Goal: Task Accomplishment & Management: Complete application form

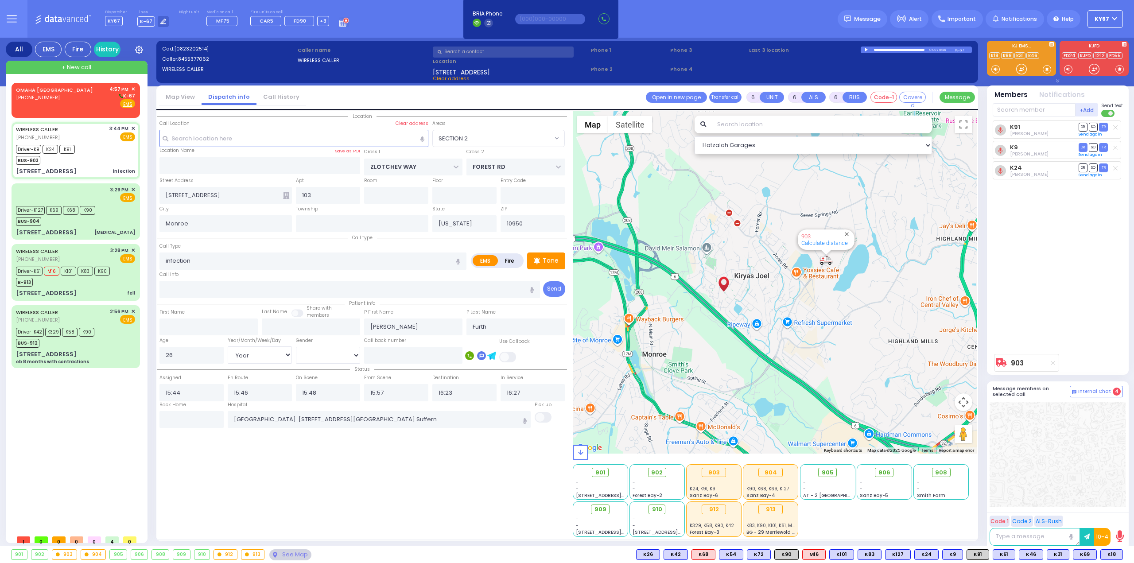
select select "SECTION 2"
select select "Year"
select select "[DEMOGRAPHIC_DATA]"
click at [134, 89] on span "✕" at bounding box center [133, 89] width 4 height 8
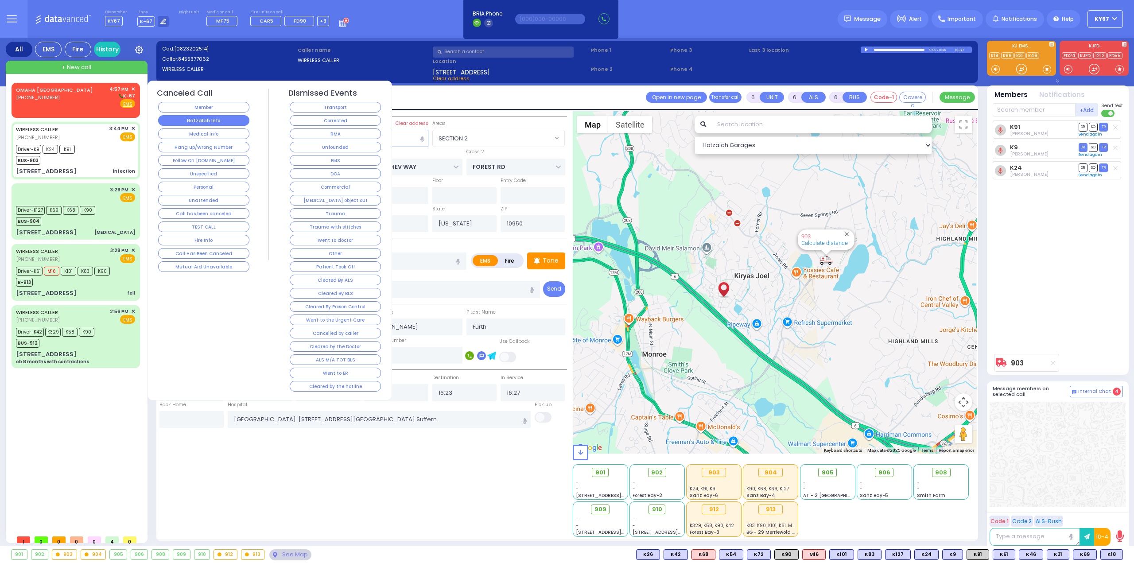
click at [208, 121] on button "Hatzalah Info" at bounding box center [203, 120] width 91 height 11
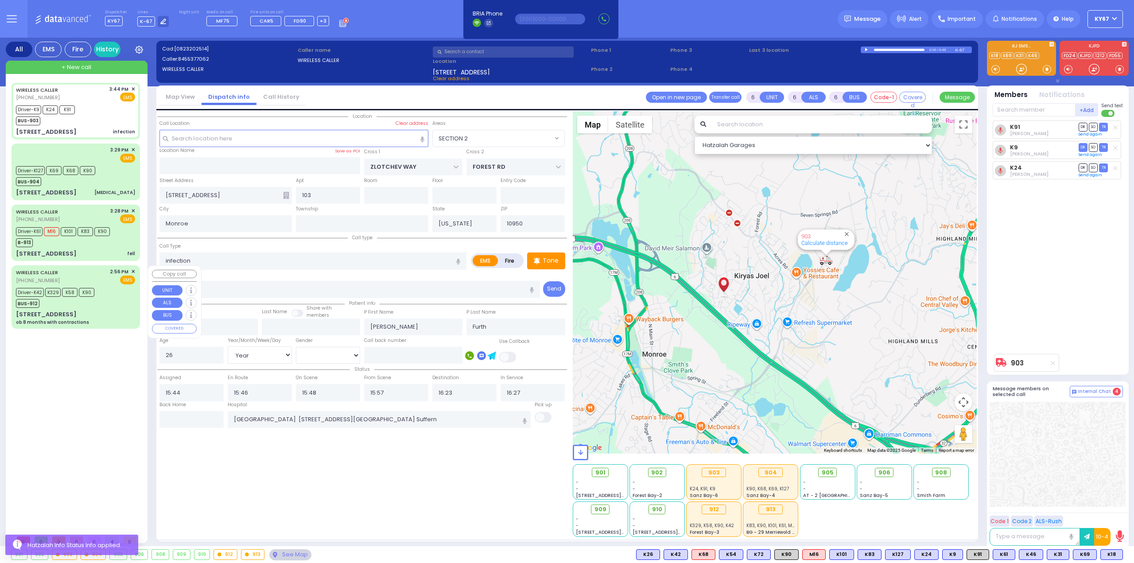
click at [92, 304] on div "BUS-912" at bounding box center [55, 302] width 78 height 11
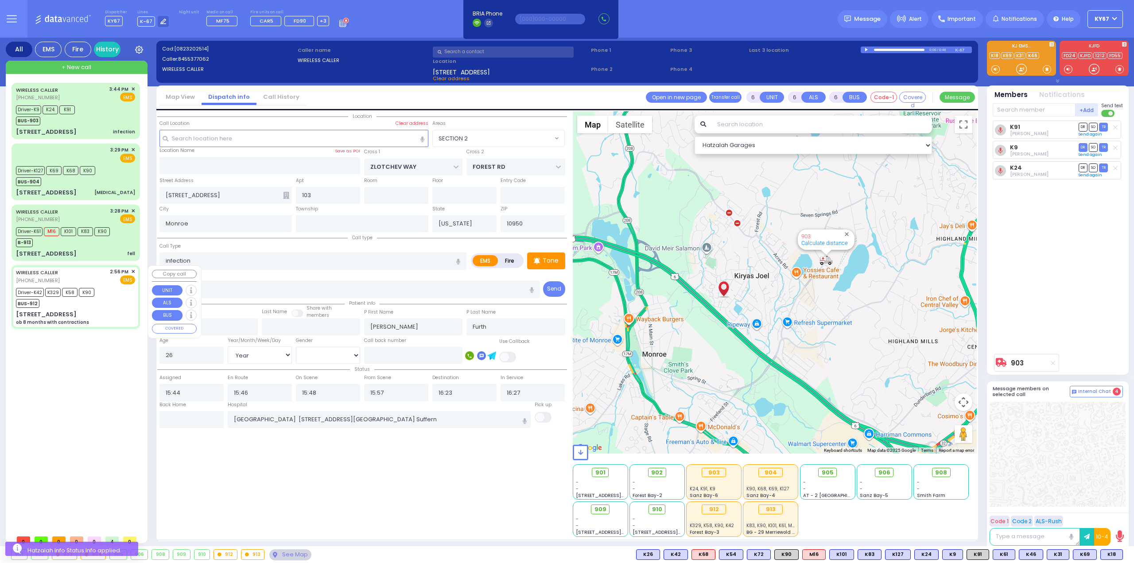
select select
type input "ob 8 months with contractions"
radio input "true"
type input "Nechomea"
type input "[PERSON_NAME]"
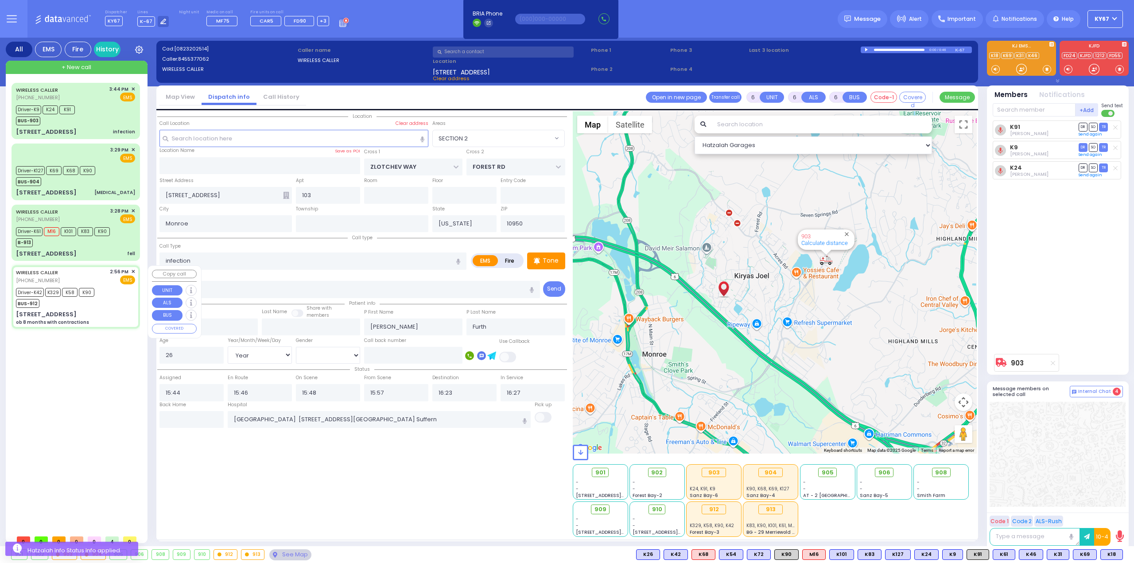
type input "25"
select select "Year"
select select "[DEMOGRAPHIC_DATA]"
type input "14:56"
type input "14:58"
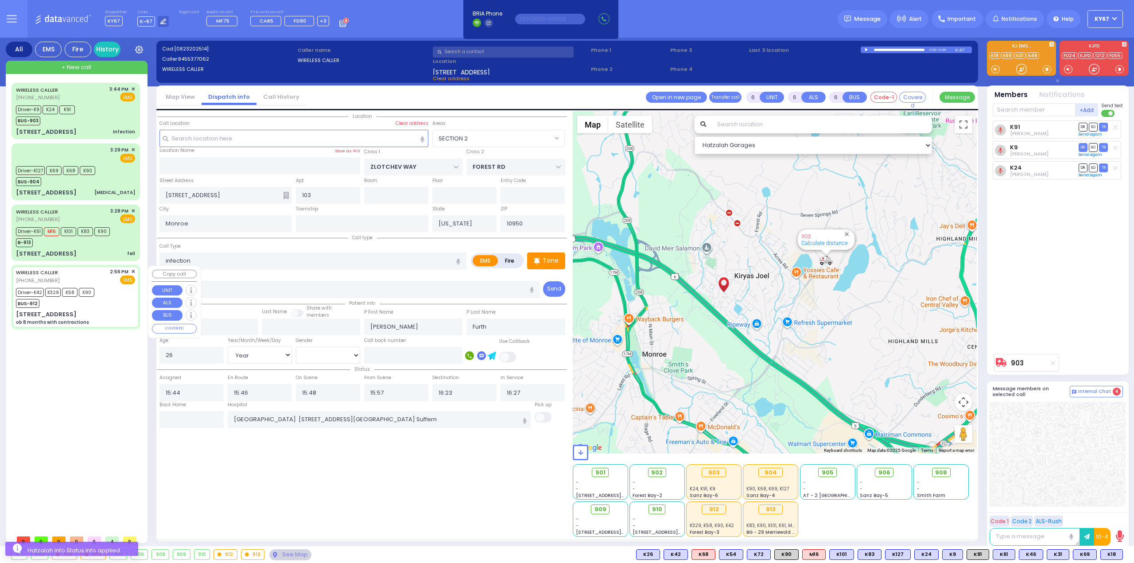
type input "15:01"
type input "15:06"
type input "15:23"
type input "[GEOGRAPHIC_DATA] [STREET_ADDRESS][US_STATE]"
type input "[GEOGRAPHIC_DATA]"
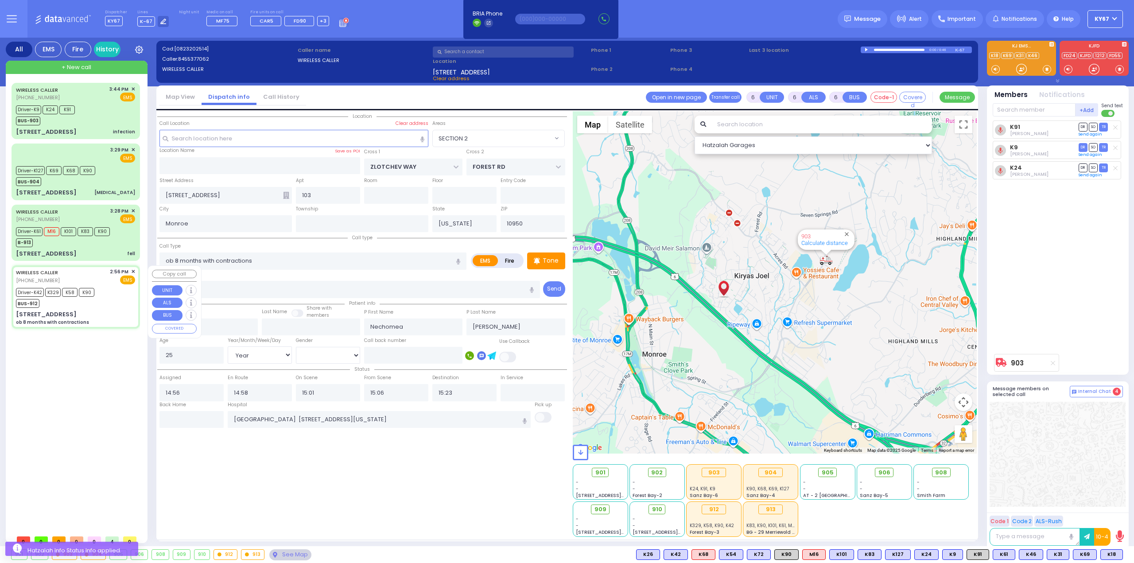
type input "[STREET_ADDRESS]"
type input "Woodbury"
type input "10930"
select select "Hatzalah Garages"
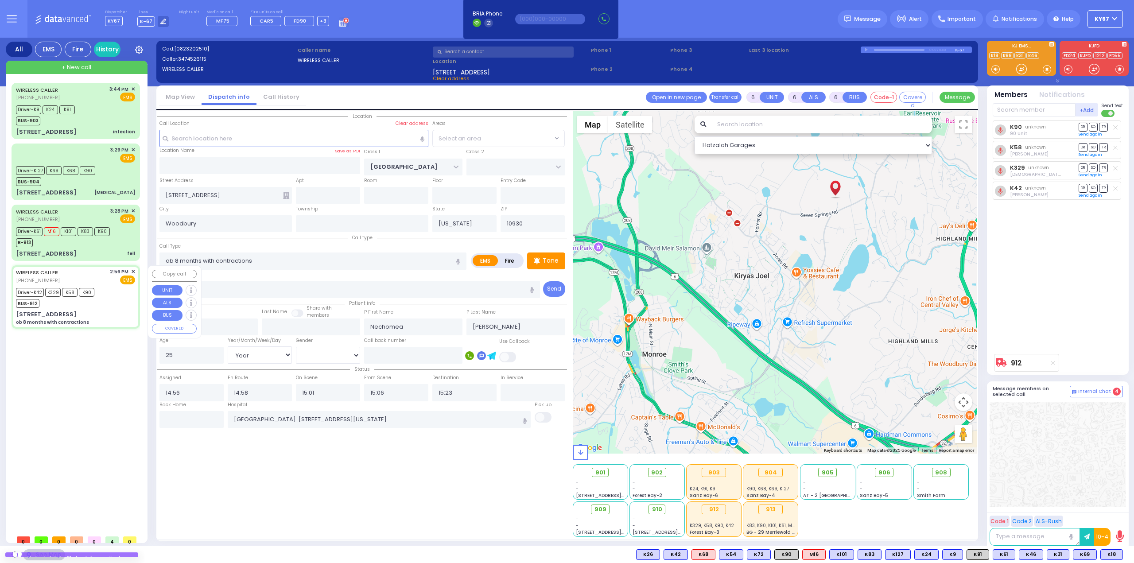
select select "SECTION 4"
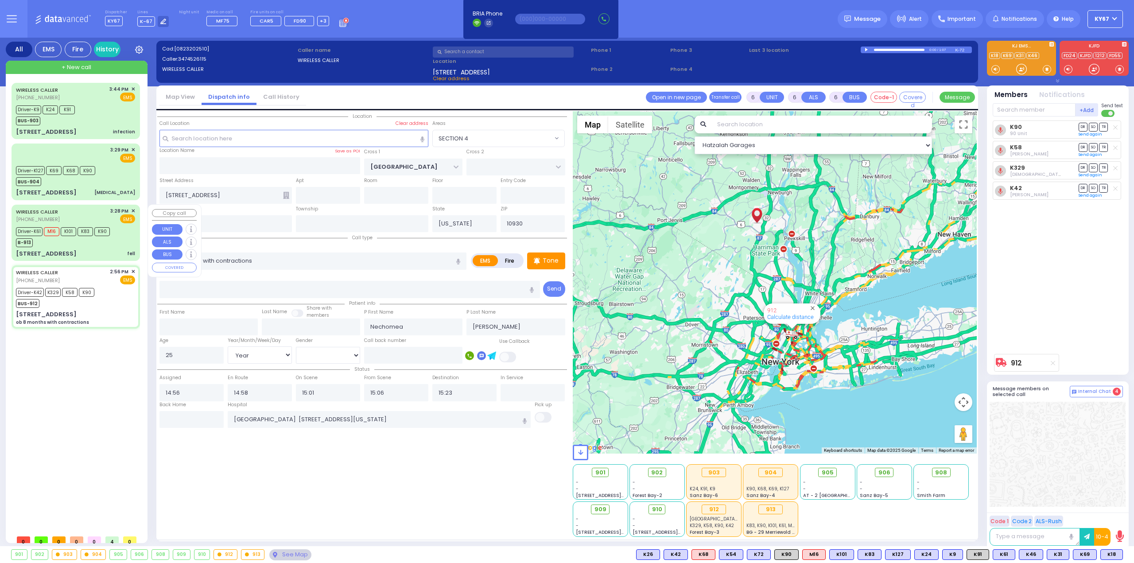
click at [93, 244] on div "B-913" at bounding box center [63, 241] width 94 height 11
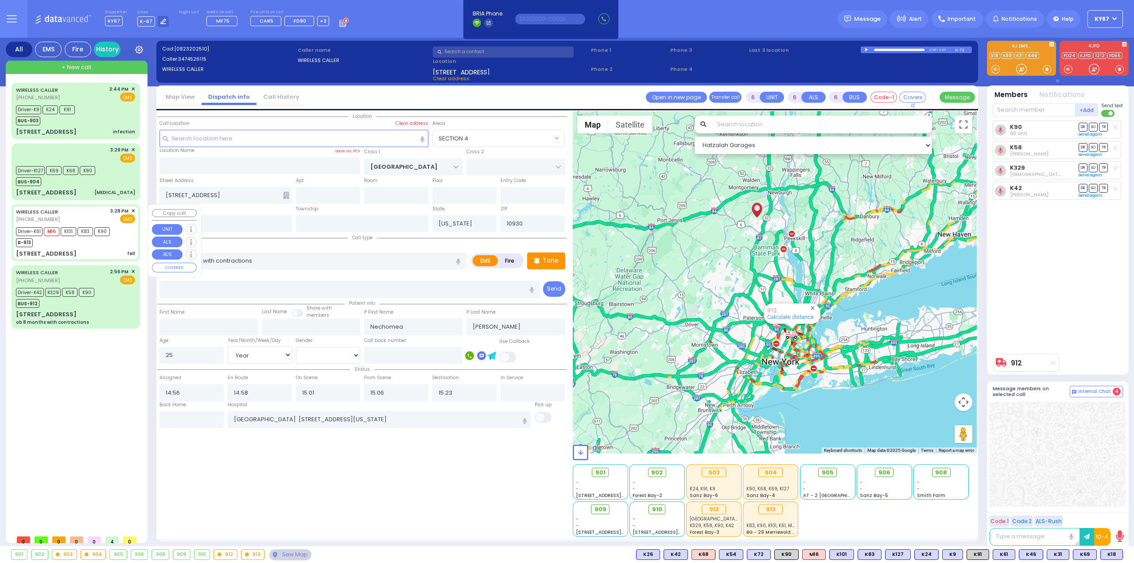
select select
type input "fell"
radio input "true"
type input "[PERSON_NAME]"
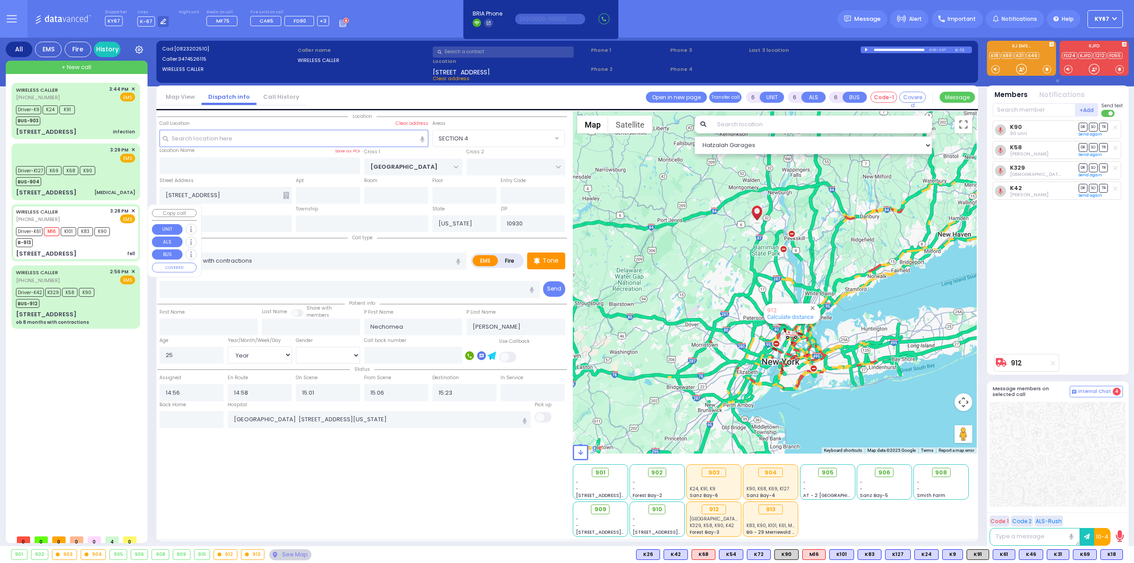
type input "7"
select select "Year"
select select "[DEMOGRAPHIC_DATA]"
type input "15:28"
type input "15:31"
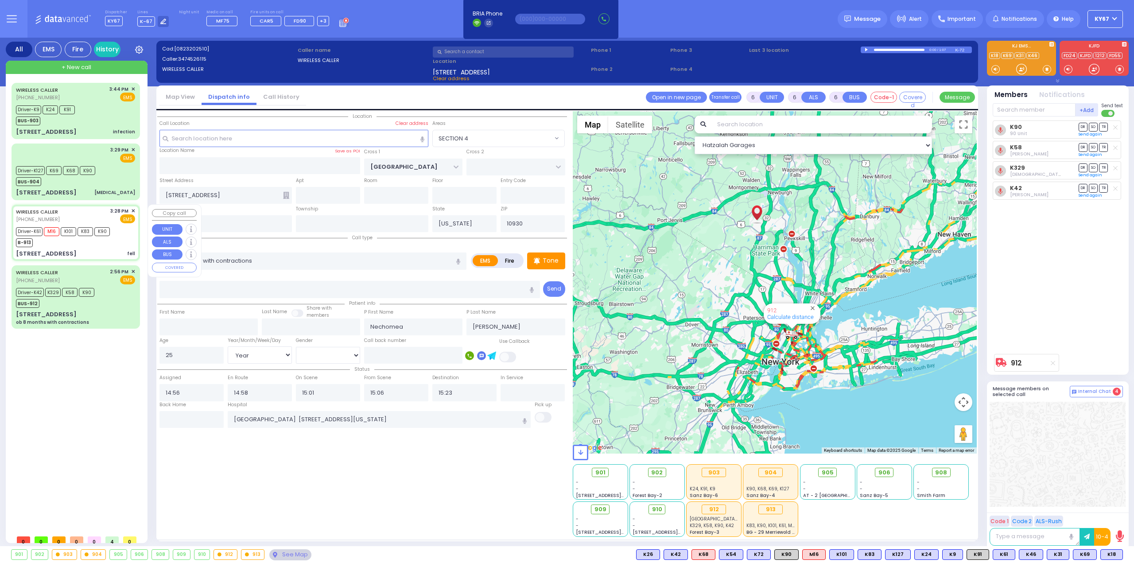
type input "15:35"
type input "15:55"
type input "[US_STATE][GEOGRAPHIC_DATA]- [GEOGRAPHIC_DATA]"
select select "Hatzalah Garages"
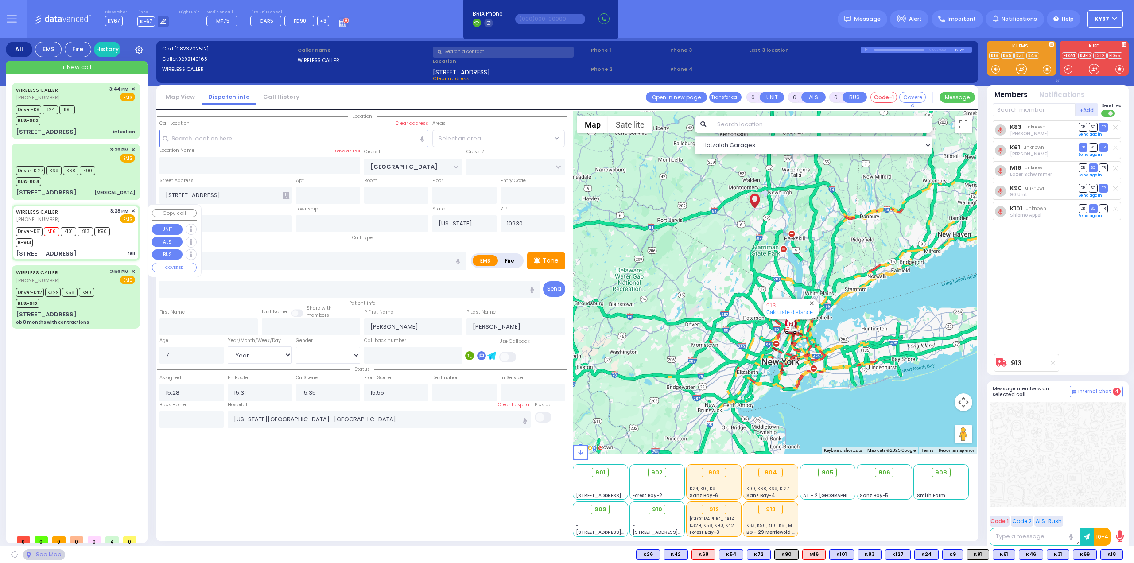
type input "[GEOGRAPHIC_DATA][PERSON_NAME]"
type input "[STREET_ADDRESS]"
type input "Washingtonville"
type input "10992"
select select "[GEOGRAPHIC_DATA]"
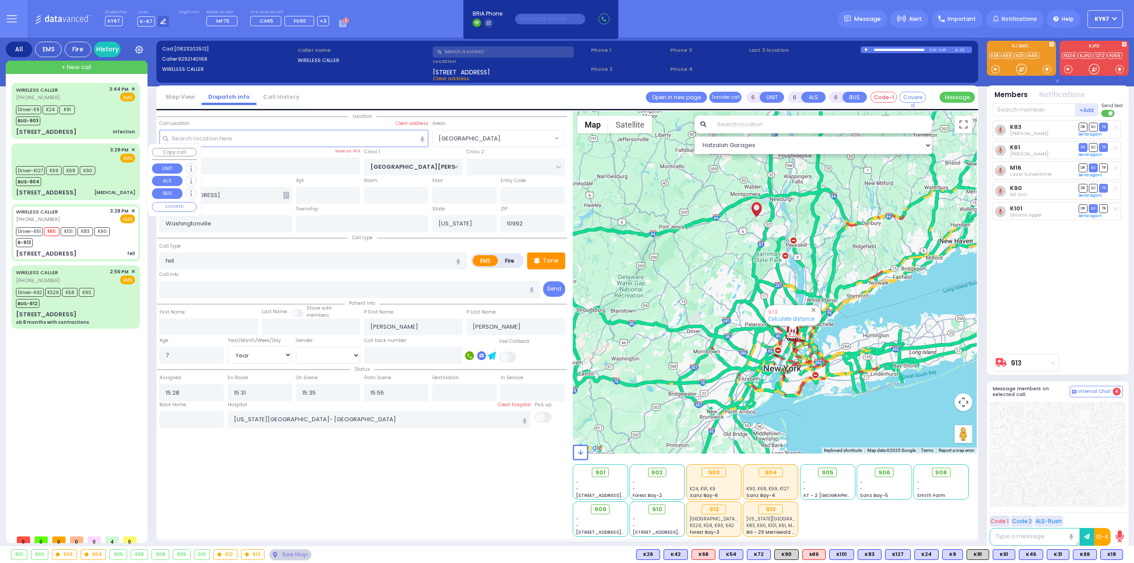
click at [100, 186] on div "3:29 PM ✕ EMS Driver-K127" at bounding box center [75, 172] width 125 height 54
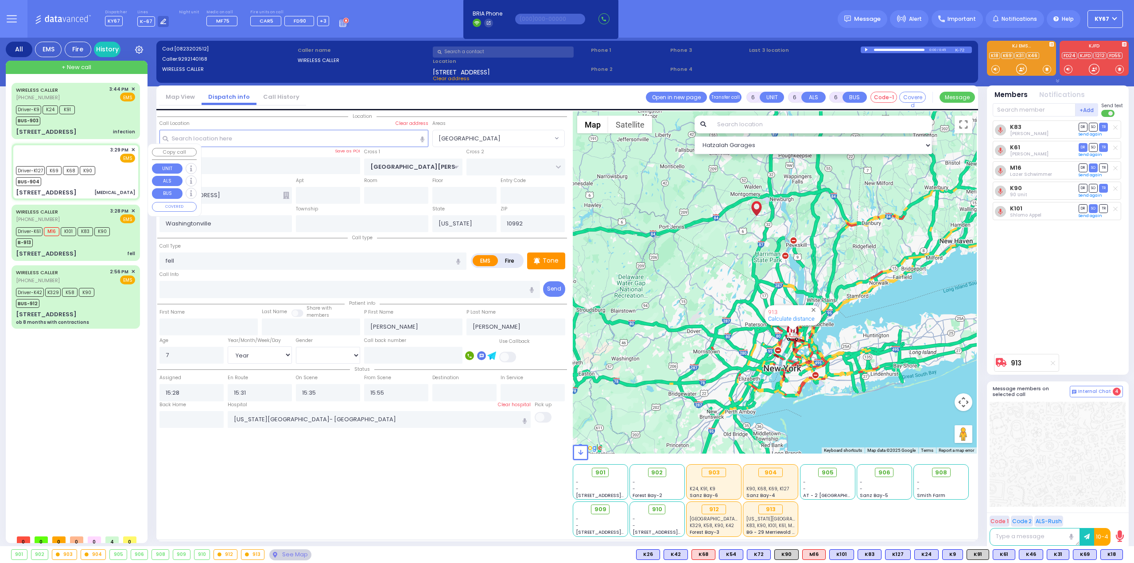
select select
type input "Chest Pain"
radio input "true"
type input "Joel"
type input "Jacobowitz"
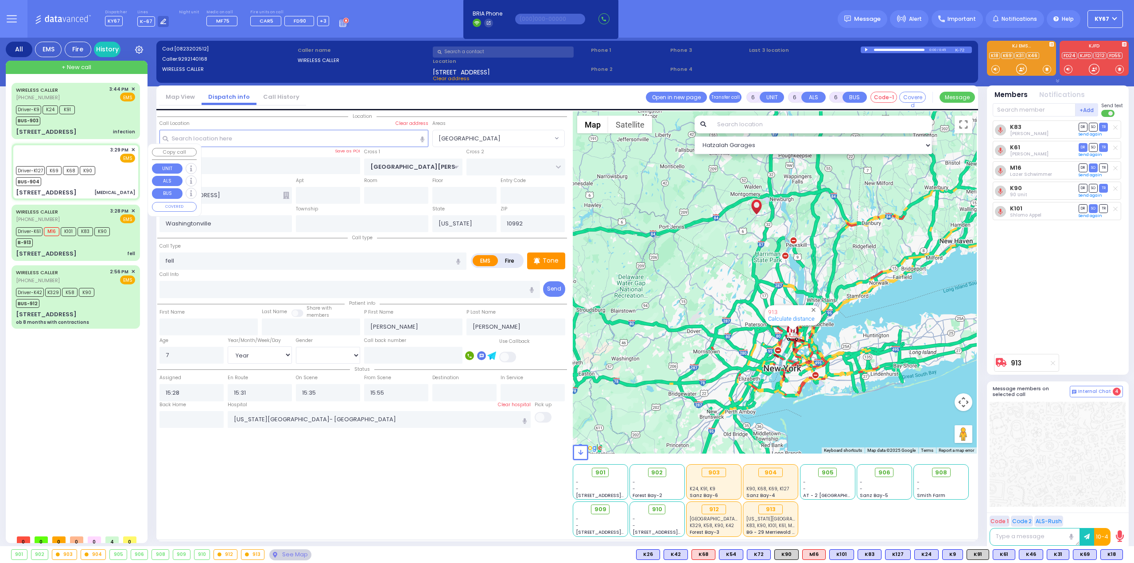
type input "42"
select select "Year"
select select "[DEMOGRAPHIC_DATA]"
type input "15:29"
type input "15:30"
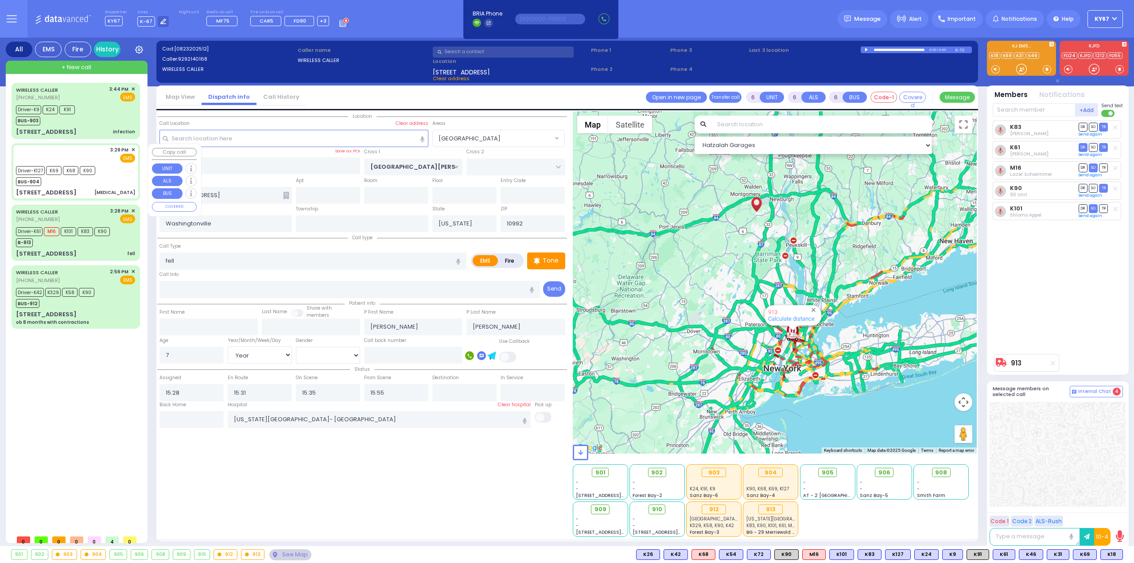
type input "15:33"
type input "15:50"
type input "16:15"
type input "16:45"
type input "[GEOGRAPHIC_DATA]"
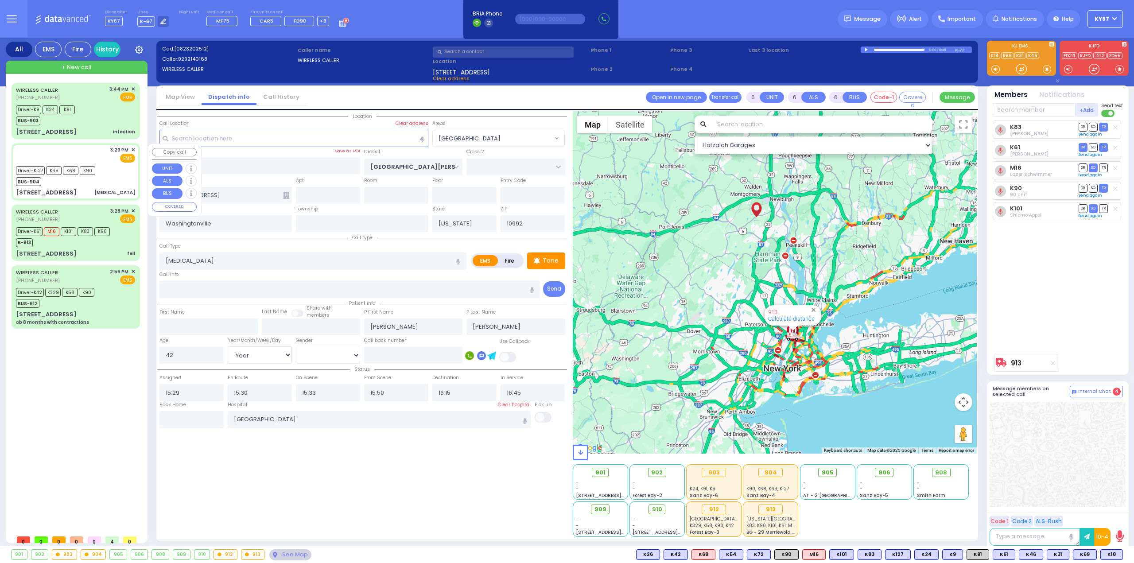
select select "Hatzalah Garages"
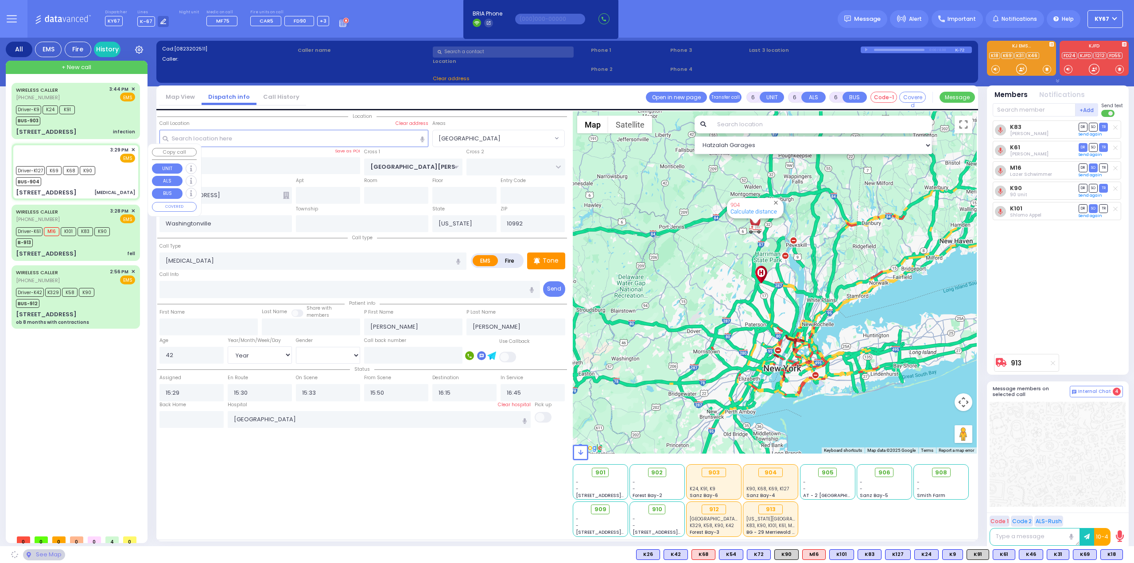
type input "CARTER LN"
type input "KOSNITZ RD"
type input "20 Zenta Road"
type input "102"
type input "Monroe"
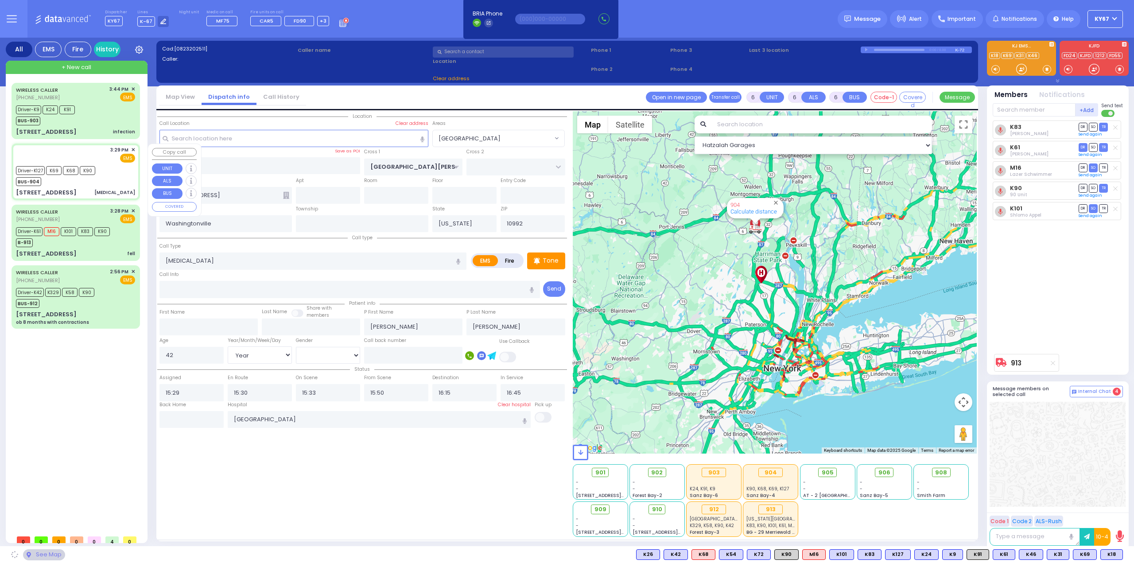
type input "10950"
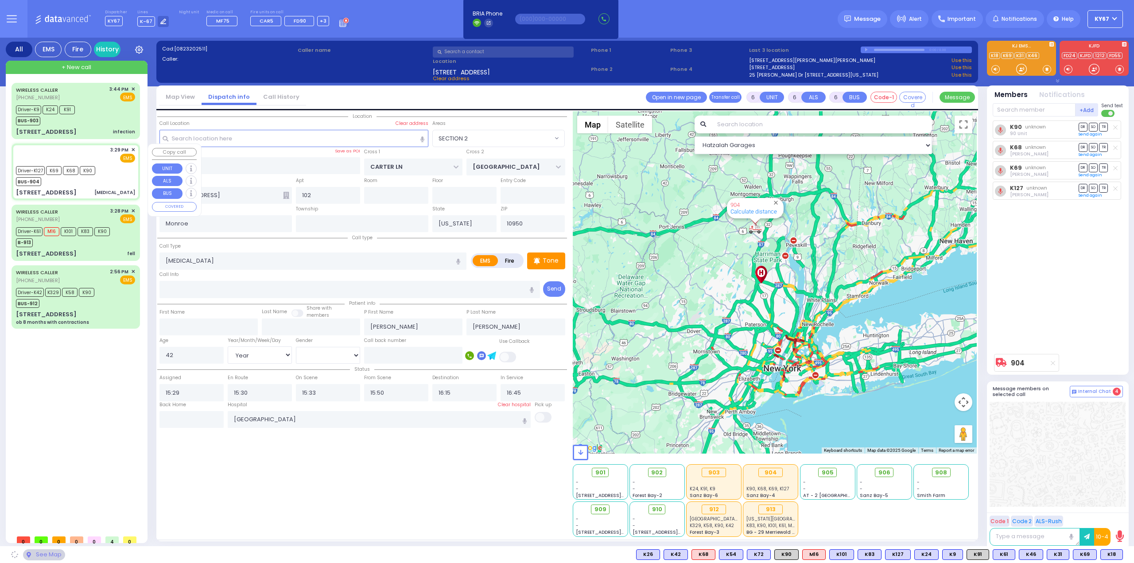
select select "SECTION 2"
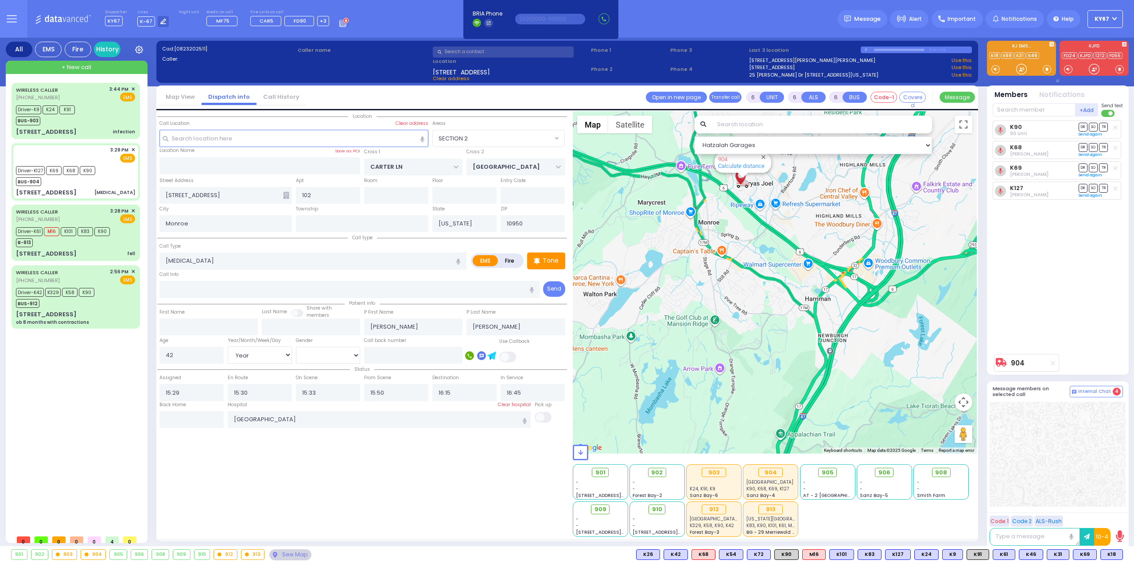
drag, startPoint x: 756, startPoint y: 223, endPoint x: 755, endPoint y: 275, distance: 52.3
click at [756, 275] on div "904 Calculate distance" at bounding box center [775, 282] width 404 height 342
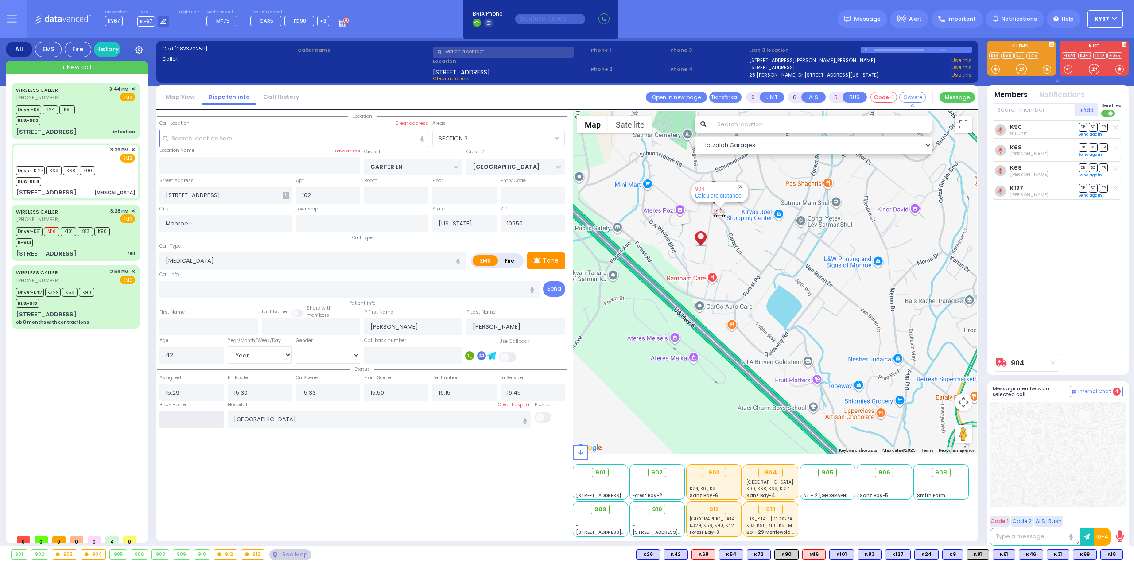
click at [179, 419] on input "text" at bounding box center [191, 419] width 64 height 17
click at [178, 419] on input "text" at bounding box center [191, 419] width 64 height 17
click at [178, 418] on input "text" at bounding box center [191, 419] width 64 height 17
type input "16:58"
select select
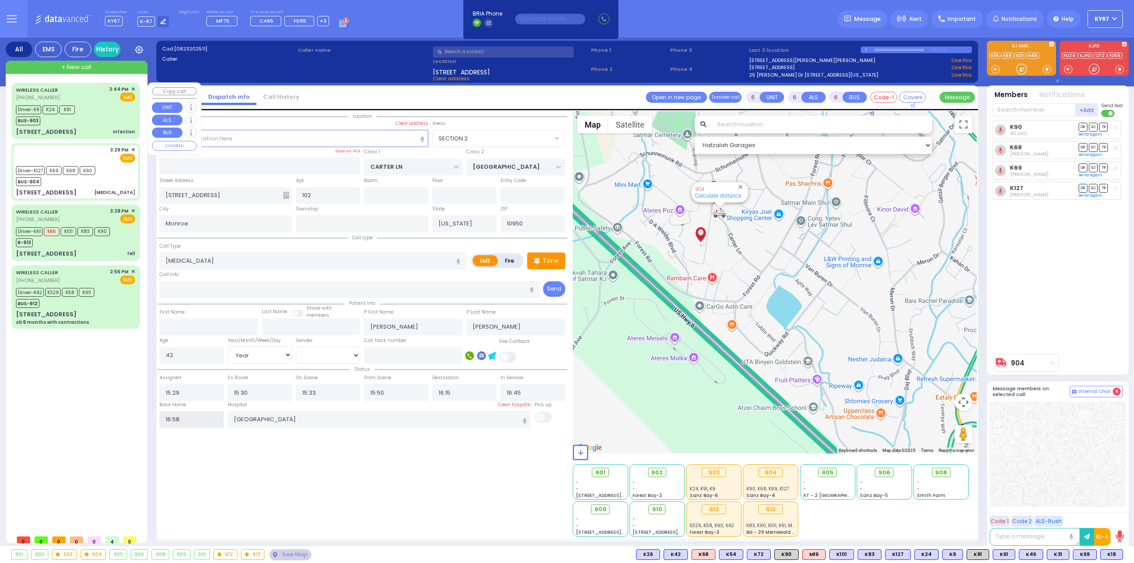
radio input "true"
select select
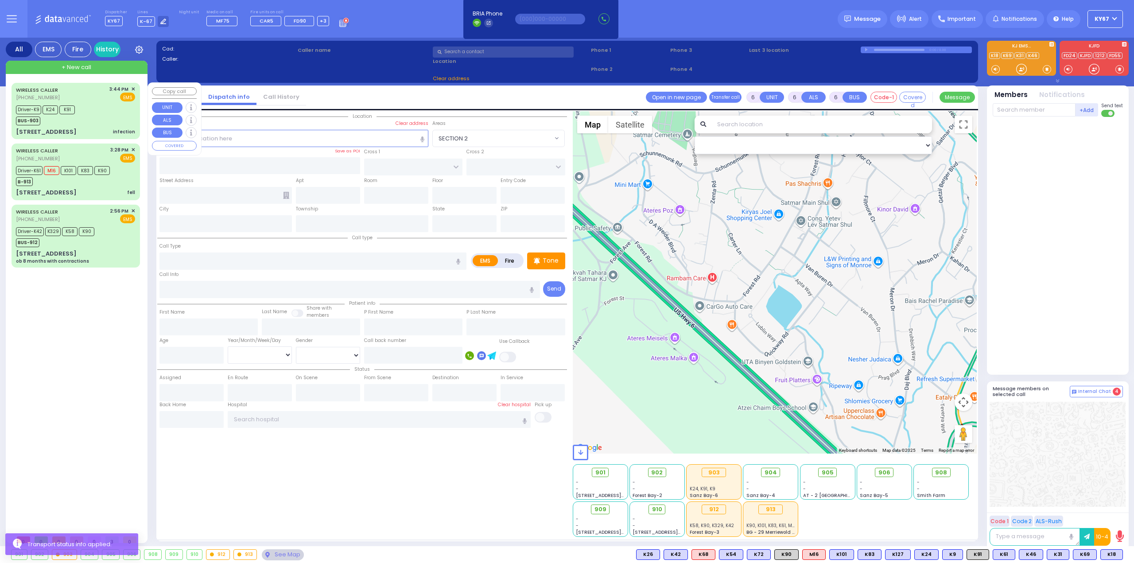
click at [105, 105] on div "Driver-K9 K24 K91 BUS-903" at bounding box center [75, 114] width 119 height 22
select select
type input "infection"
radio input "true"
type input "Chaya"
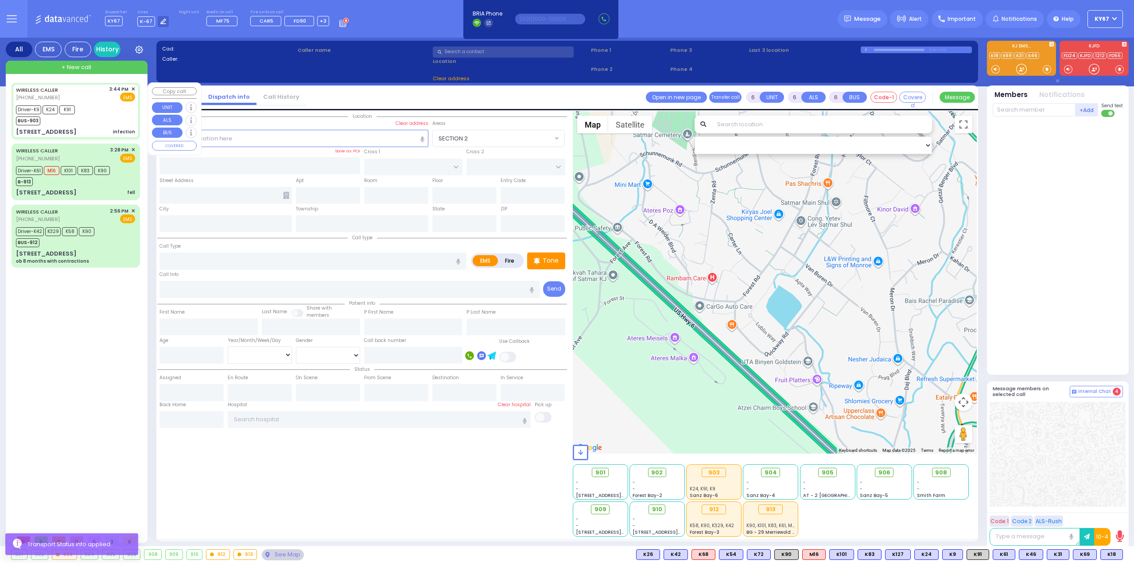
type input "Furth"
type input "26"
select select "Year"
select select "[DEMOGRAPHIC_DATA]"
type input "15:44"
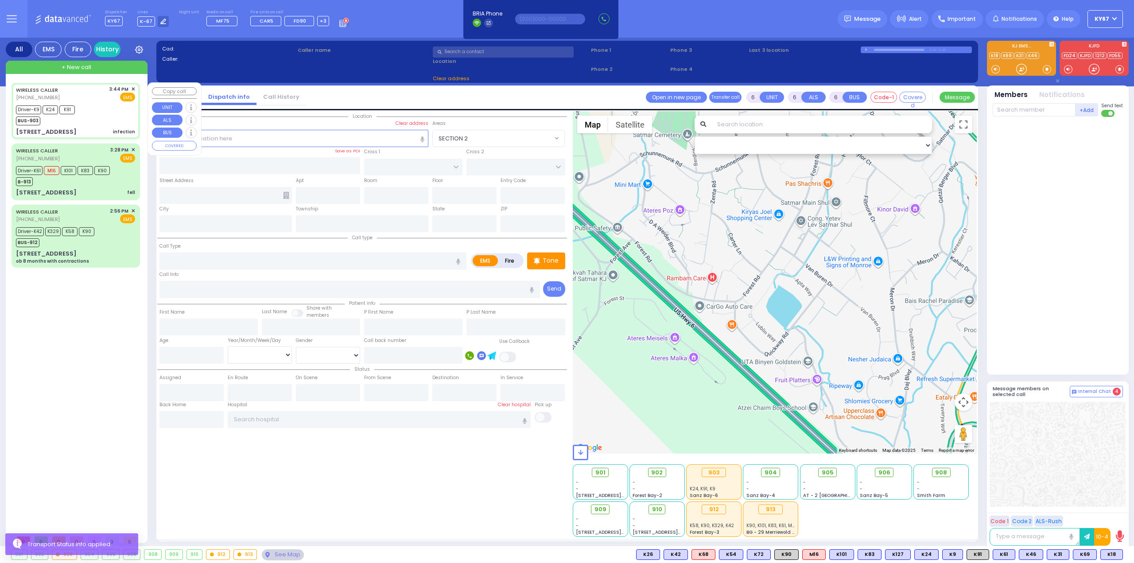
type input "15:46"
type input "15:48"
type input "15:57"
type input "16:23"
type input "16:27"
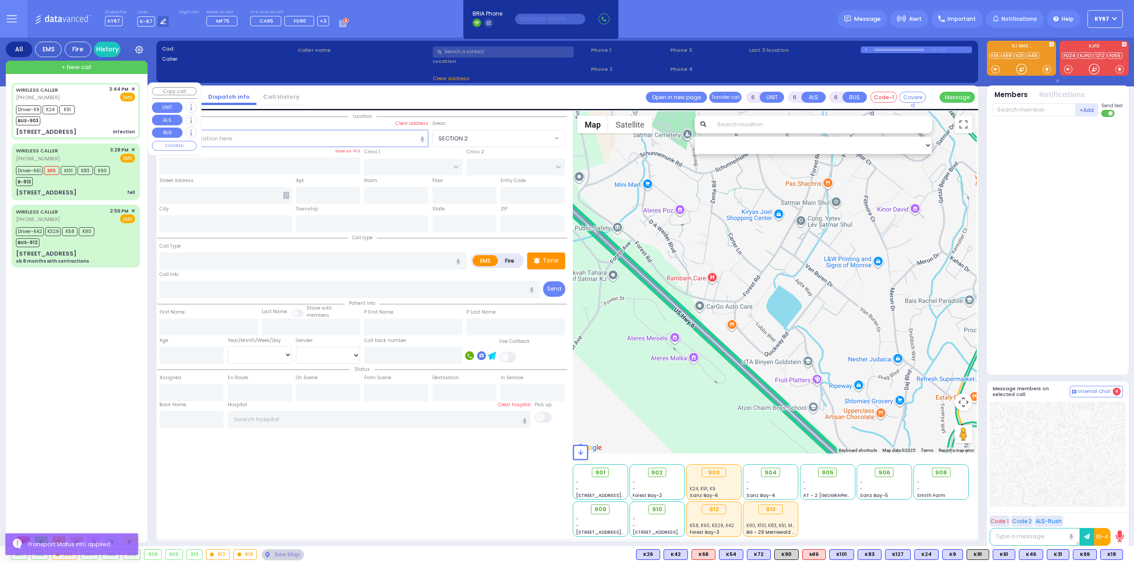
type input "Good Samaritan Hospital 257 Lafayette Avenue 8457909405 Suffern"
select select "Hatzalah Garages"
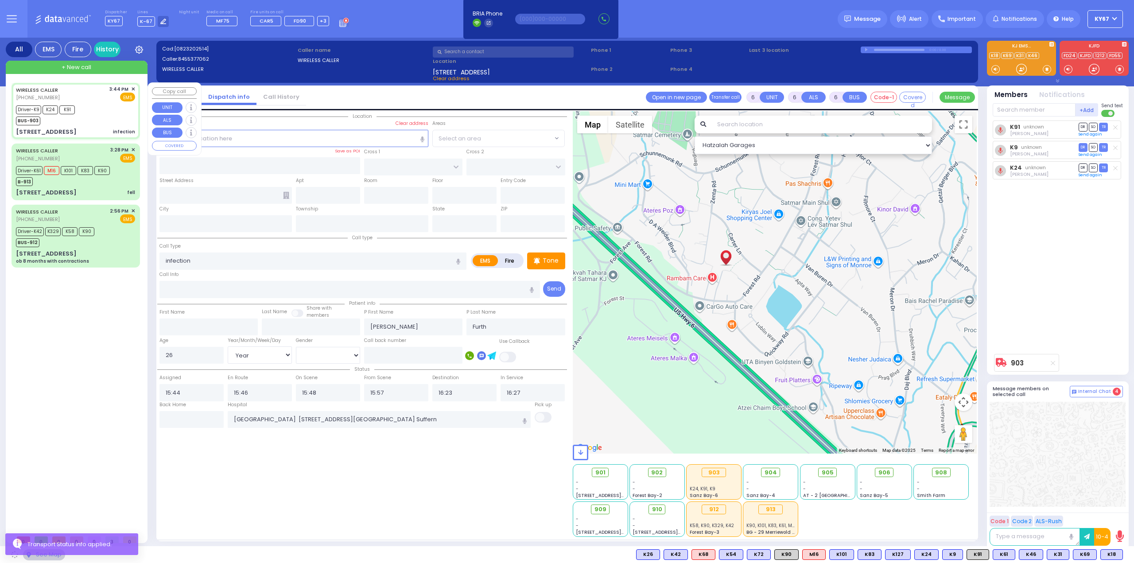
type input "ZLOTCHEV WAY"
type input "FOREST RD"
type input "6 Preshburg Boulevard"
type input "103"
type input "Monroe"
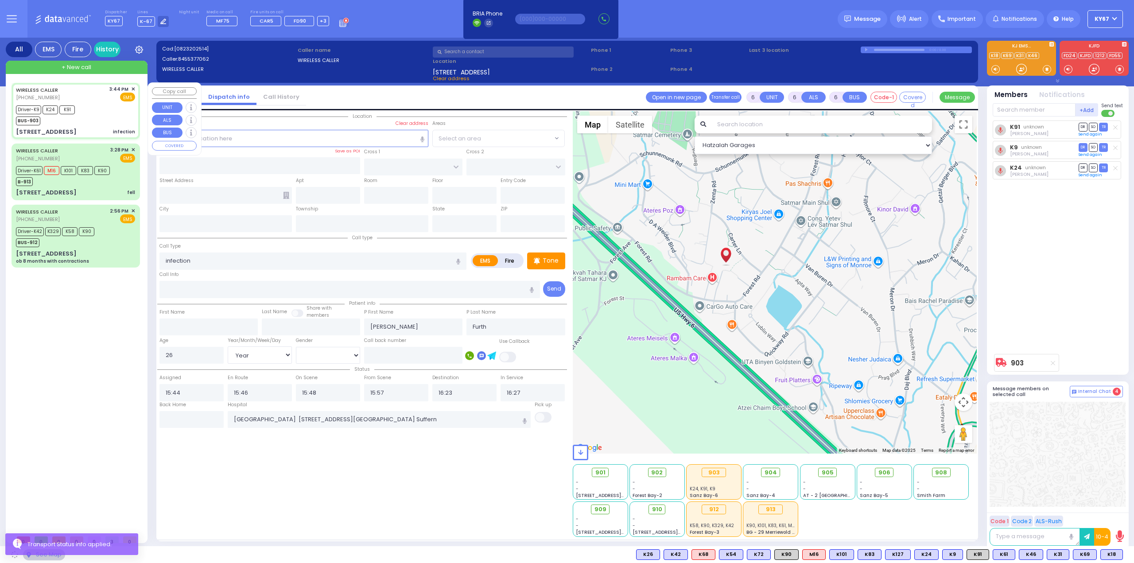
type input "[US_STATE]"
type input "10950"
select select "SECTION 2"
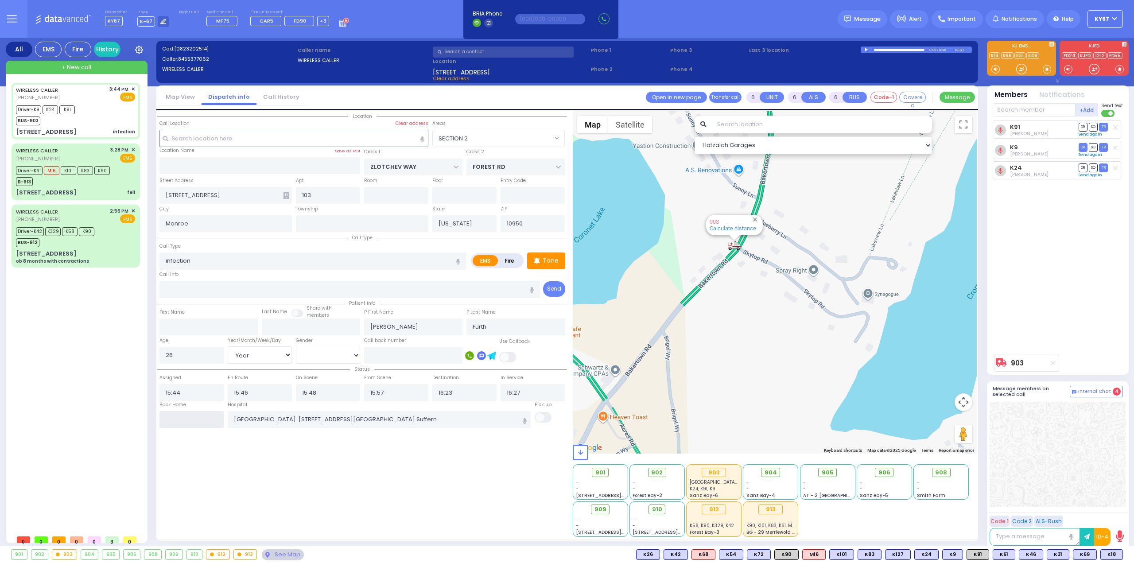
click at [190, 418] on input "text" at bounding box center [191, 419] width 64 height 17
type input "16:58"
select select
radio input "true"
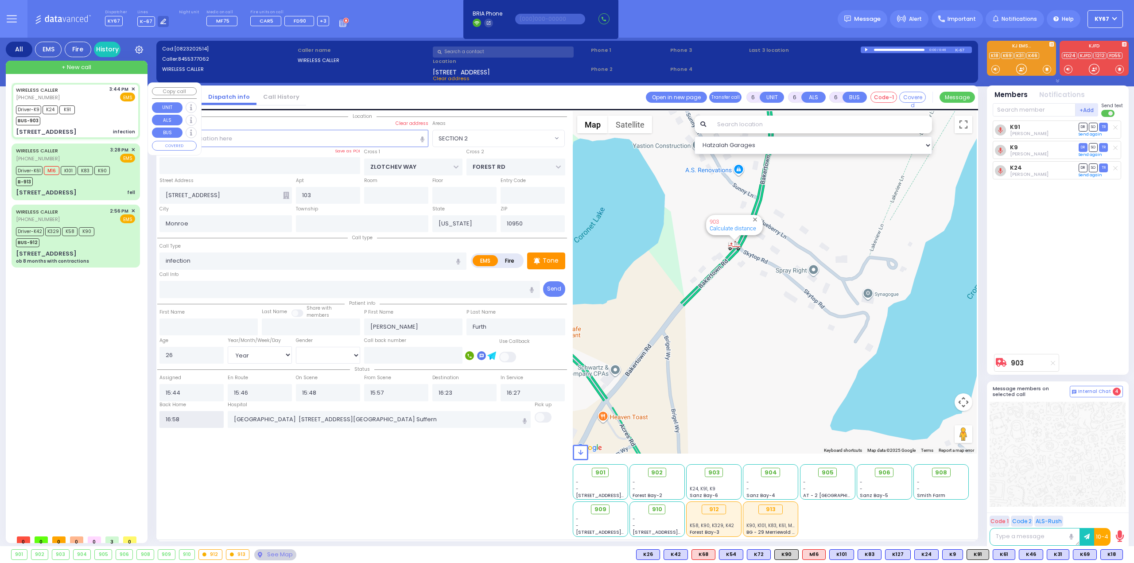
select select
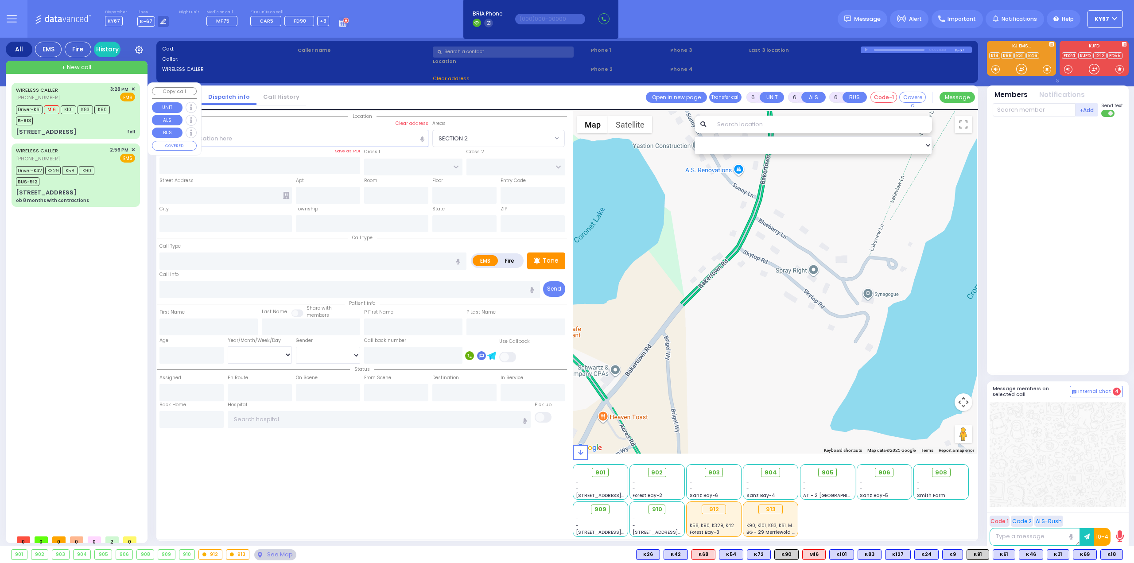
click at [81, 66] on span "+ New call" at bounding box center [77, 67] width 30 height 9
type input "2"
type input "1"
select select
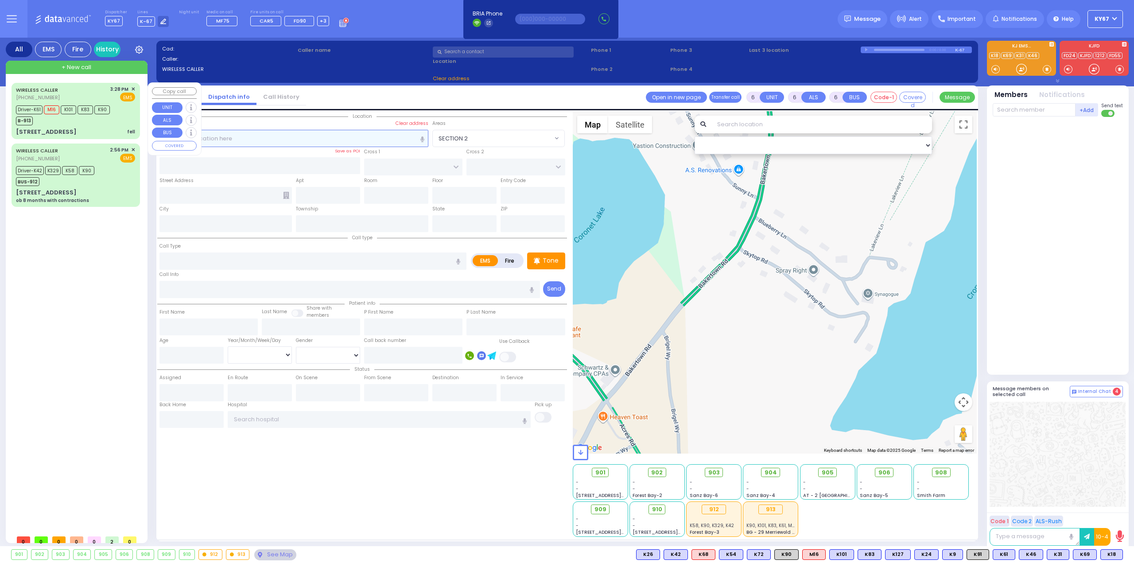
radio input "true"
select select
type input "17:04"
select select "Hatzalah Garages"
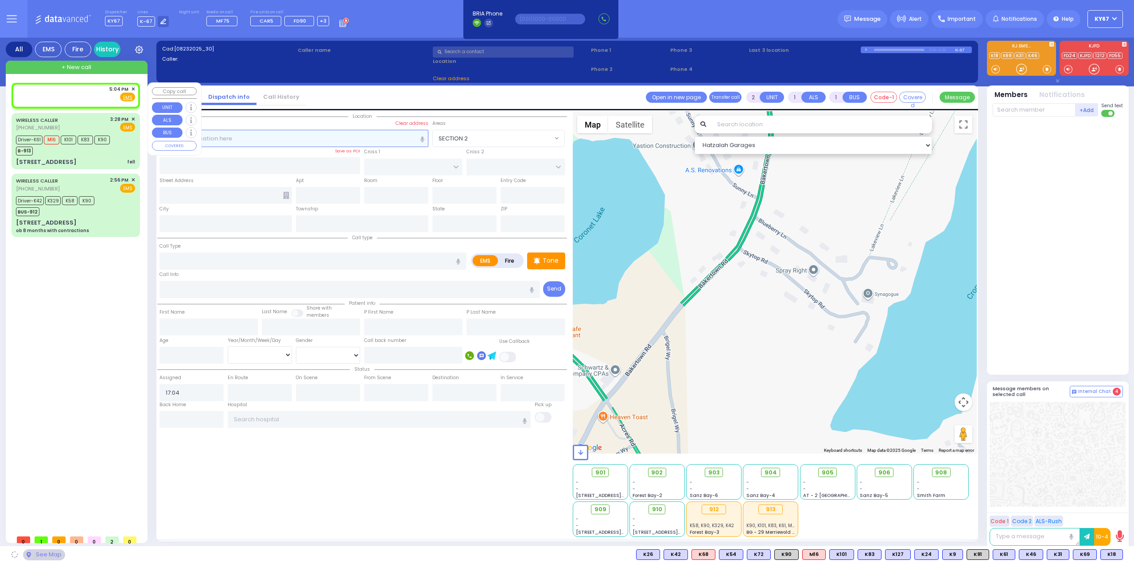
select select
radio input "true"
select select
select select "Hatzalah Garages"
click at [69, 98] on div "5:04 PM ✕ Fire EMS" at bounding box center [75, 93] width 119 height 16
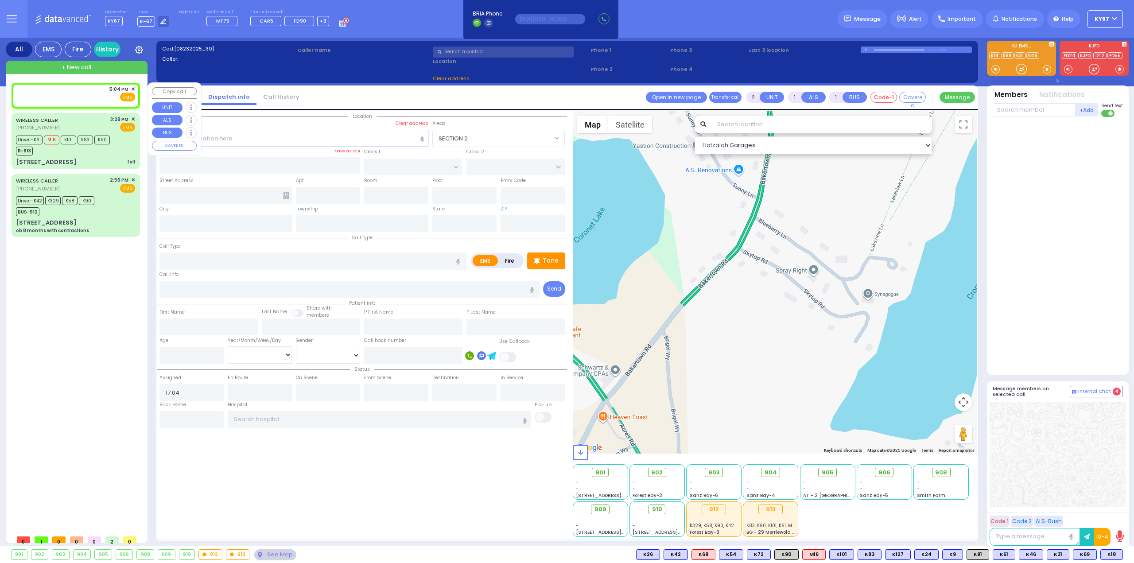
select select
radio input "true"
select select
select select "Hatzalah Garages"
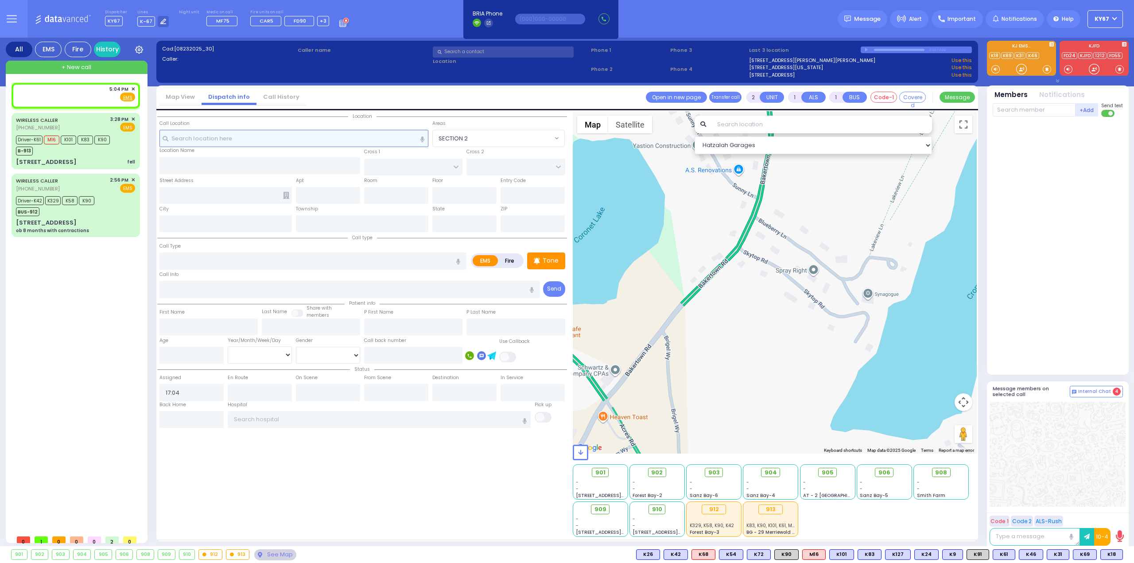
click at [227, 138] on input "text" at bounding box center [293, 138] width 269 height 17
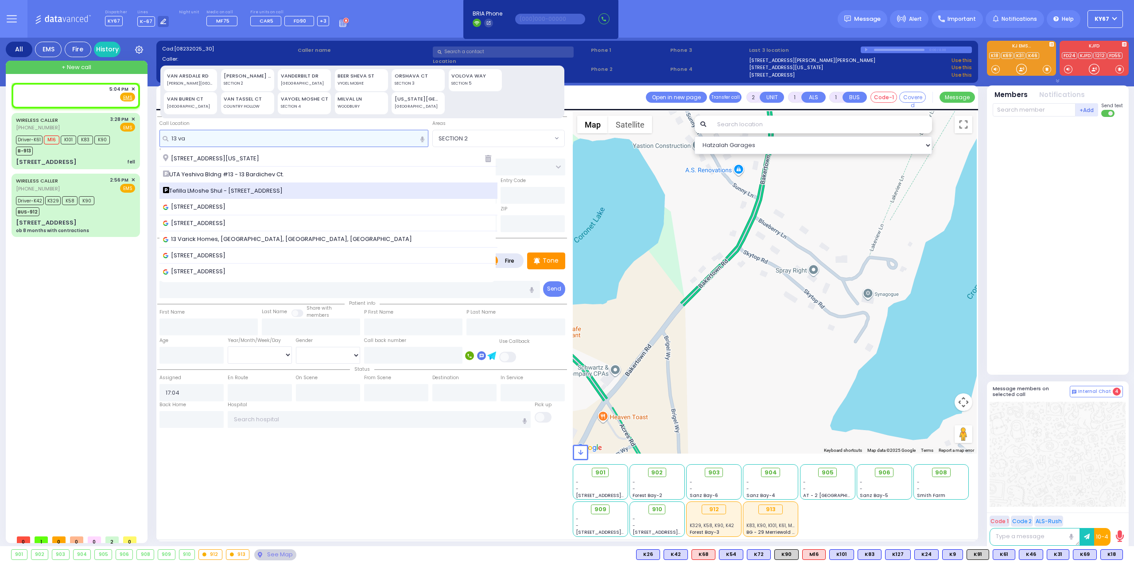
type input "13 va"
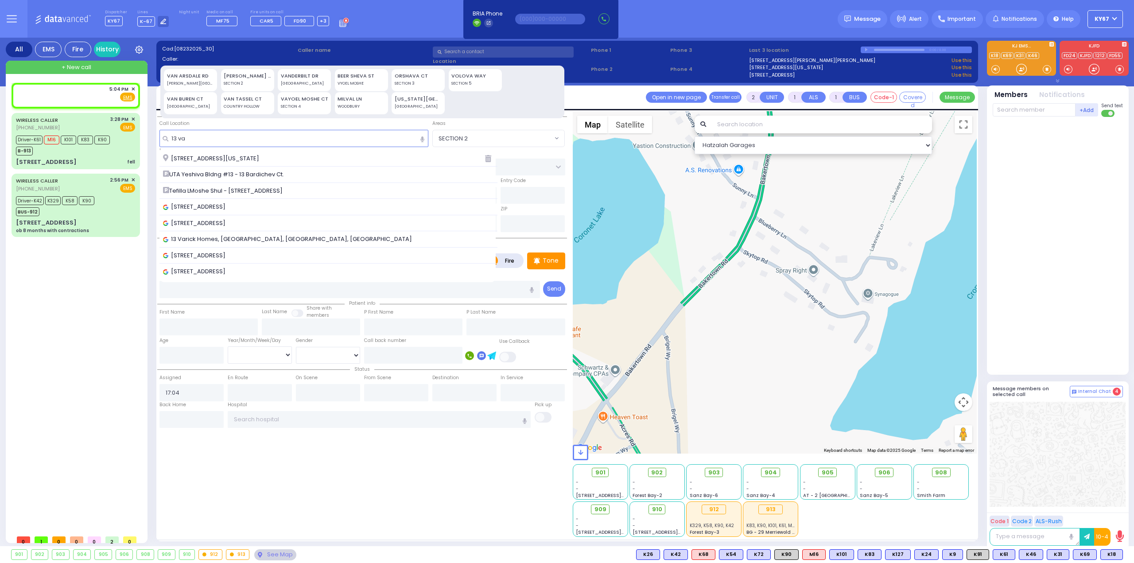
click at [229, 191] on span "Tefilla LMoshe Shul - [STREET_ADDRESS]" at bounding box center [224, 190] width 123 height 9
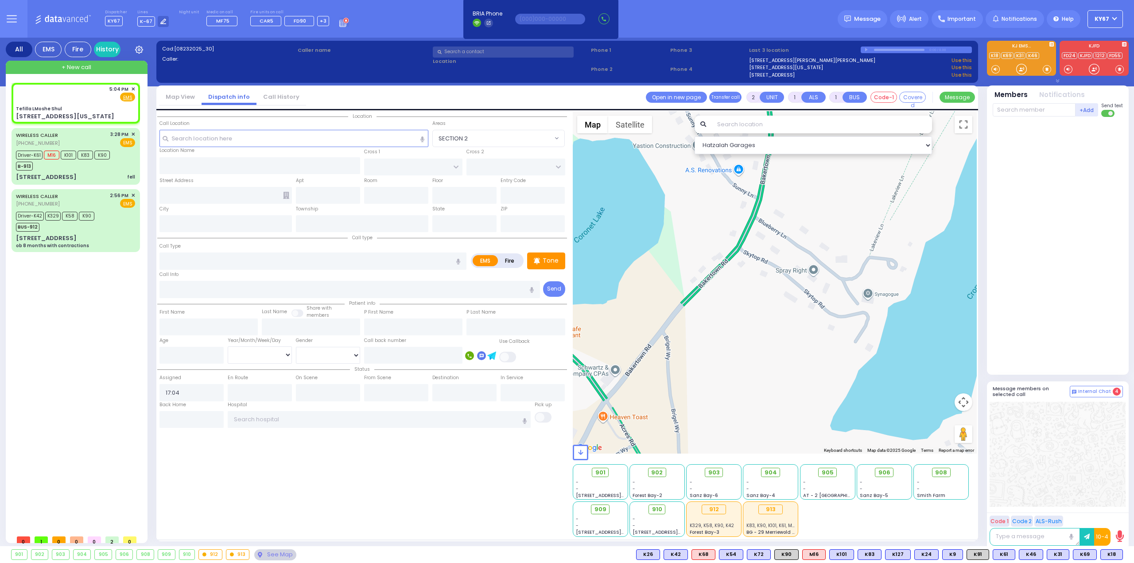
select select
radio input "true"
select select
select select "Hatzalah Garages"
type input "Tefilla LMoshe Shul"
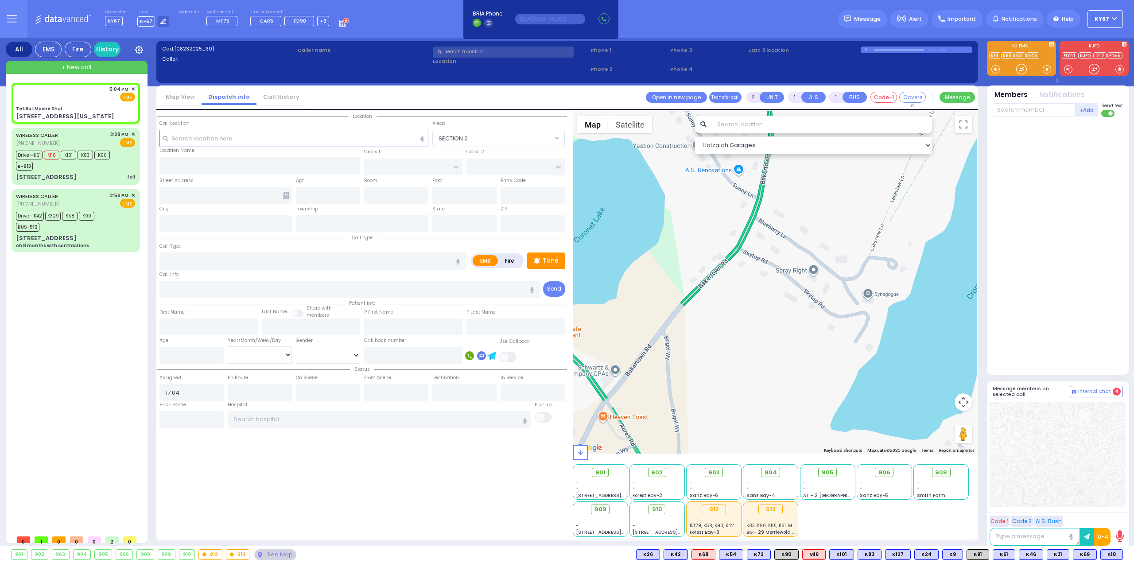
type input "SHINEV COURT"
type input "QUICKWAY RD"
type input "13 Van Buren Drive New York"
type input "Monroe"
type input "[US_STATE]"
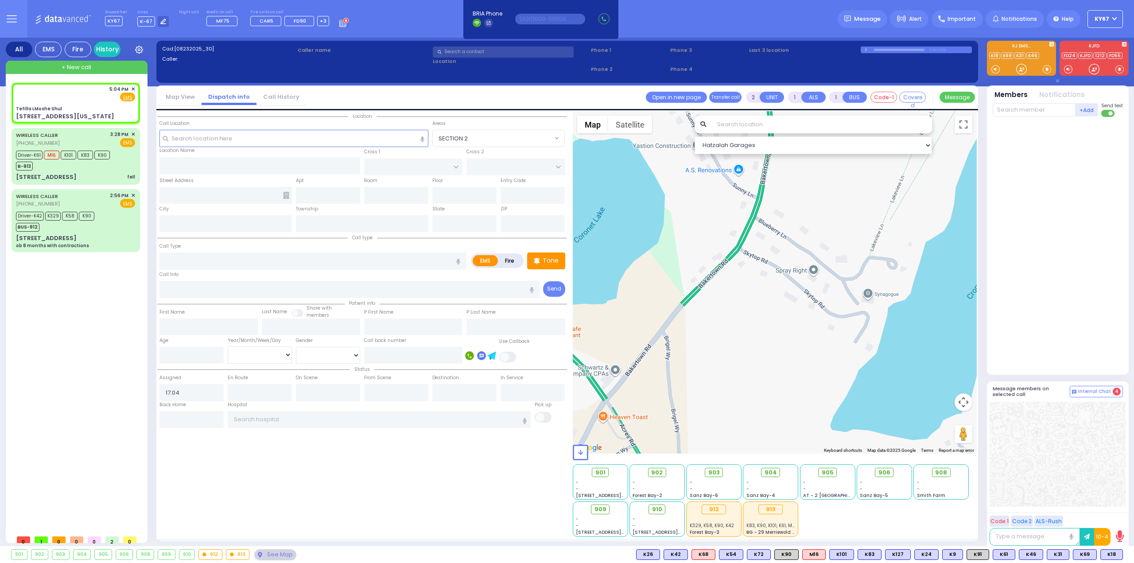
type input "10950"
select select "SECTION 1"
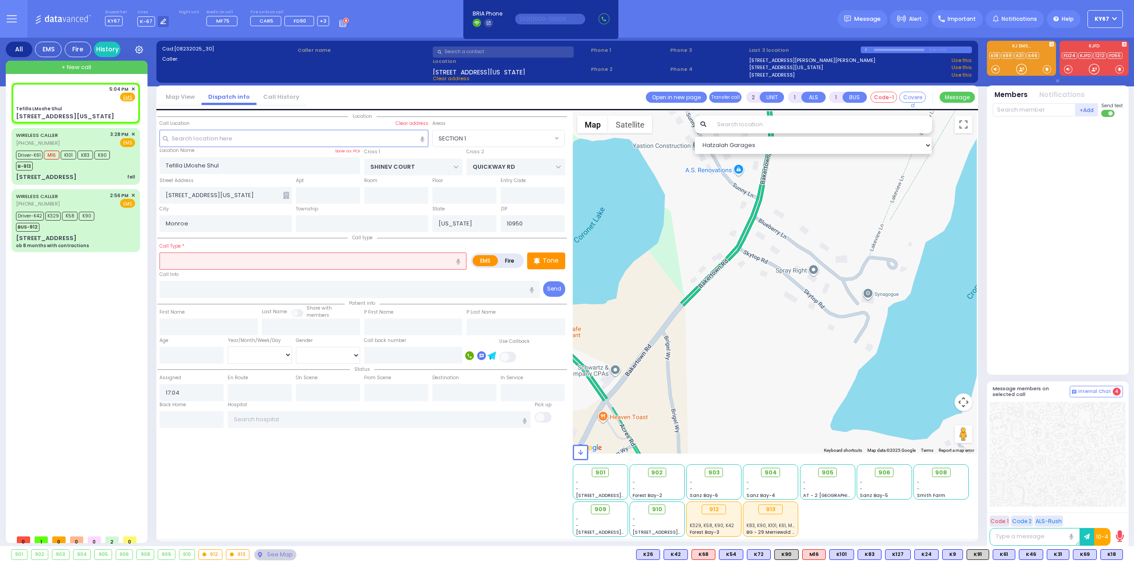
click at [269, 261] on input "text" at bounding box center [312, 260] width 307 height 17
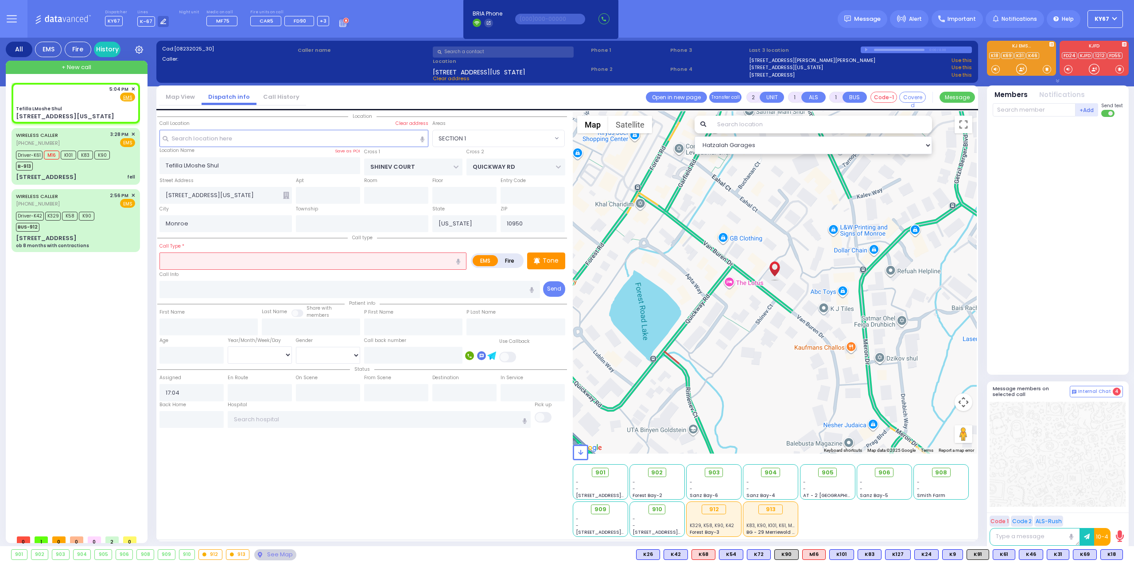
click at [461, 259] on button "button" at bounding box center [458, 260] width 16 height 17
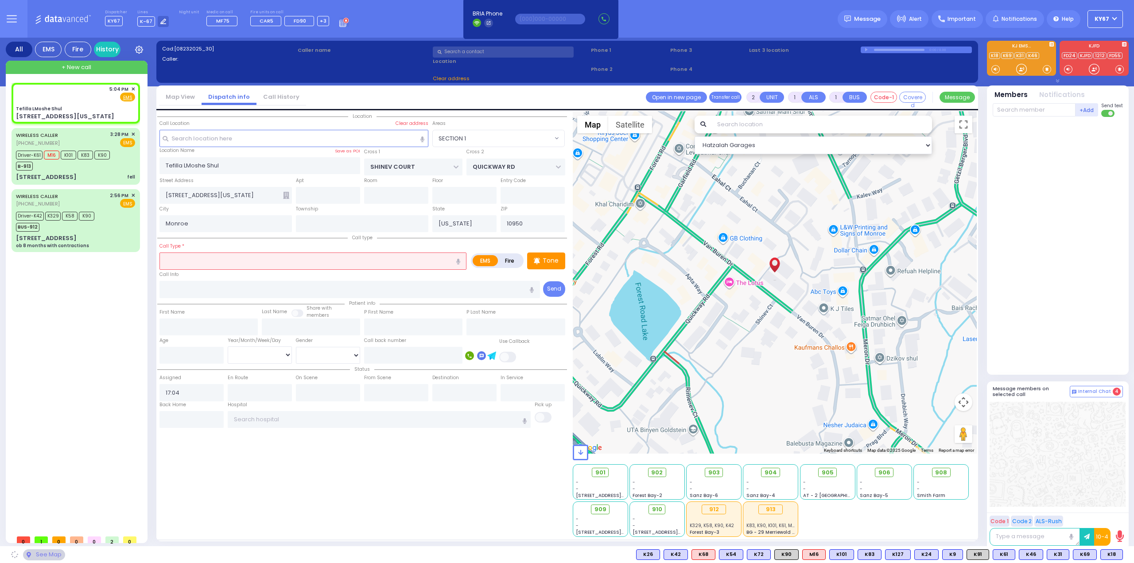
select select
radio input "true"
select select
select select "Hatzalah Garages"
select select "SECTION 1"
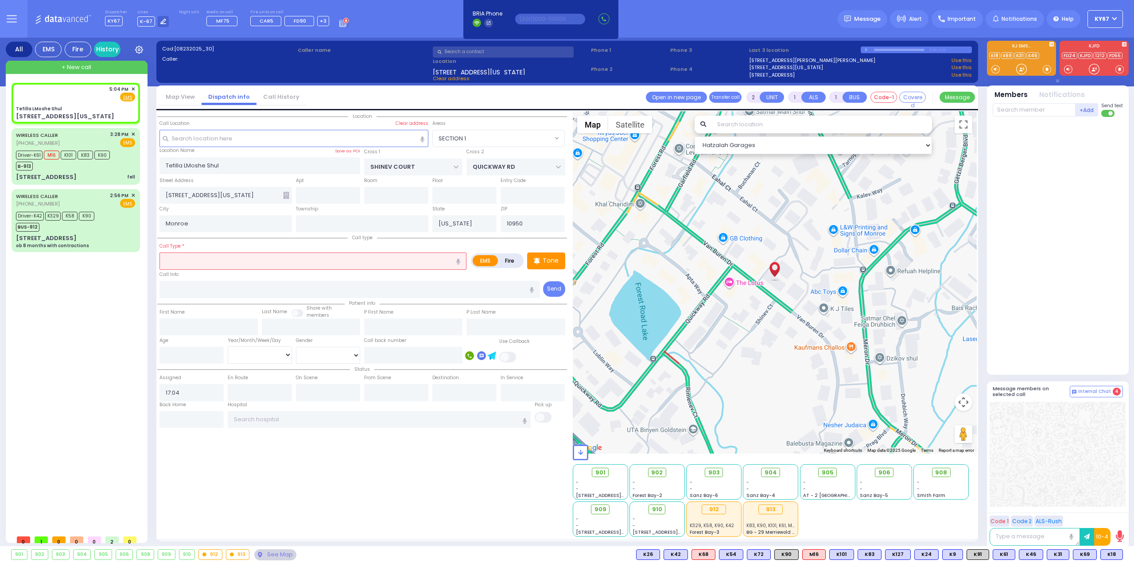
click at [459, 259] on icon "button" at bounding box center [458, 262] width 4 height 6
click at [460, 260] on icon "button" at bounding box center [458, 262] width 4 height 6
type input "patient not feeling well"
select select
radio input "true"
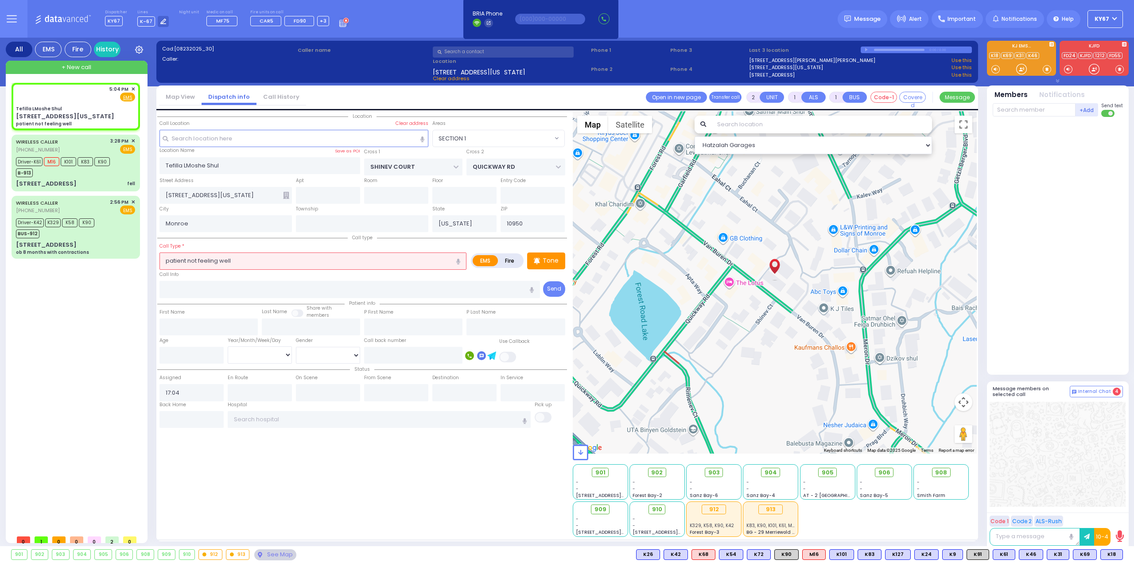
select select
select select "Hatzalah Garages"
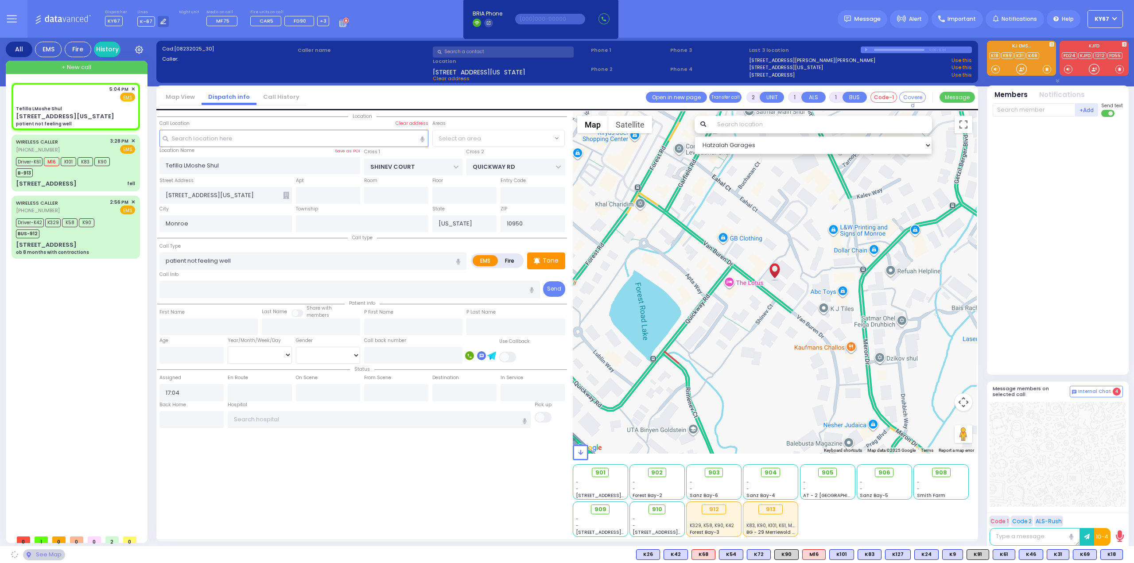
select select "SECTION 1"
click at [170, 259] on input "patient not feeling well" at bounding box center [312, 260] width 307 height 17
type input "Patient not feeling well"
select select
radio input "true"
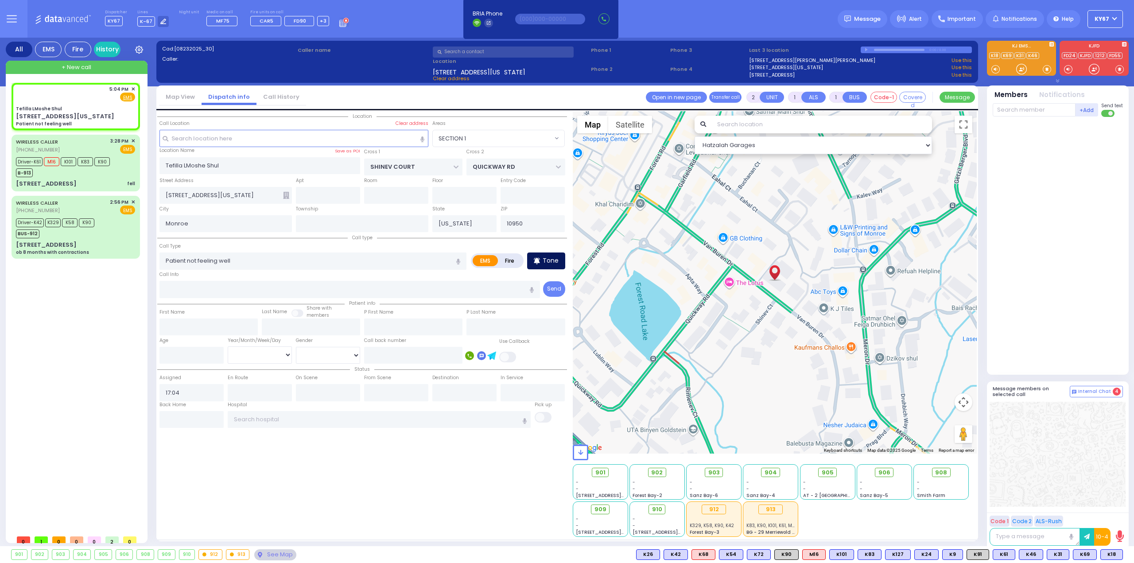
select select
select select "Hatzalah Garages"
select select "SECTION 1"
click at [539, 256] on icon at bounding box center [537, 261] width 6 height 11
click at [1023, 112] on input "text" at bounding box center [1033, 109] width 83 height 13
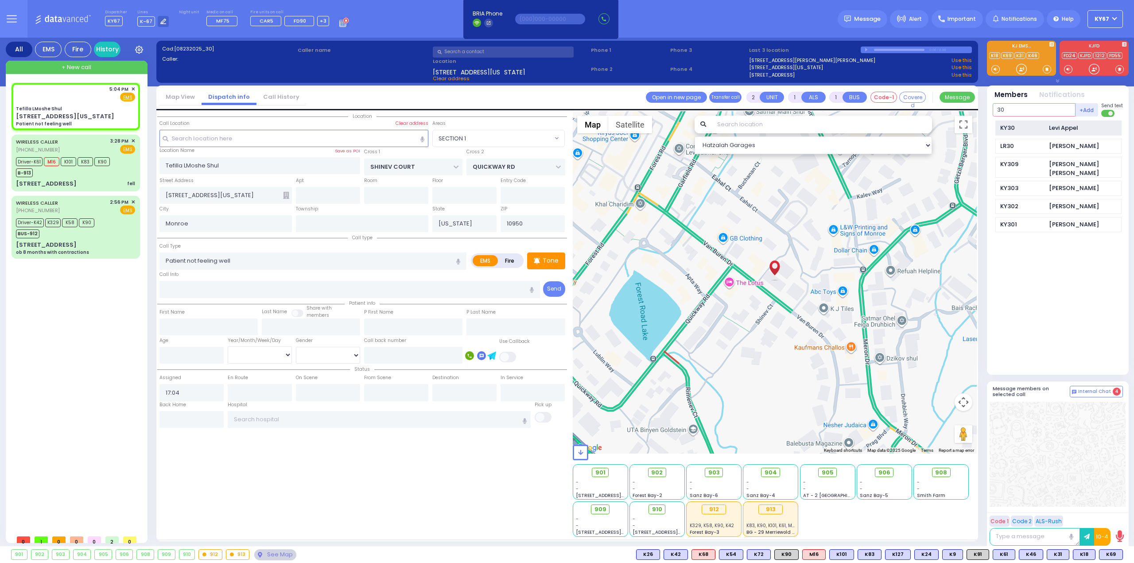
type input "30"
click at [1044, 128] on div "KY30 Levi Appel" at bounding box center [1058, 127] width 126 height 15
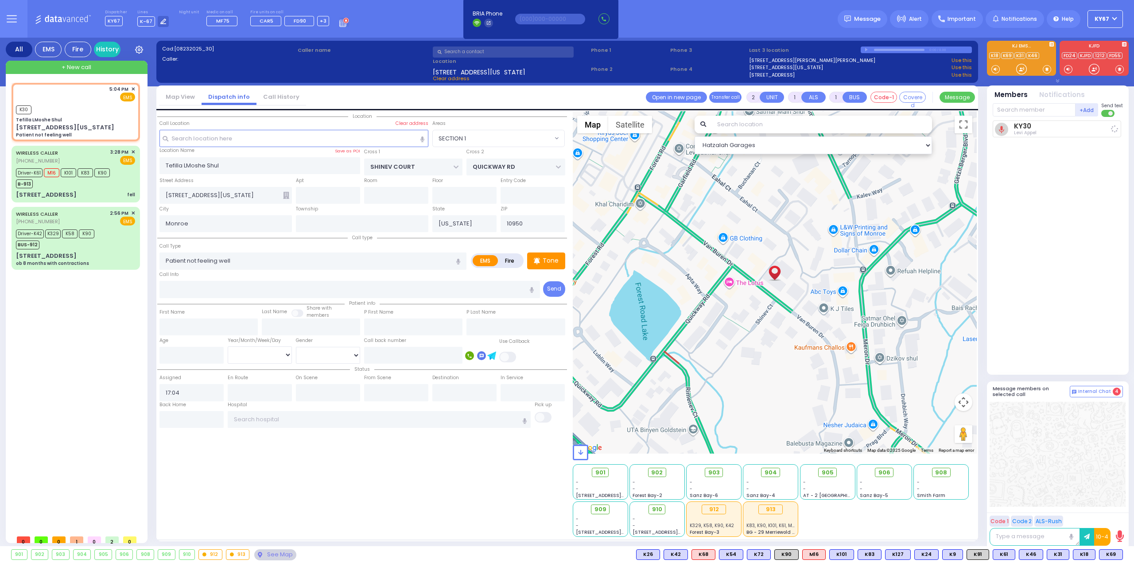
select select
radio input "true"
select select
type input "17:05"
select select "Hatzalah Garages"
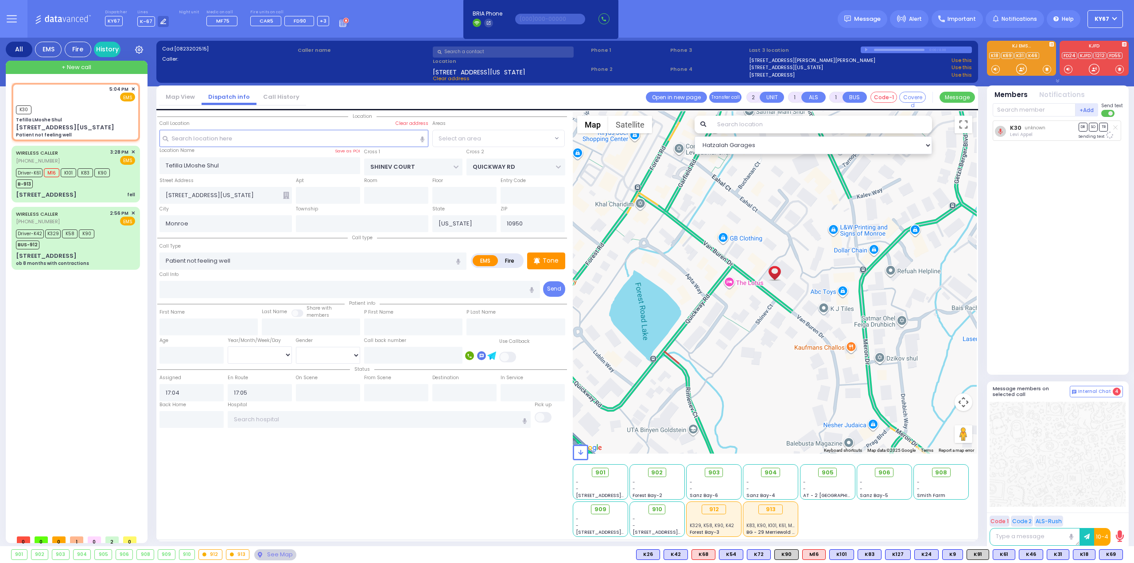
select select "SECTION 1"
click at [1031, 110] on input "text" at bounding box center [1033, 109] width 83 height 13
type input "69"
click at [1033, 125] on div "KY69" at bounding box center [1022, 128] width 44 height 9
drag, startPoint x: 219, startPoint y: 194, endPoint x: 304, endPoint y: 194, distance: 85.0
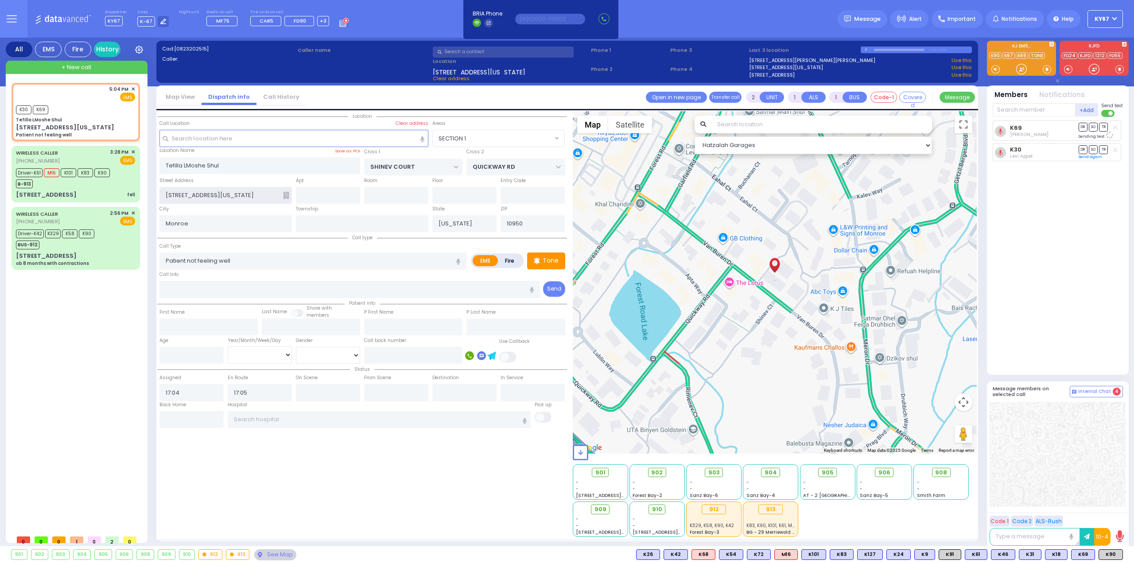
click at [297, 195] on div "Street Address 13 Van Buren Drive New York Entry Code" at bounding box center [362, 190] width 410 height 28
click at [475, 471] on div "Location ZIP" at bounding box center [362, 324] width 410 height 426
click at [1022, 108] on input "text" at bounding box center [1033, 109] width 83 height 13
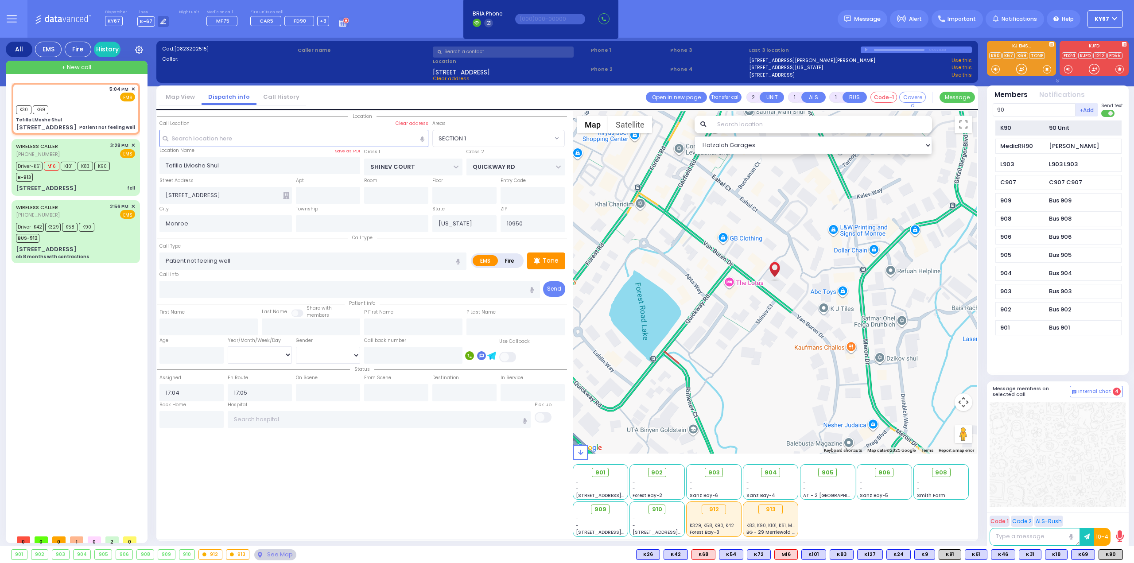
click at [1033, 121] on div "K90 90 Unit" at bounding box center [1058, 127] width 126 height 15
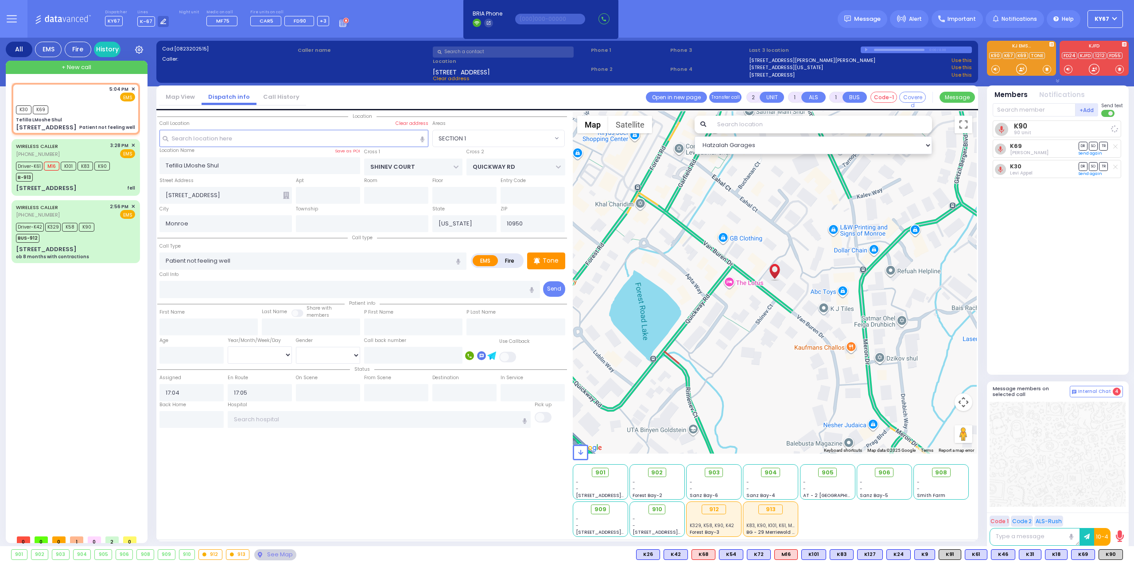
click at [1066, 450] on div at bounding box center [1057, 454] width 136 height 105
click at [99, 183] on div "WIRELESS CALLER (929) 214-0168 3:28 PM ✕ EMS Driver-K61 M16" at bounding box center [75, 167] width 125 height 54
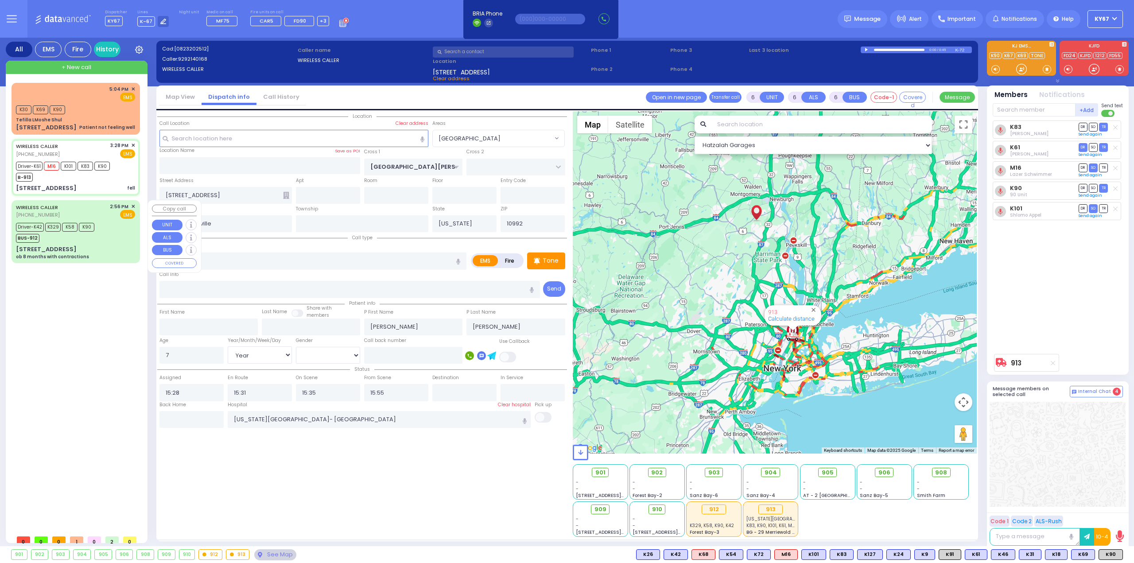
click at [117, 249] on div "80 7 Springs Road ob 8 months with contractions" at bounding box center [75, 252] width 119 height 15
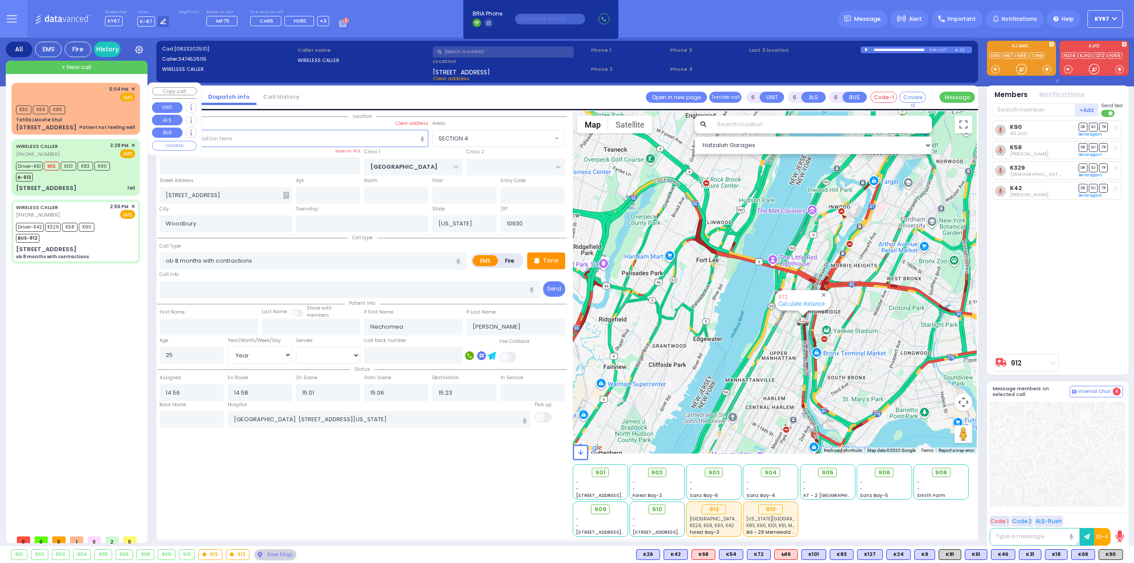
click at [81, 93] on div "5:04 PM ✕ EMS" at bounding box center [75, 93] width 119 height 16
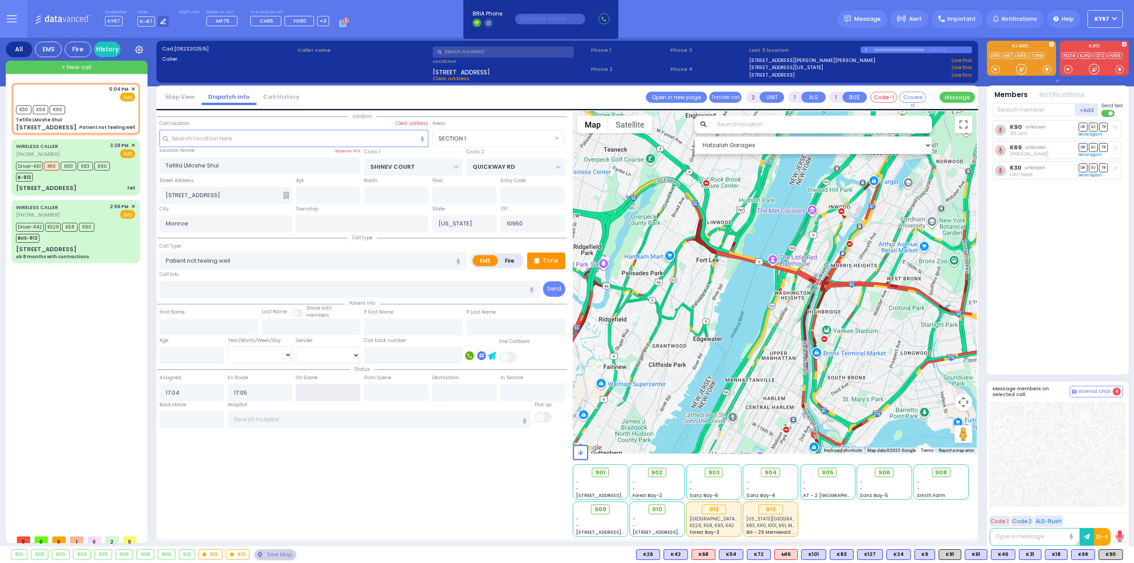
click at [322, 394] on input "text" at bounding box center [328, 392] width 64 height 17
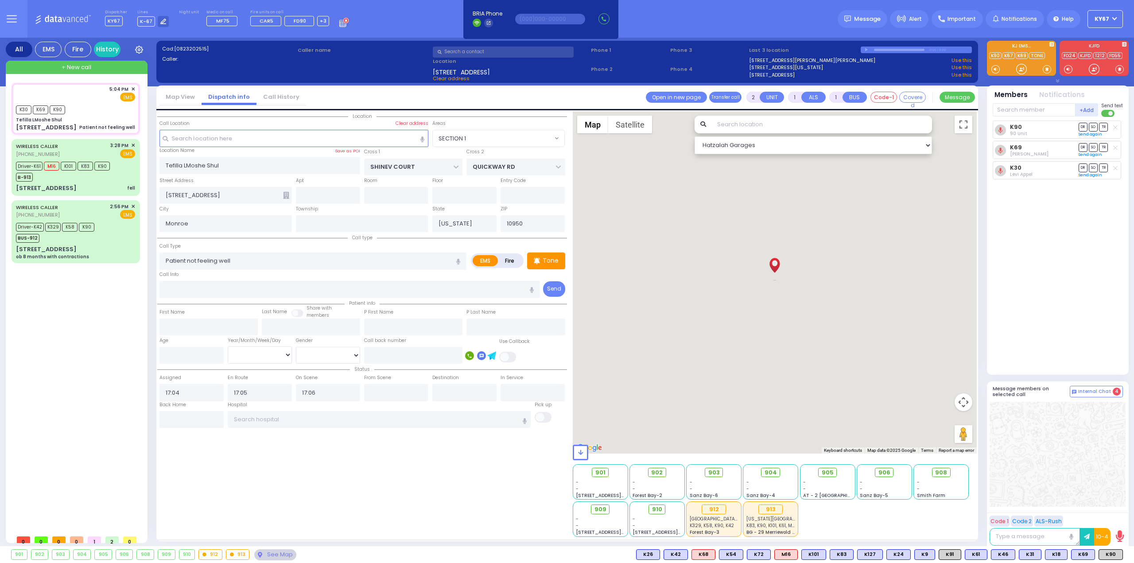
click at [358, 492] on div "Location ZIP" at bounding box center [362, 324] width 410 height 426
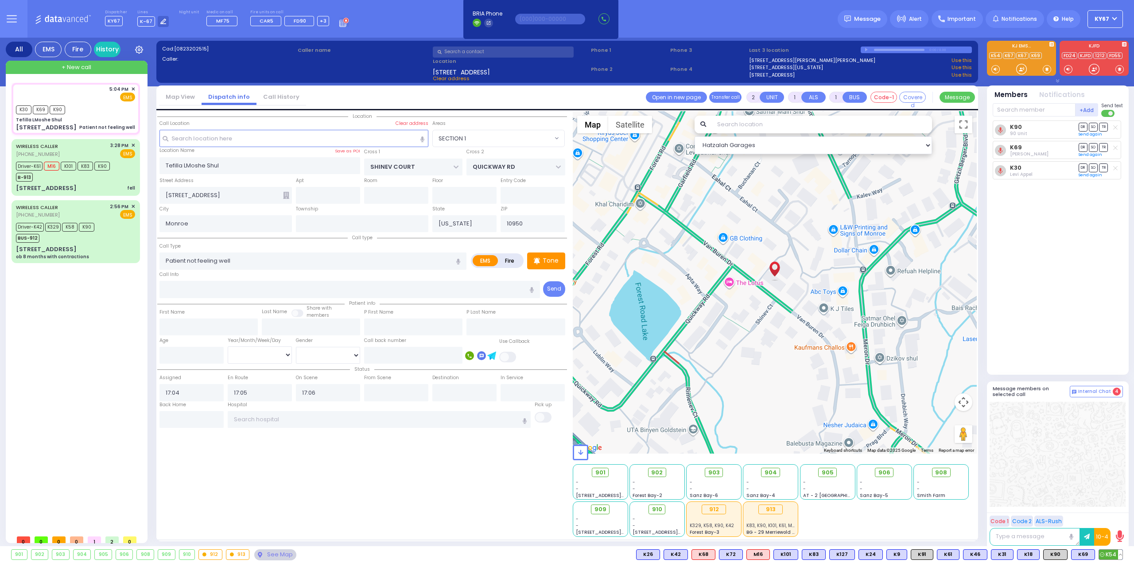
click at [1112, 554] on span "K54" at bounding box center [1110, 555] width 23 height 10
click at [1085, 127] on span "DR" at bounding box center [1082, 127] width 9 height 8
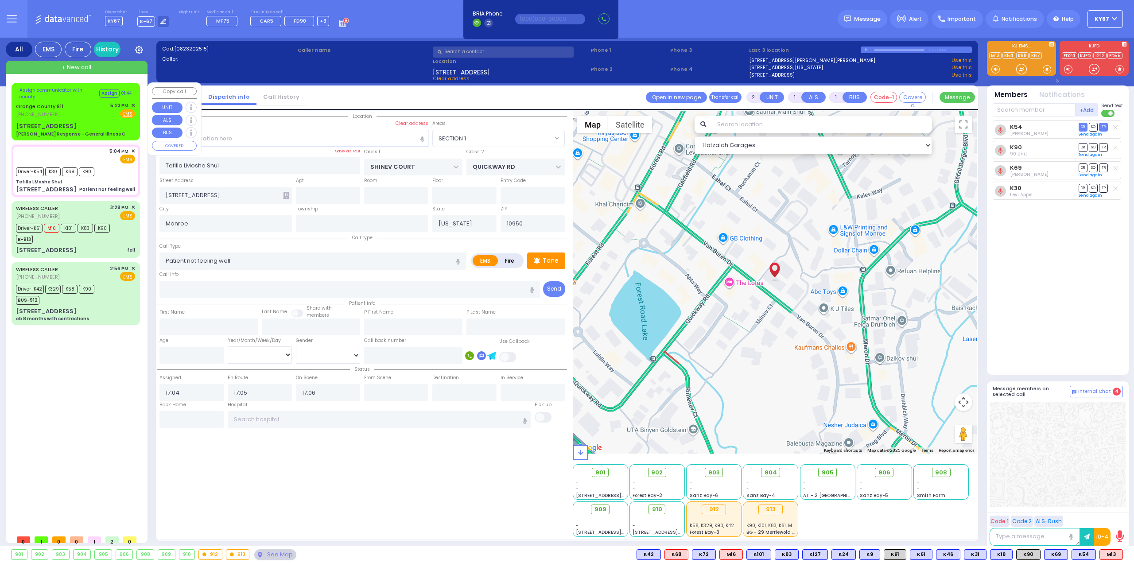
click at [133, 103] on span "✕" at bounding box center [133, 106] width 4 height 8
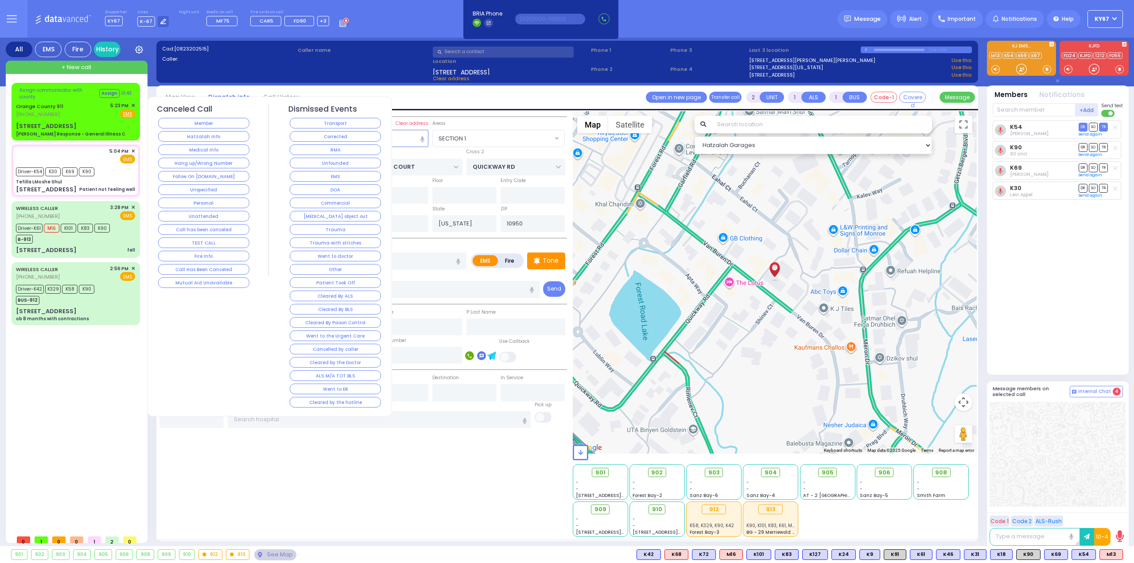
click at [217, 281] on button "Mutual Aid Unavailable" at bounding box center [203, 282] width 91 height 11
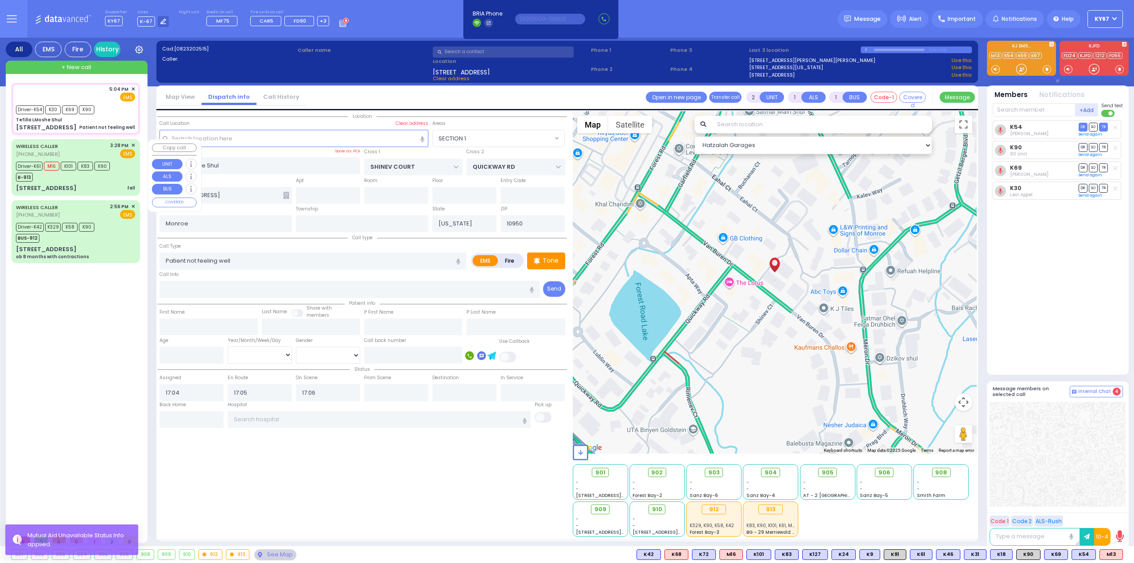
click at [105, 151] on div "WIRELESS CALLER (929) 214-0168 3:28 PM ✕ EMS" at bounding box center [75, 150] width 119 height 16
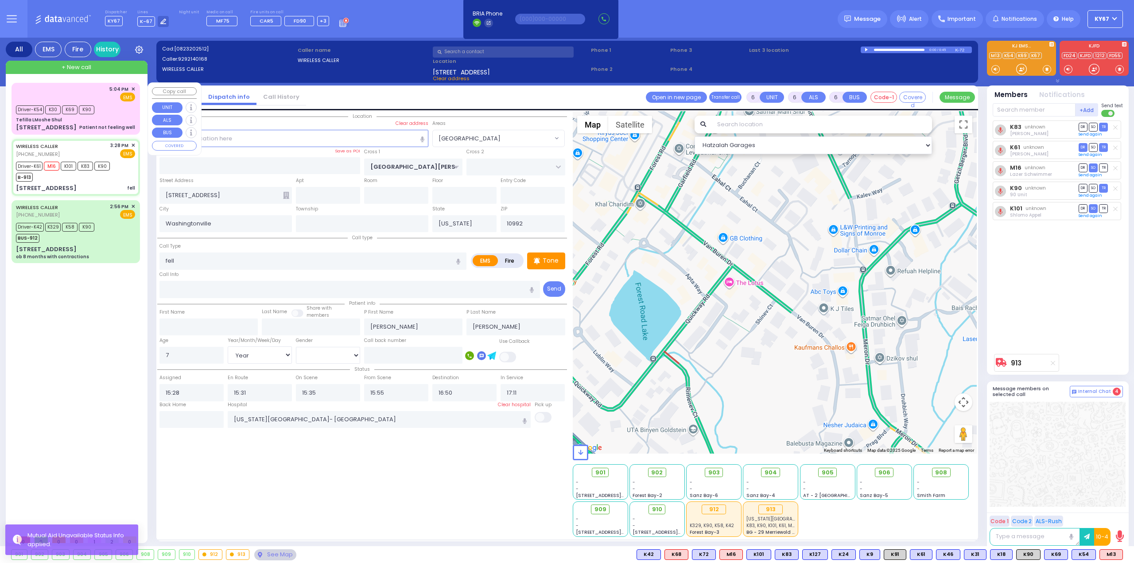
click at [111, 101] on div "5:04 PM ✕ EMS Driver-K54" at bounding box center [75, 108] width 125 height 49
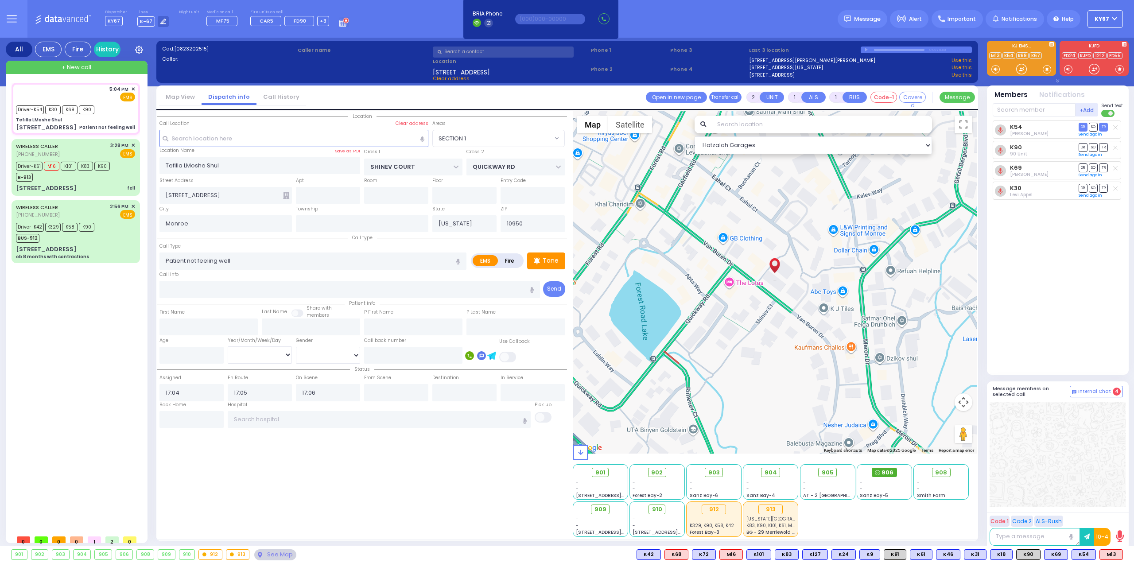
click at [882, 473] on span "906" at bounding box center [887, 472] width 12 height 9
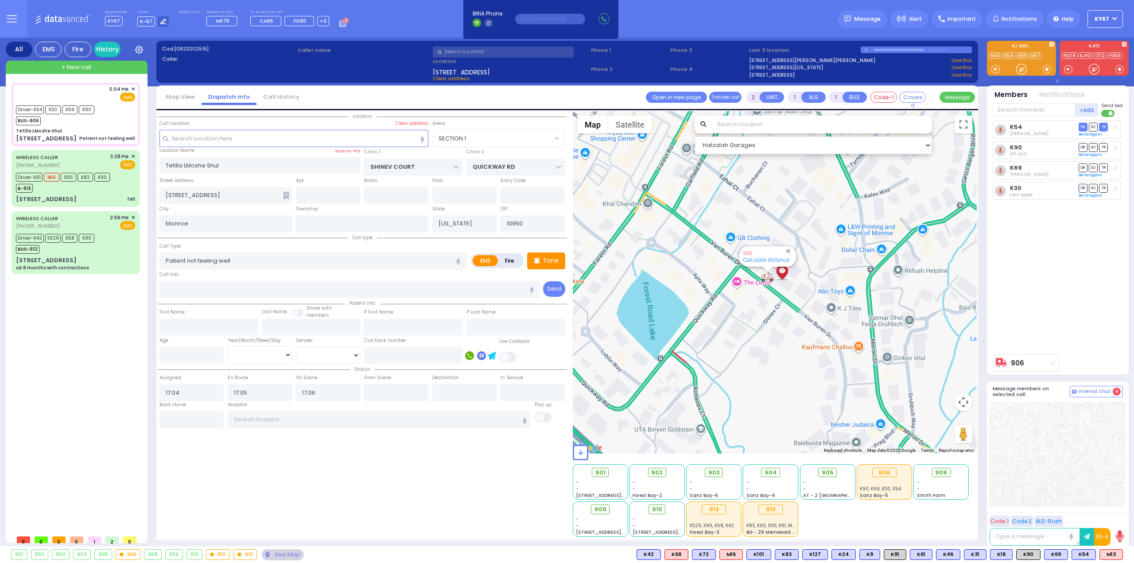
click at [269, 476] on div "Location ZIP" at bounding box center [362, 324] width 410 height 426
click at [85, 248] on div "BUS-912" at bounding box center [55, 248] width 78 height 11
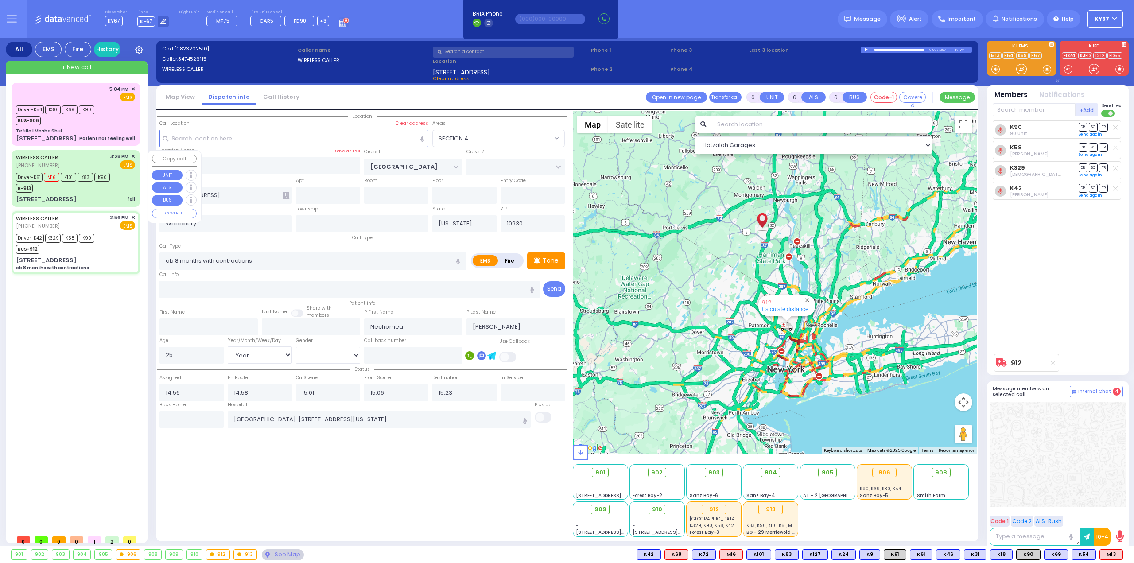
click at [116, 186] on div "Driver-K61 M16 K101 K83 K90 B-913" at bounding box center [75, 181] width 119 height 22
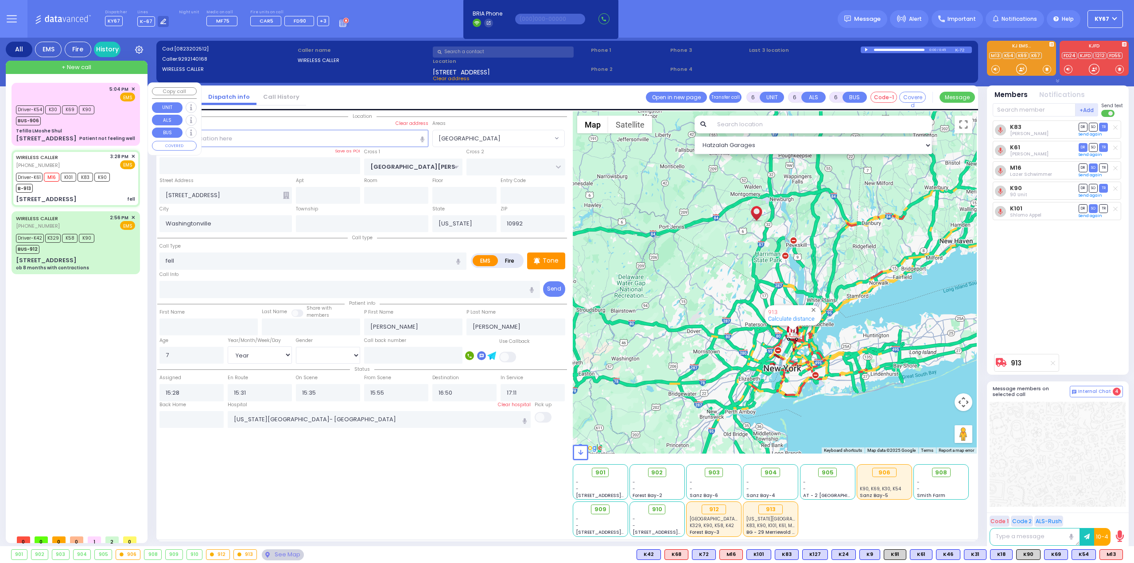
click at [97, 121] on div "Driver-K54 K30 K69 K90 BUS-906" at bounding box center [58, 114] width 84 height 22
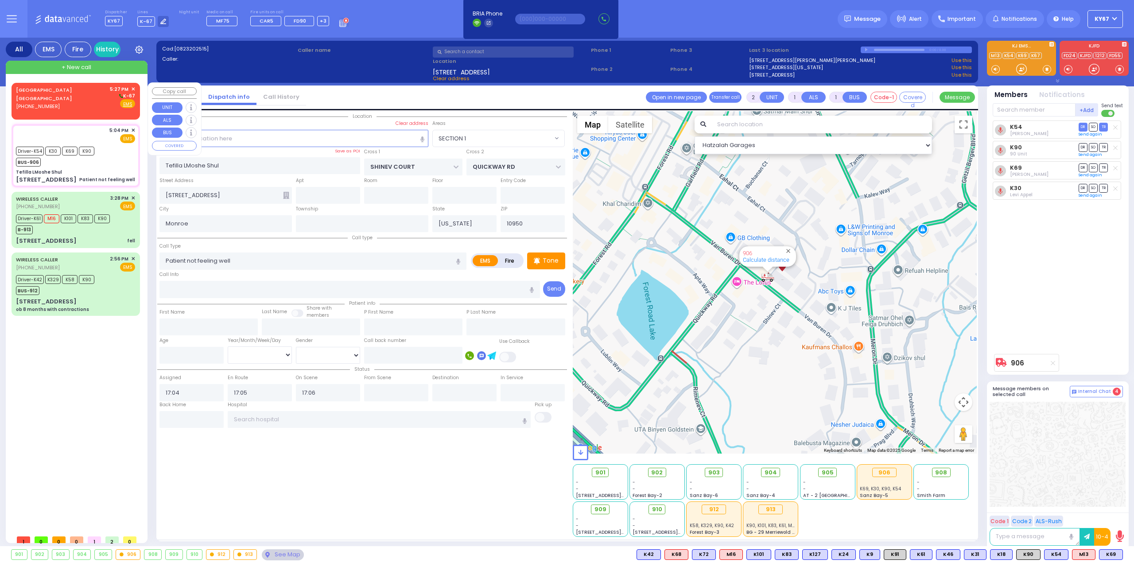
click at [134, 87] on span "✕" at bounding box center [133, 89] width 4 height 8
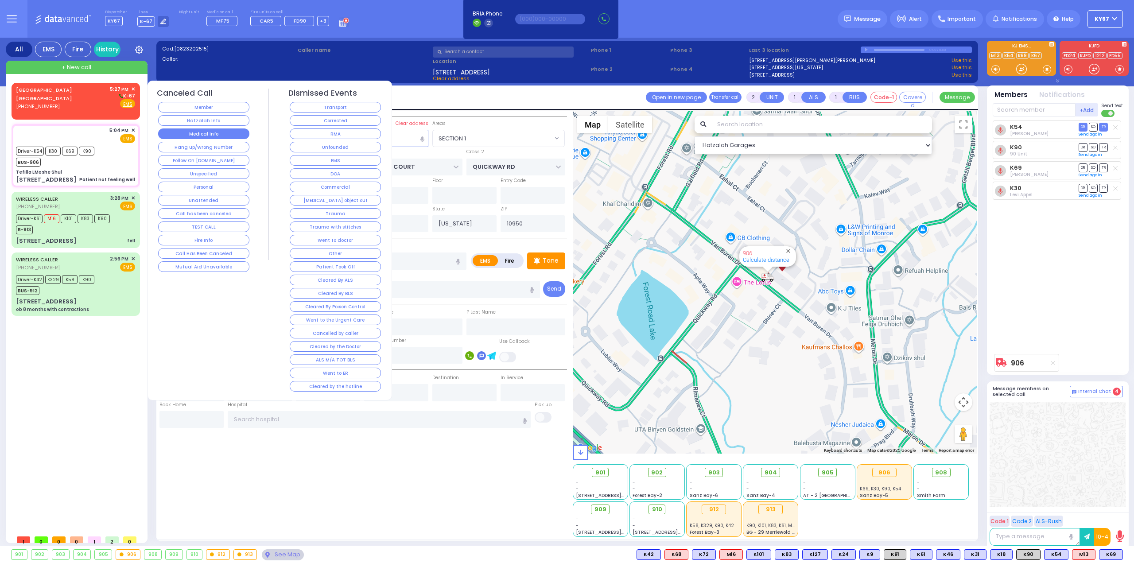
click at [213, 132] on button "Medical Info" at bounding box center [203, 133] width 91 height 11
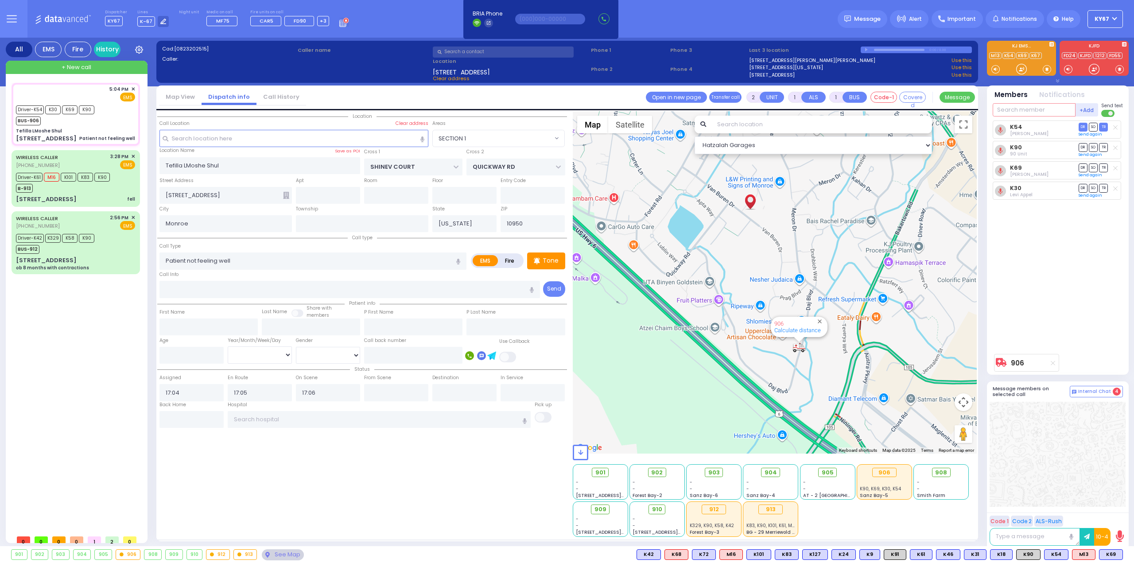
click at [1027, 112] on input "text" at bounding box center [1033, 109] width 83 height 13
select select "SECTION 1"
select select
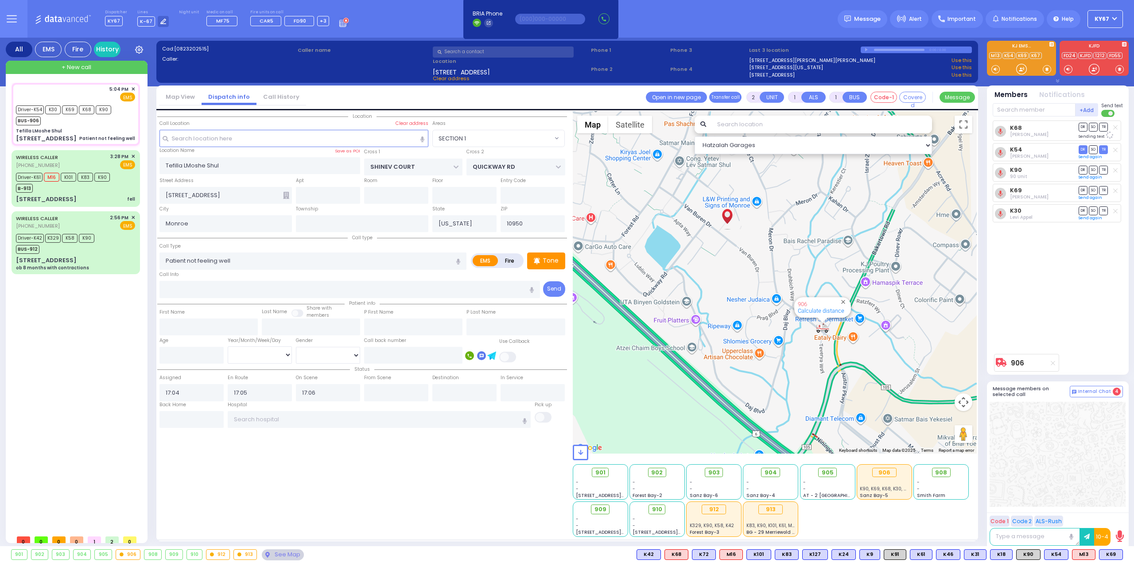
click at [50, 366] on div "5:04 PM ✕ Driver-K54" at bounding box center [78, 307] width 132 height 448
click at [95, 252] on div "Driver-K42 K329 K58 K90 BUS-912" at bounding box center [56, 243] width 81 height 22
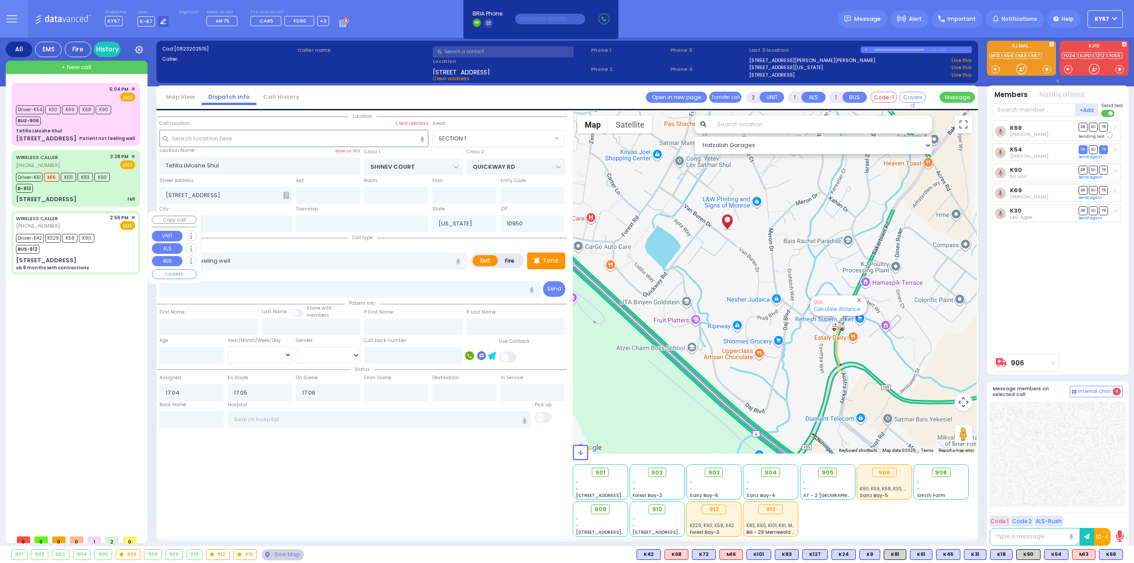
type input "6"
select select
type input "ob 8 months with contractions"
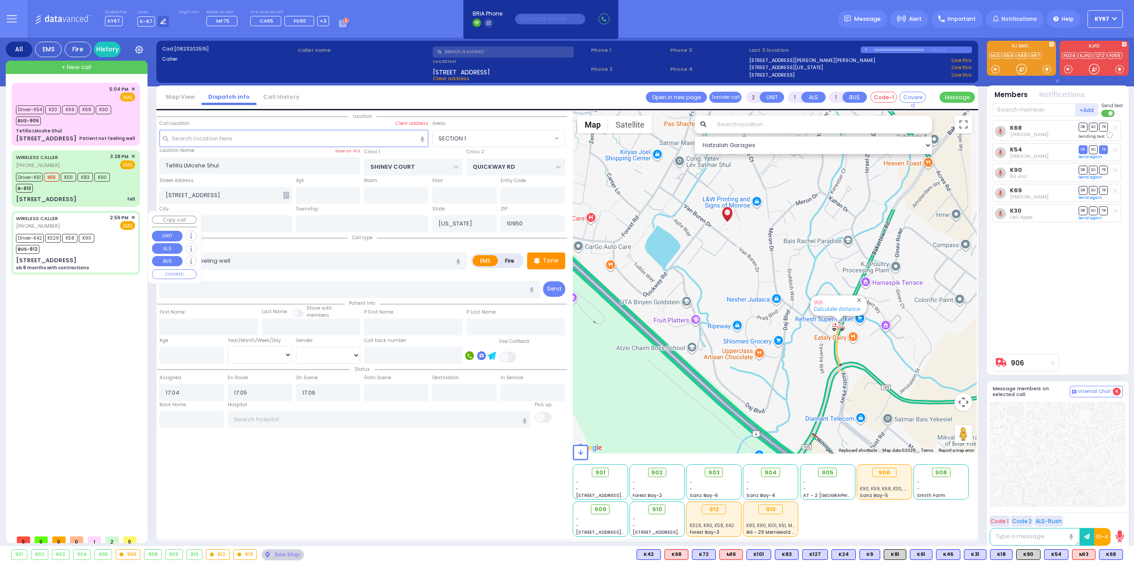
radio input "true"
type input "Nechomea"
type input "[PERSON_NAME]"
type input "25"
select select "Year"
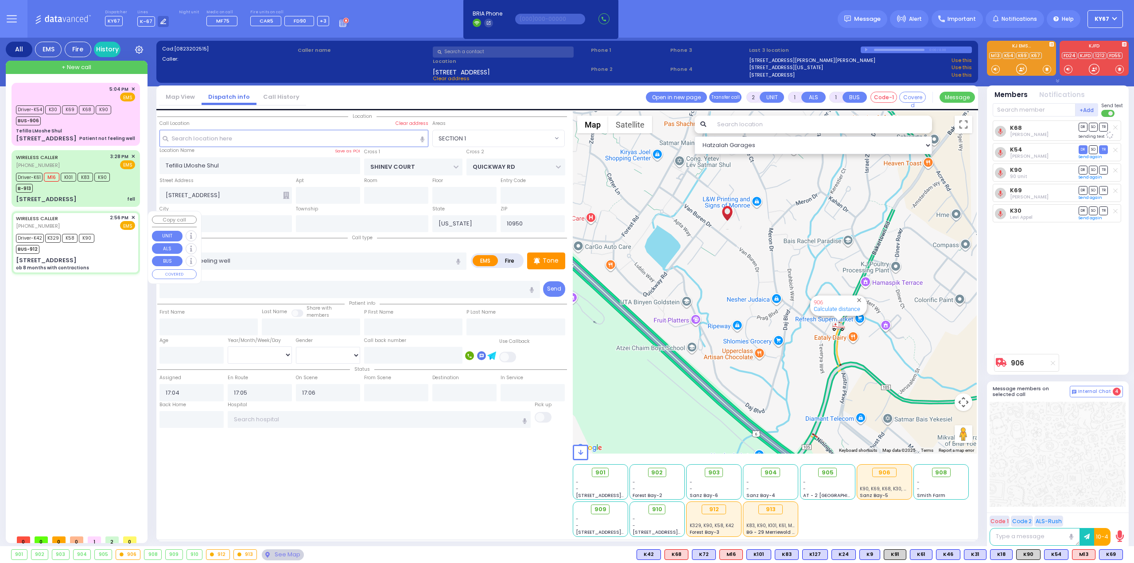
select select "[DEMOGRAPHIC_DATA]"
type input "14:56"
type input "14:58"
type input "15:01"
type input "15:06"
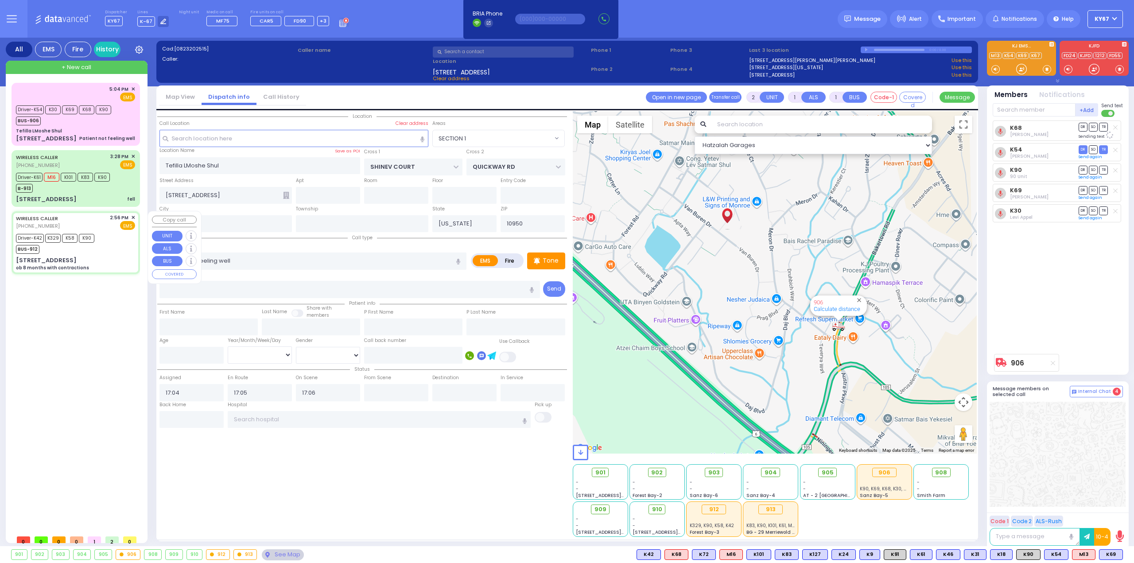
type input "15:23"
type input "[GEOGRAPHIC_DATA] [STREET_ADDRESS][US_STATE]"
select select "Hatzalah Garages"
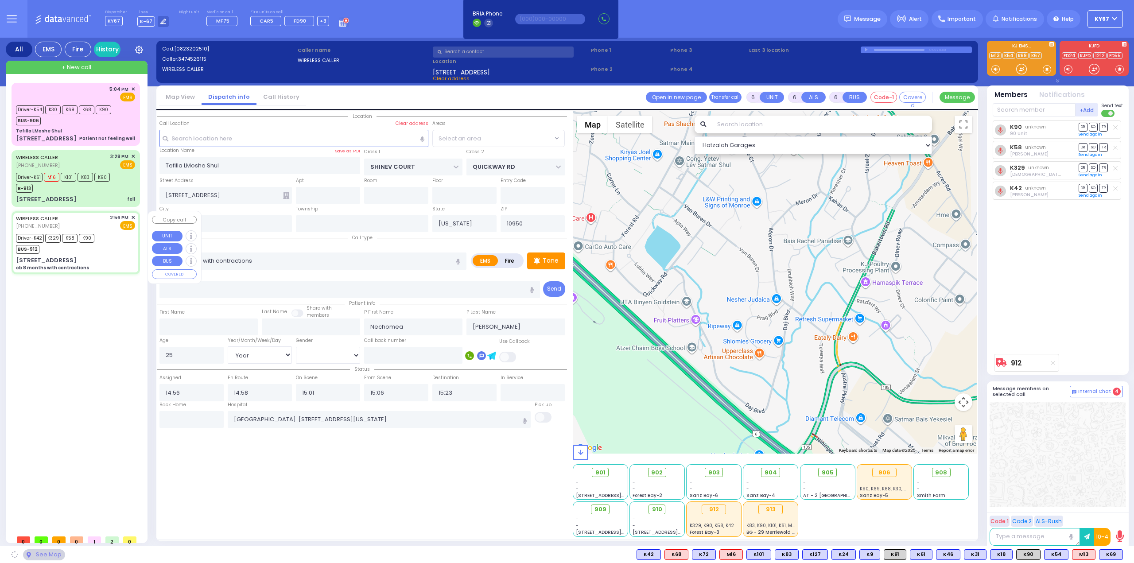
type input "[GEOGRAPHIC_DATA]"
type input "[STREET_ADDRESS]"
type input "Woodbury"
type input "10930"
select select "SECTION 4"
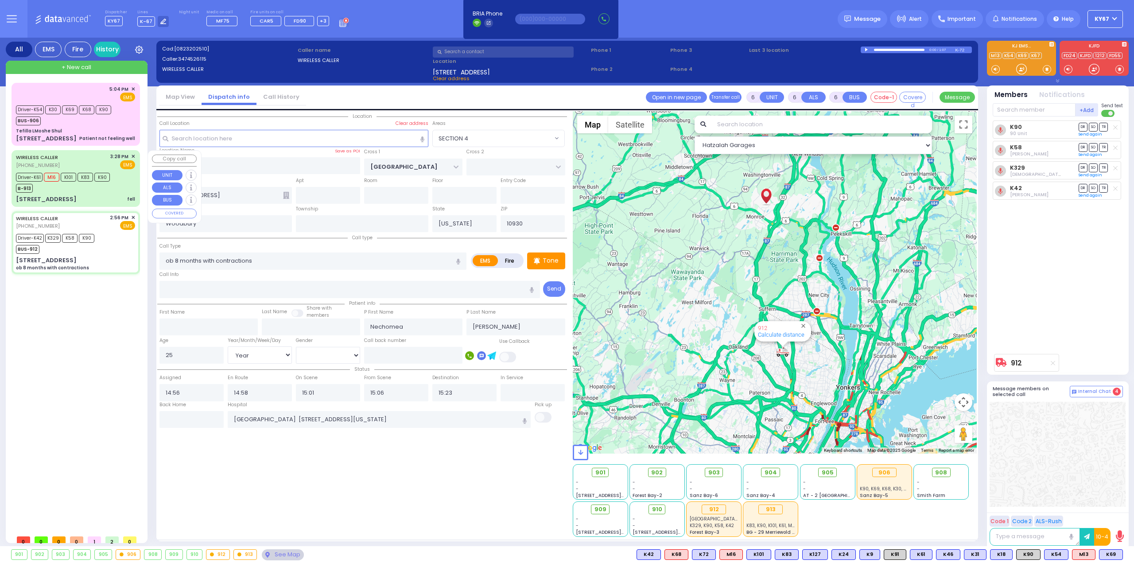
click at [110, 190] on div "Driver-K61 M16 K101 K83 K90 B-913" at bounding box center [64, 181] width 97 height 22
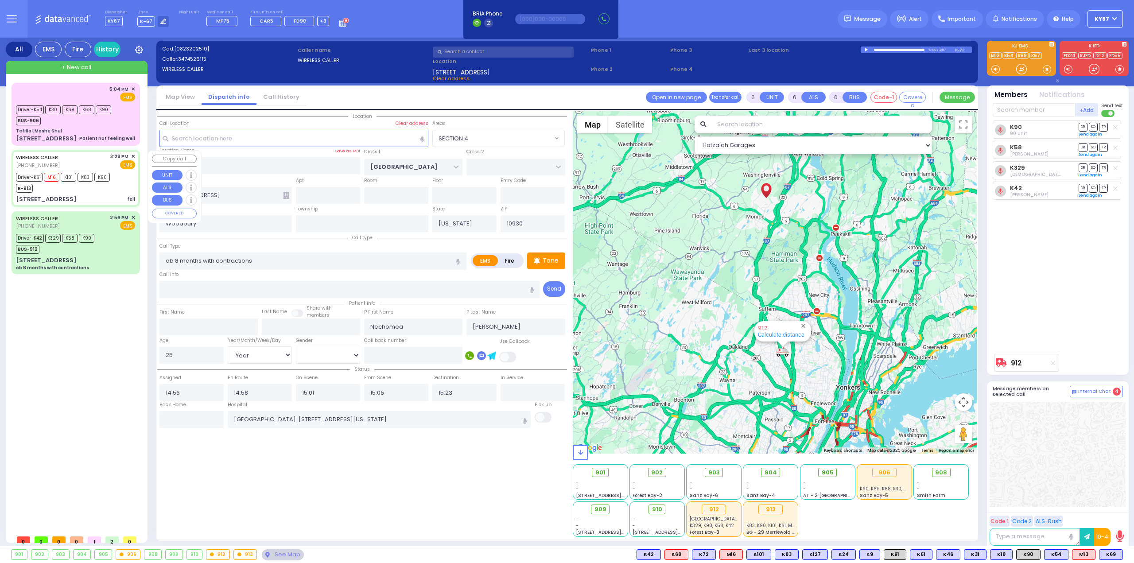
select select
type input "fell"
radio input "true"
type input "[PERSON_NAME]"
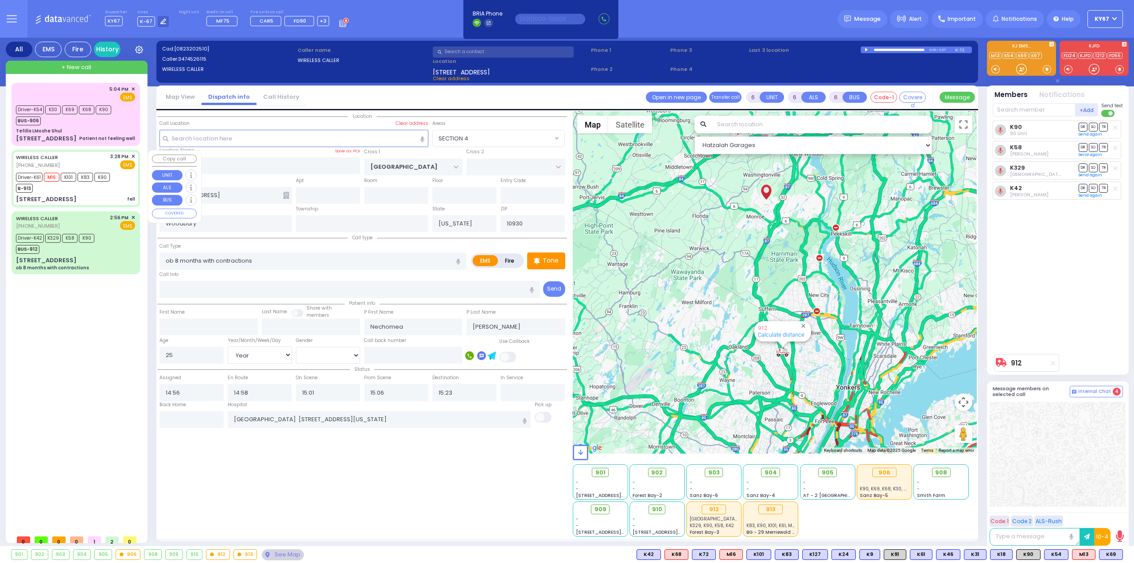
type input "7"
select select "Year"
select select "[DEMOGRAPHIC_DATA]"
type input "15:28"
type input "15:31"
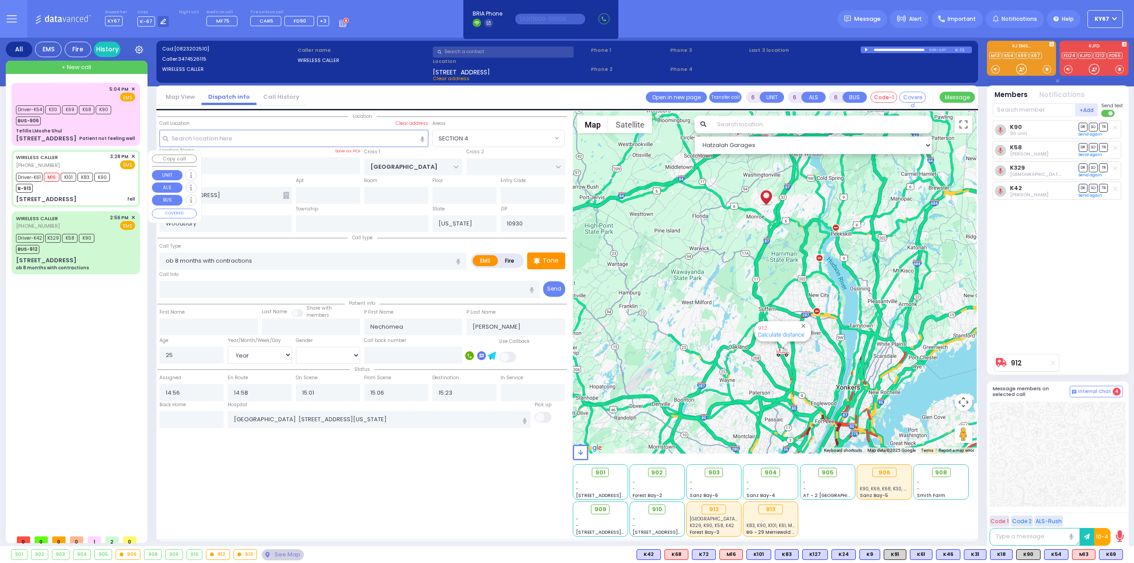
type input "15:35"
type input "15:55"
type input "16:50"
type input "17:11"
type input "[US_STATE][GEOGRAPHIC_DATA]- [GEOGRAPHIC_DATA]"
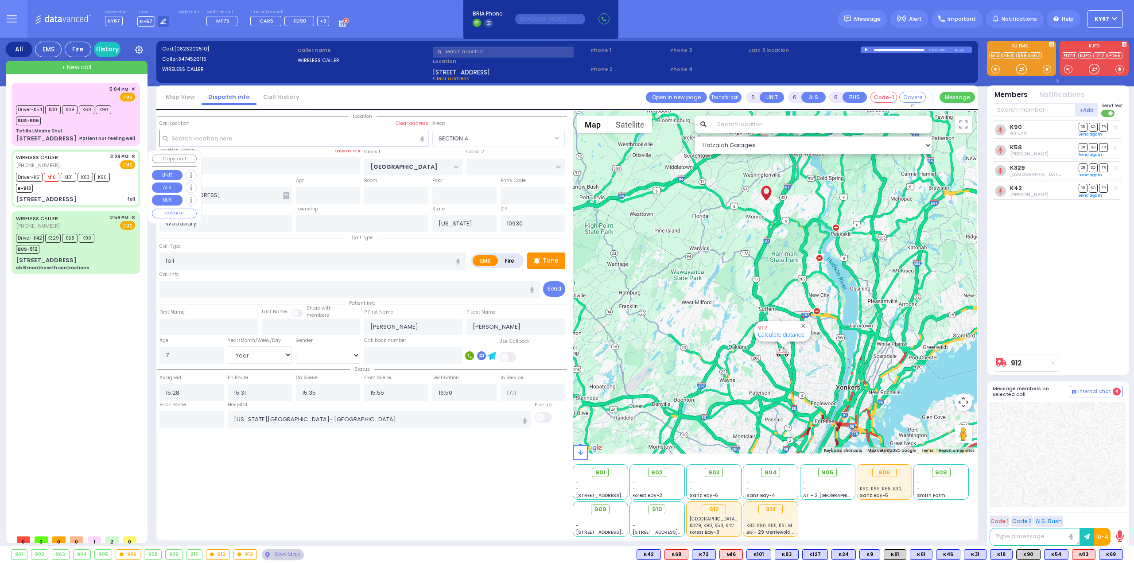
select select "Hatzalah Garages"
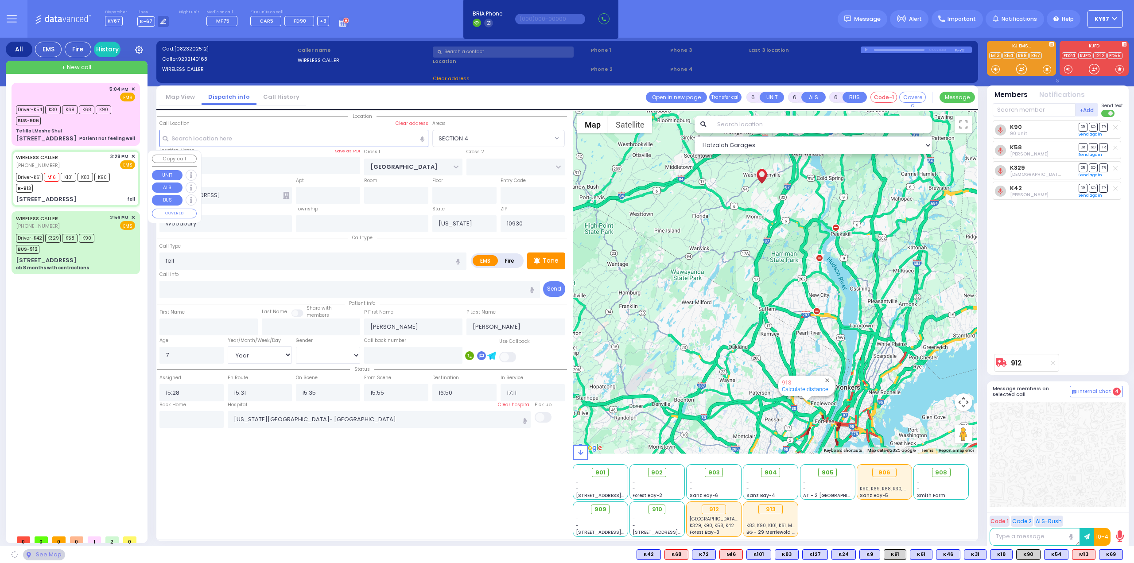
type input "[GEOGRAPHIC_DATA][PERSON_NAME]"
type input "[STREET_ADDRESS]"
type input "Washingtonville"
type input "10992"
select select "[GEOGRAPHIC_DATA]"
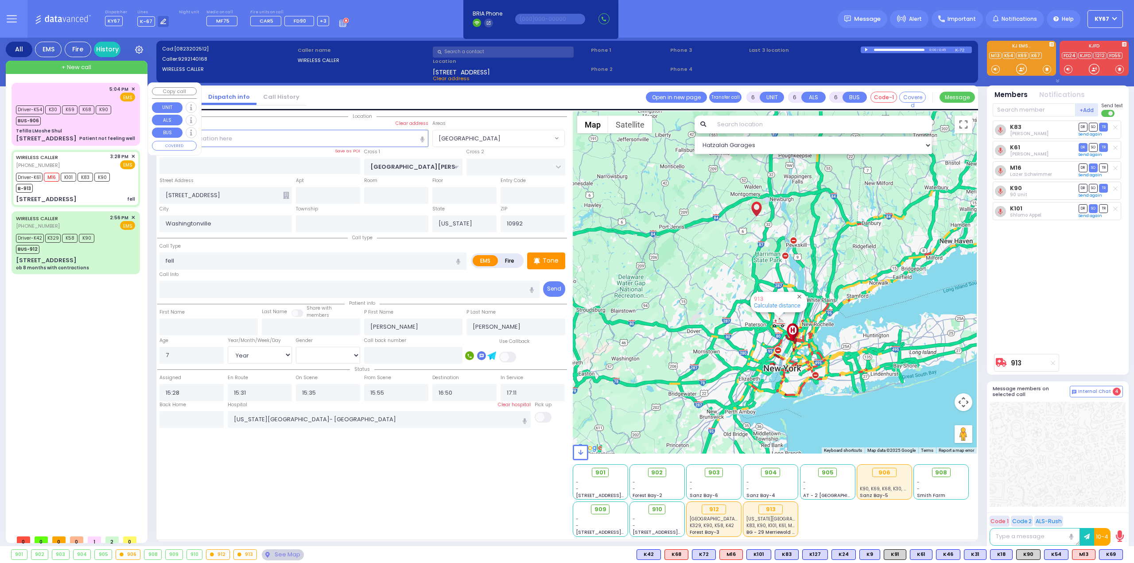
click at [113, 124] on div "Driver-K54 K30 K69 K68 K90 BUS-906" at bounding box center [66, 114] width 101 height 22
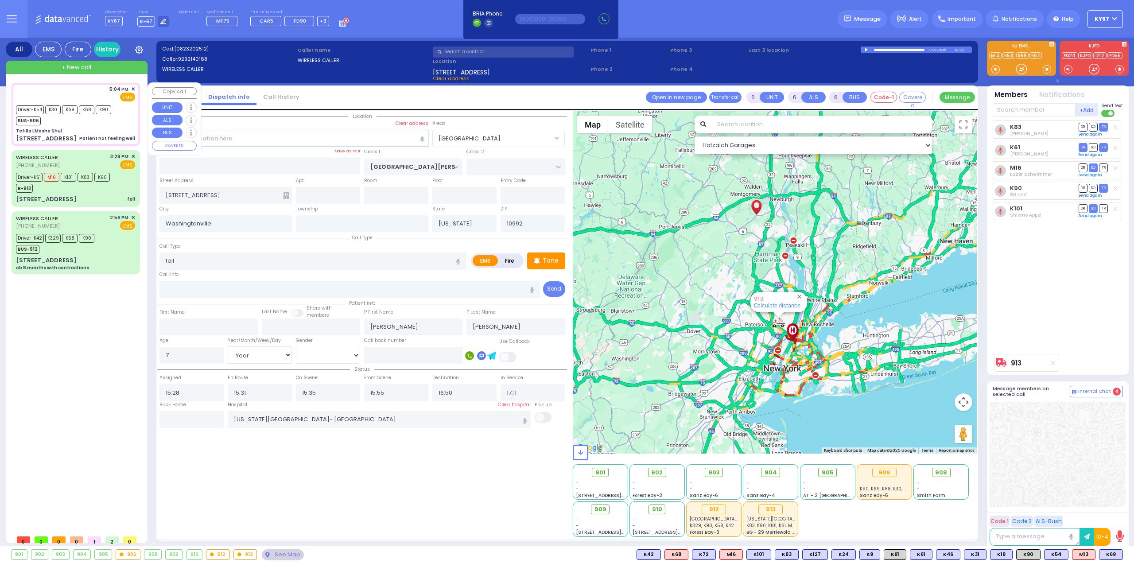
type input "2"
type input "1"
select select
type input "Patient not feeling well"
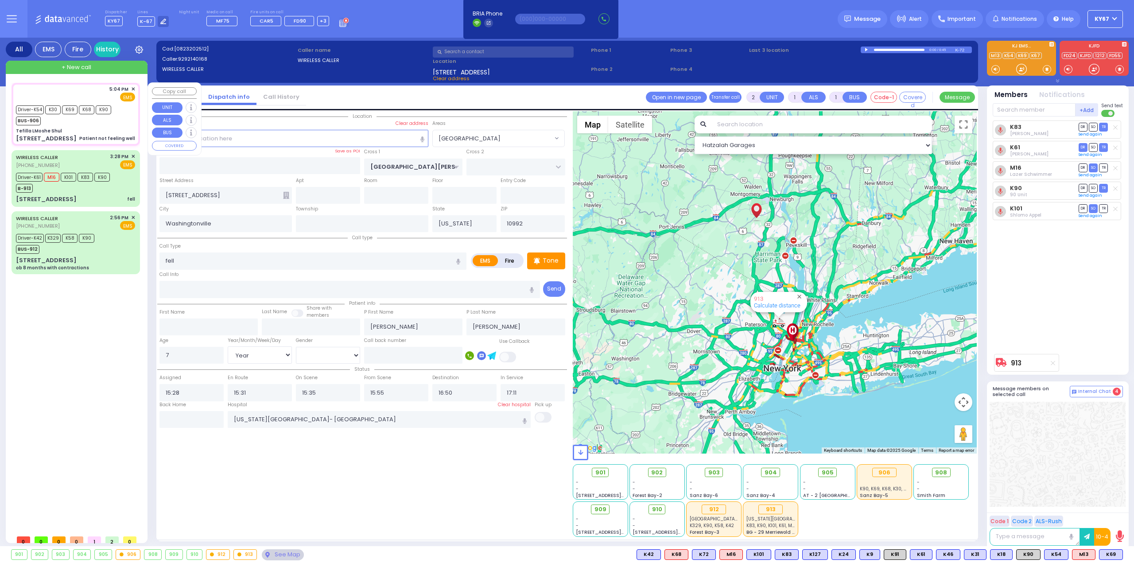
radio input "true"
select select
type input "17:04"
type input "17:05"
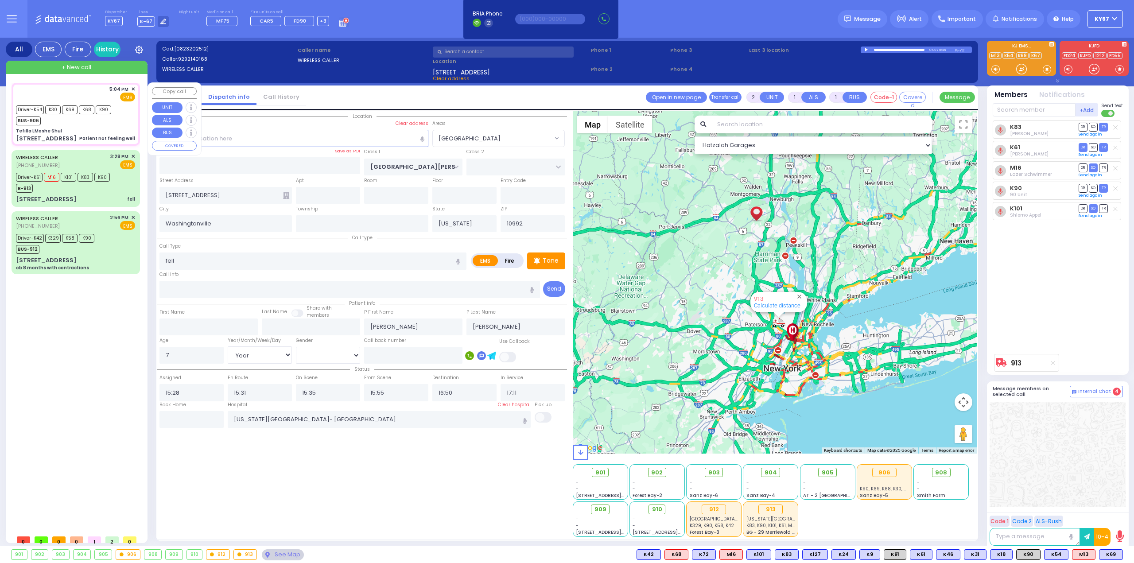
type input "17:06"
select select "Hatzalah Garages"
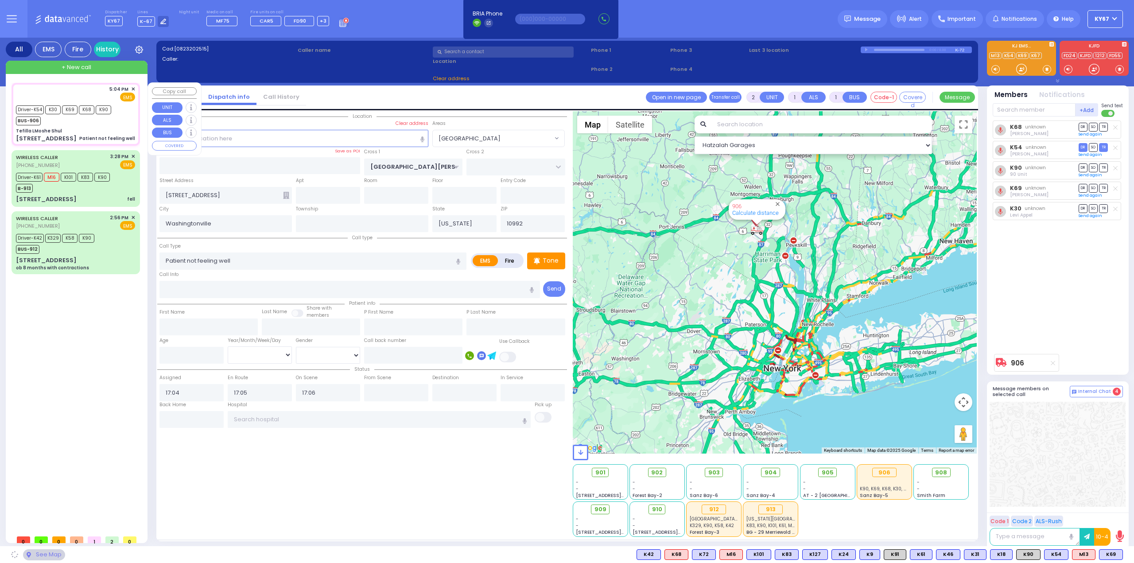
type input "Tefilla LMoshe Shul"
type input "SHINEV COURT"
type input "QUICKWAY RD"
type input "[STREET_ADDRESS]"
type input "Monroe"
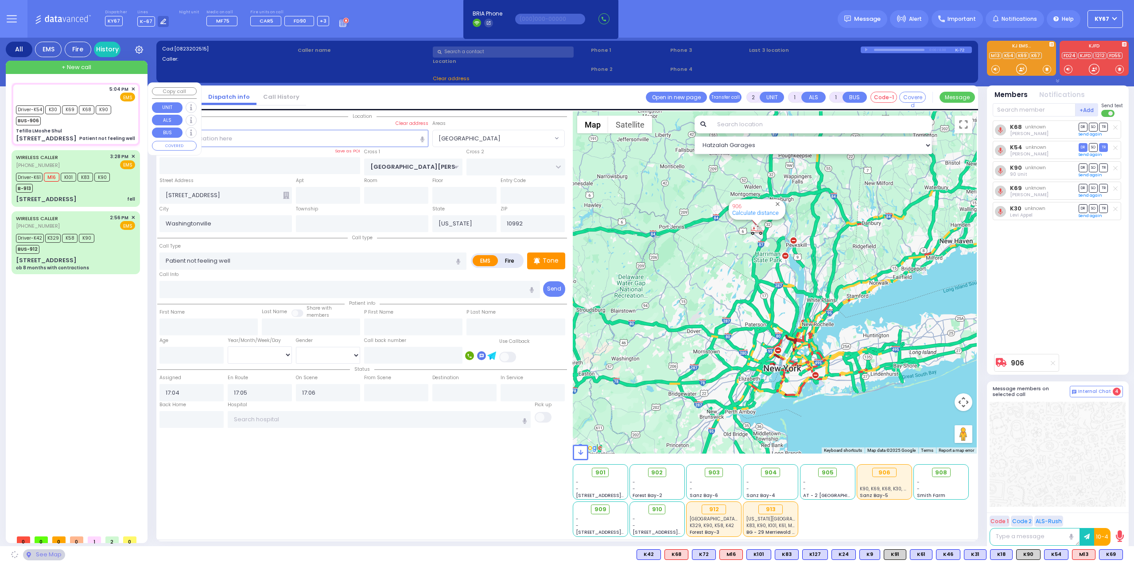
type input "10950"
select select "SECTION 1"
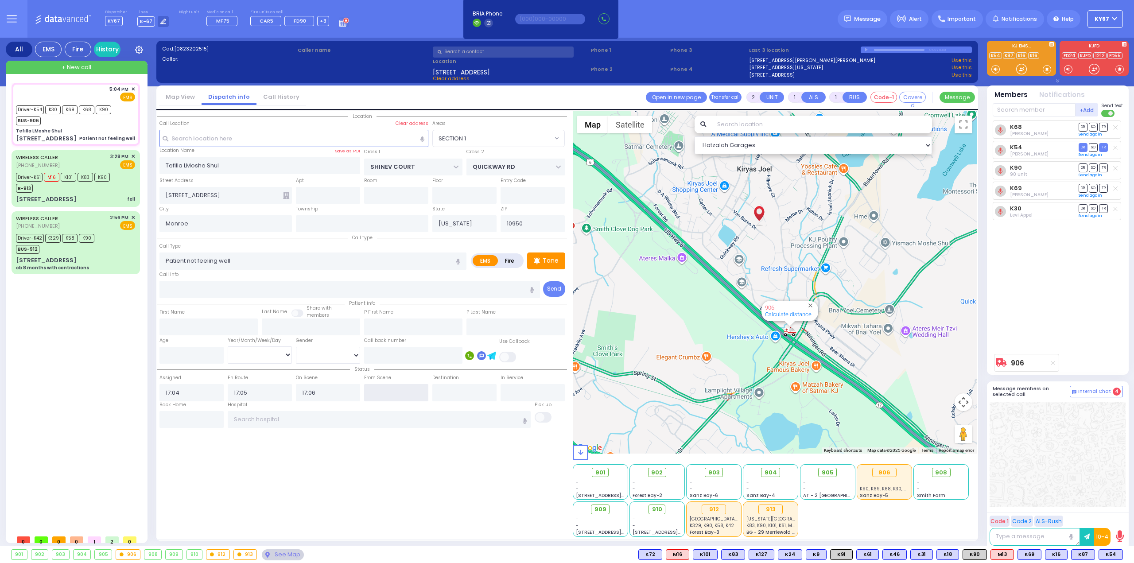
click at [387, 394] on input "text" at bounding box center [396, 392] width 64 height 17
type input "17:57"
click at [355, 414] on input "text" at bounding box center [379, 419] width 303 height 17
select select
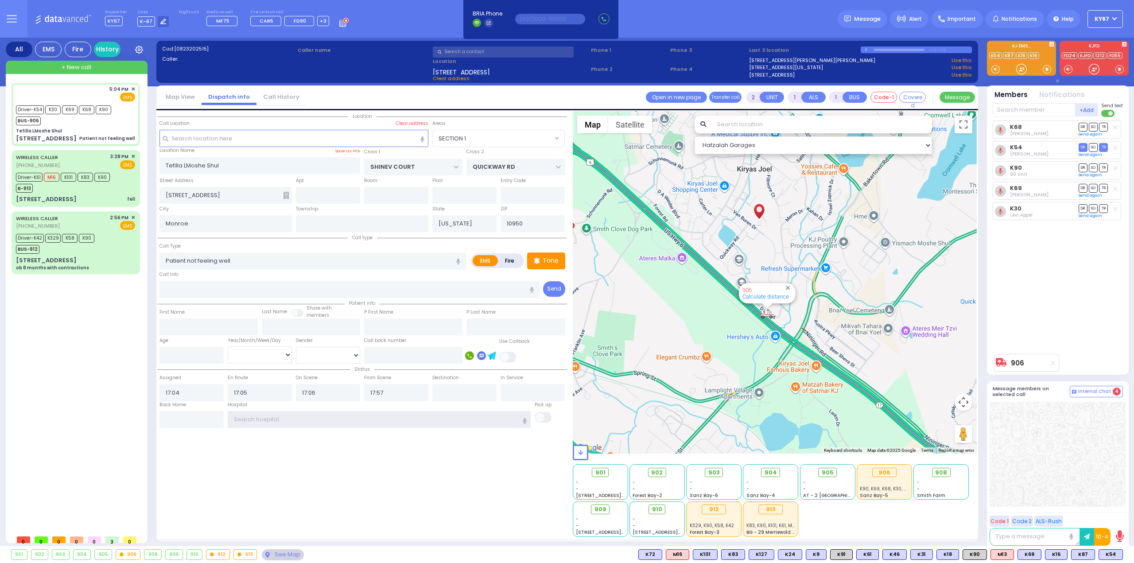
radio input "true"
select select
select select "Hatzalah Garages"
select select "SECTION 1"
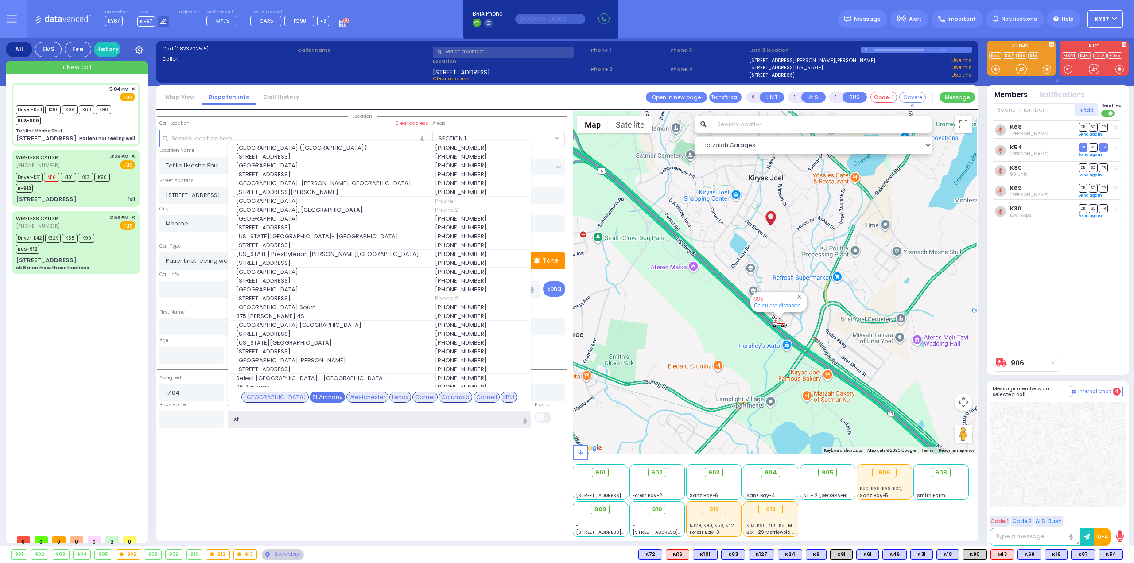
type input "st"
click at [323, 397] on div "St Anthony" at bounding box center [327, 397] width 35 height 12
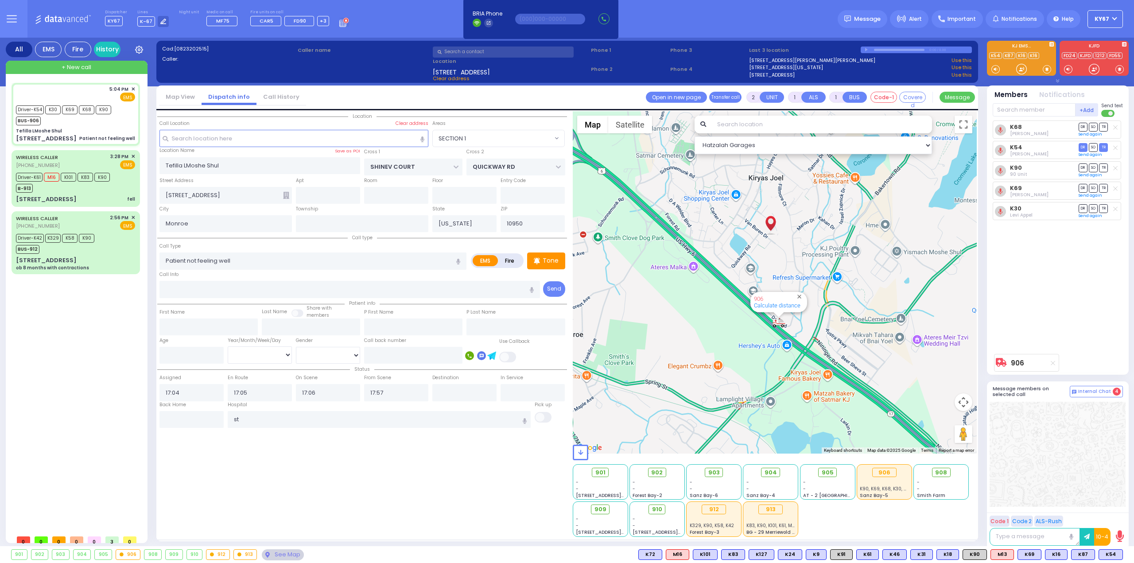
select select
radio input "true"
select select
type input "[GEOGRAPHIC_DATA]"
select select "Hatzalah Garages"
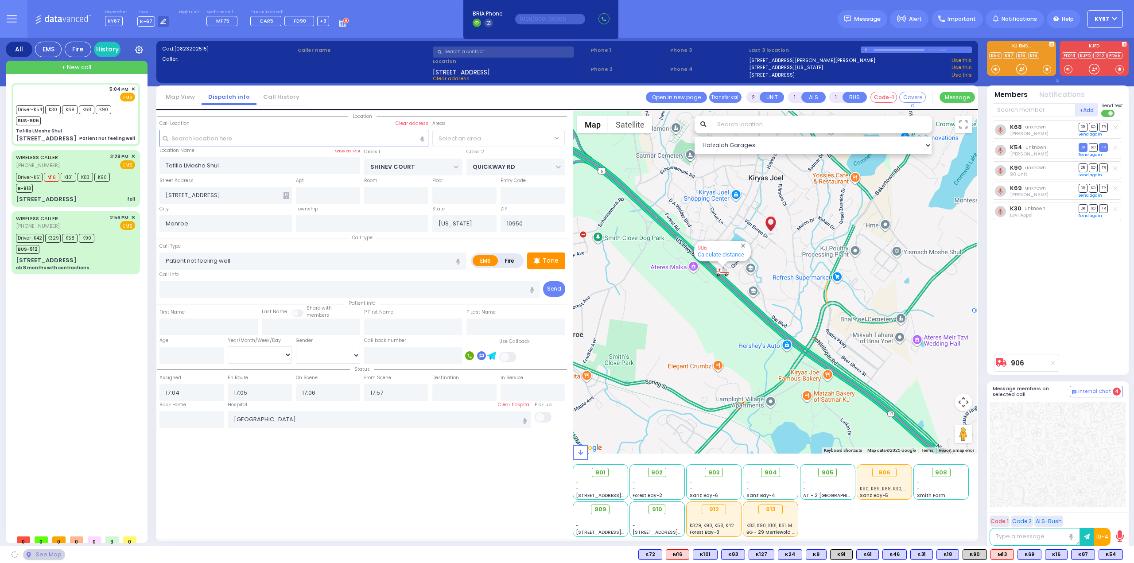
select select "SECTION 1"
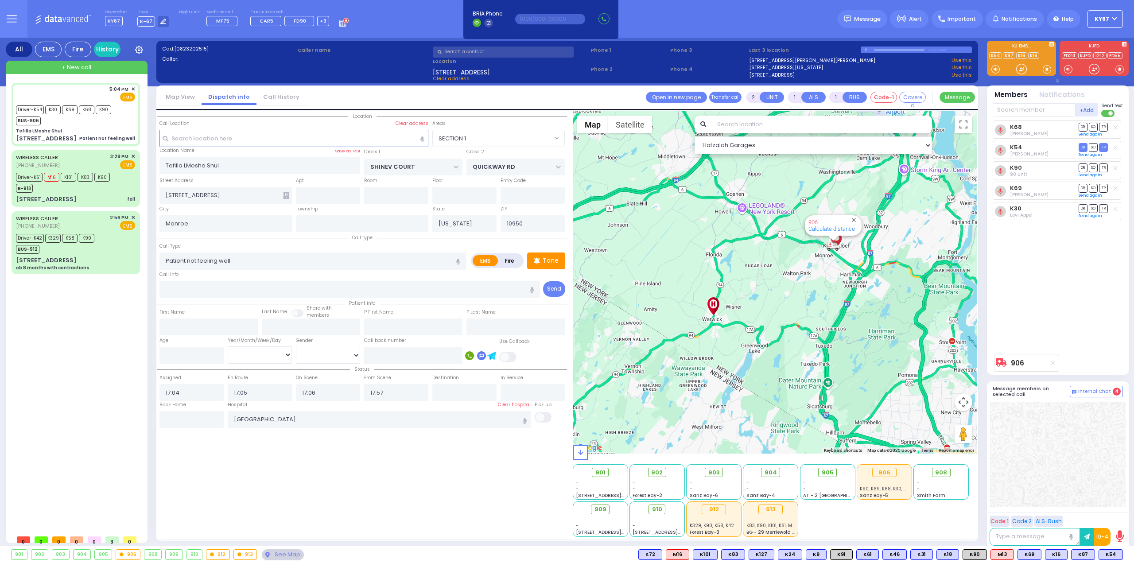
type input "6"
select select
radio input "true"
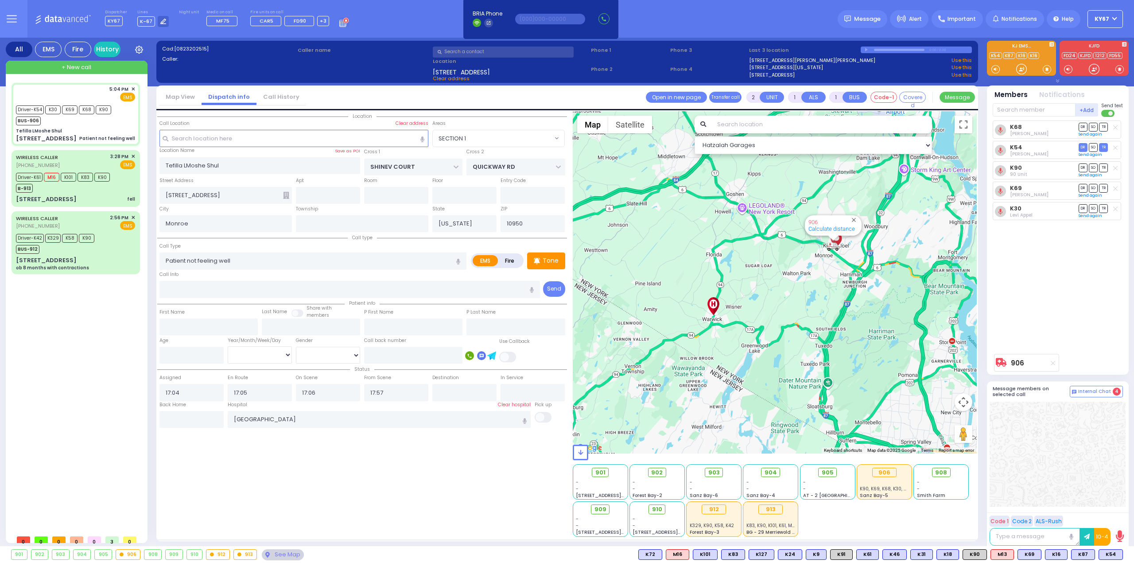
type input "Unknown"
select select "Year"
select select "Hatzalah Garages"
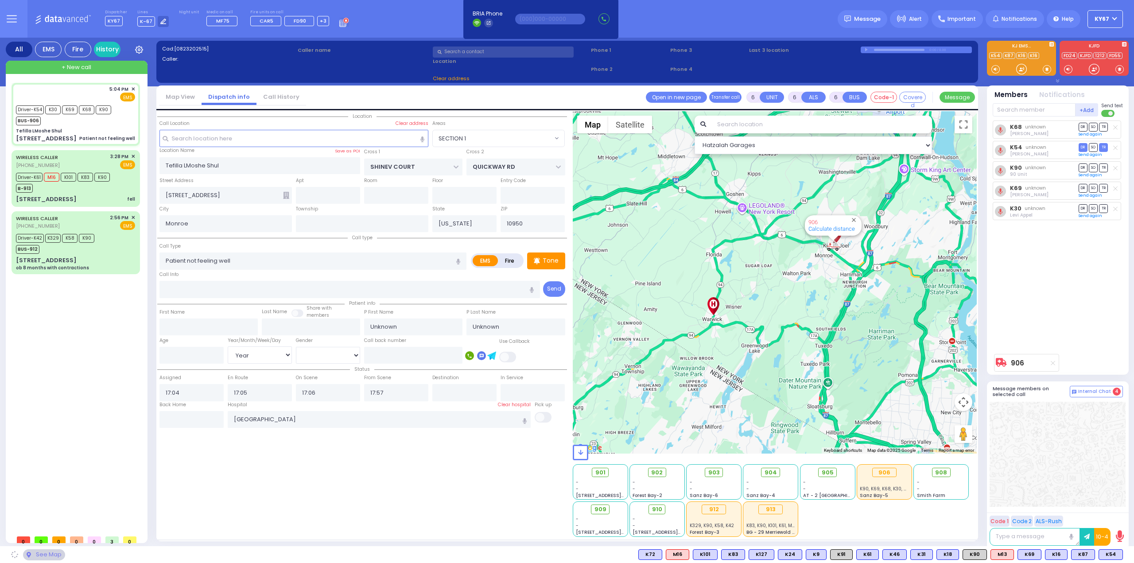
select select "SECTION 1"
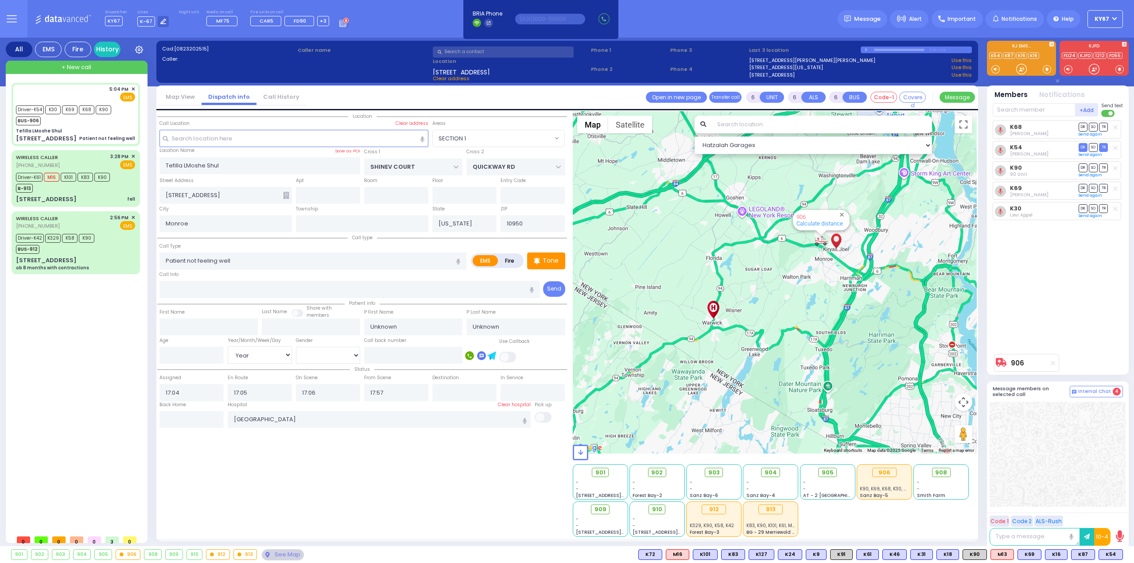
select select
radio input "true"
select select "Year"
type input "17:30"
type input "18:30"
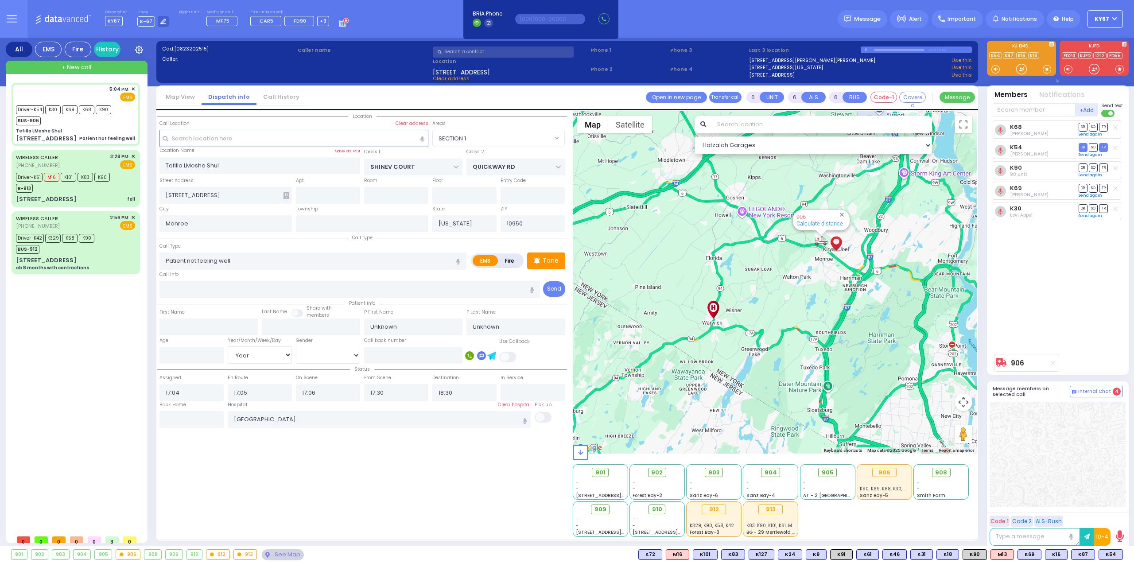
select select "Hatzalah Garages"
select select "SECTION 1"
select select
radio input "true"
select select "Year"
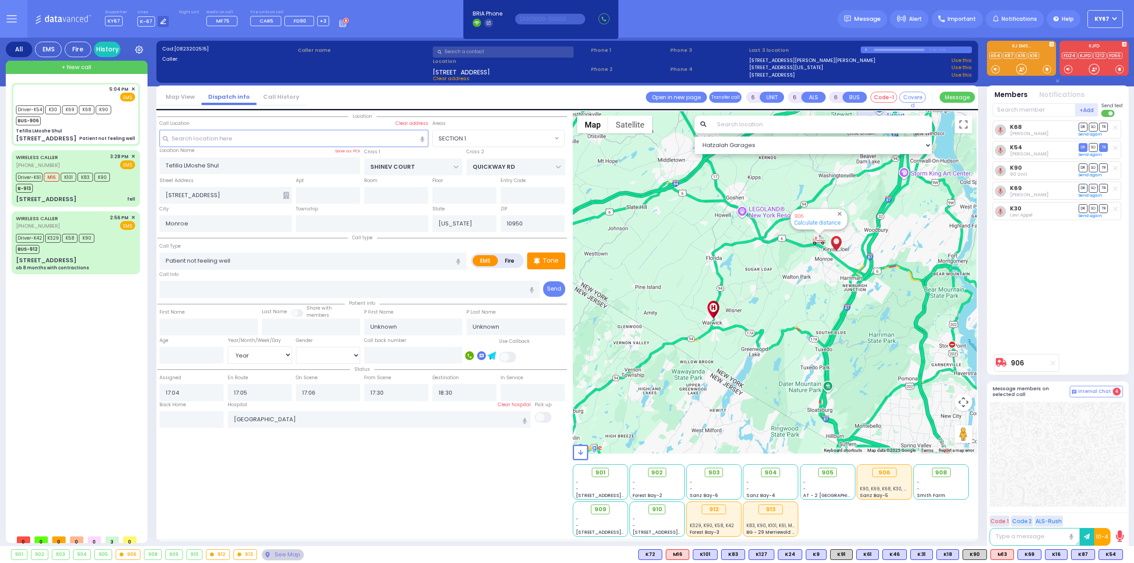
select select "Hatzalah Garages"
select select "SECTION 1"
select select
radio input "true"
type input "[PERSON_NAME]"
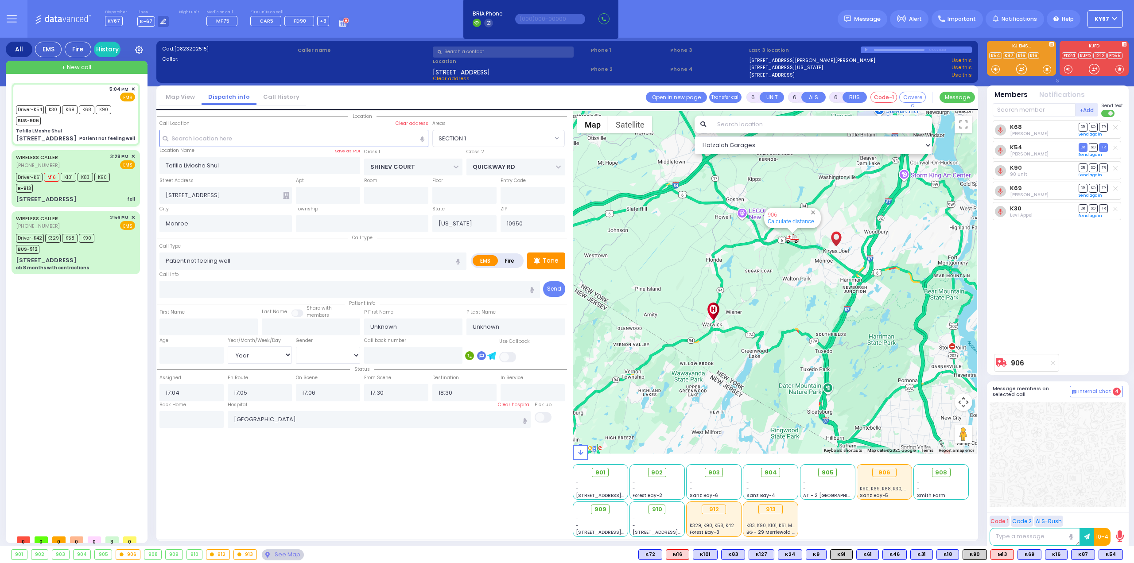
type input "[PERSON_NAME]"
type input "25"
select select "Year"
select select "[DEMOGRAPHIC_DATA]"
type input "17:45"
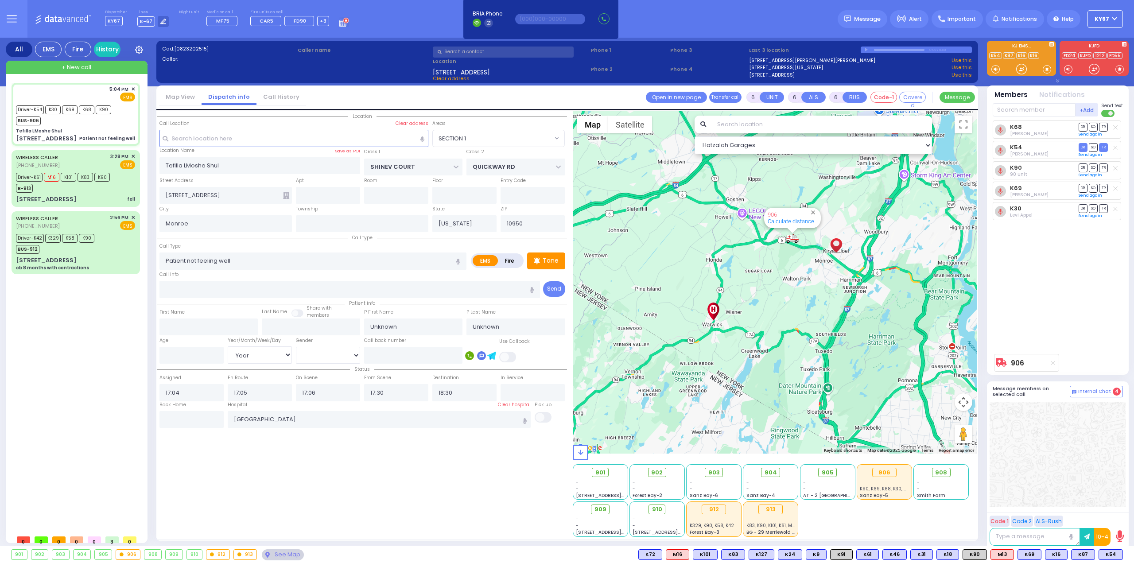
type input "18:15"
type input "18:45"
select select "Hatzalah Garages"
select select "SECTION 1"
select select
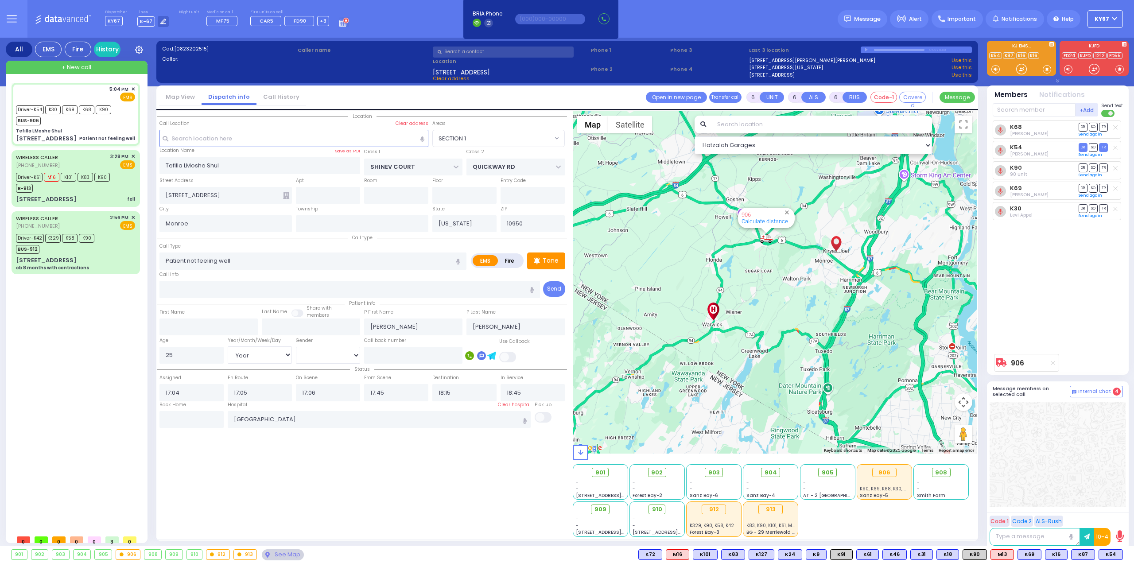
radio input "true"
select select "Year"
select select "[DEMOGRAPHIC_DATA]"
select select "Hatzalah Garages"
select select "SECTION 1"
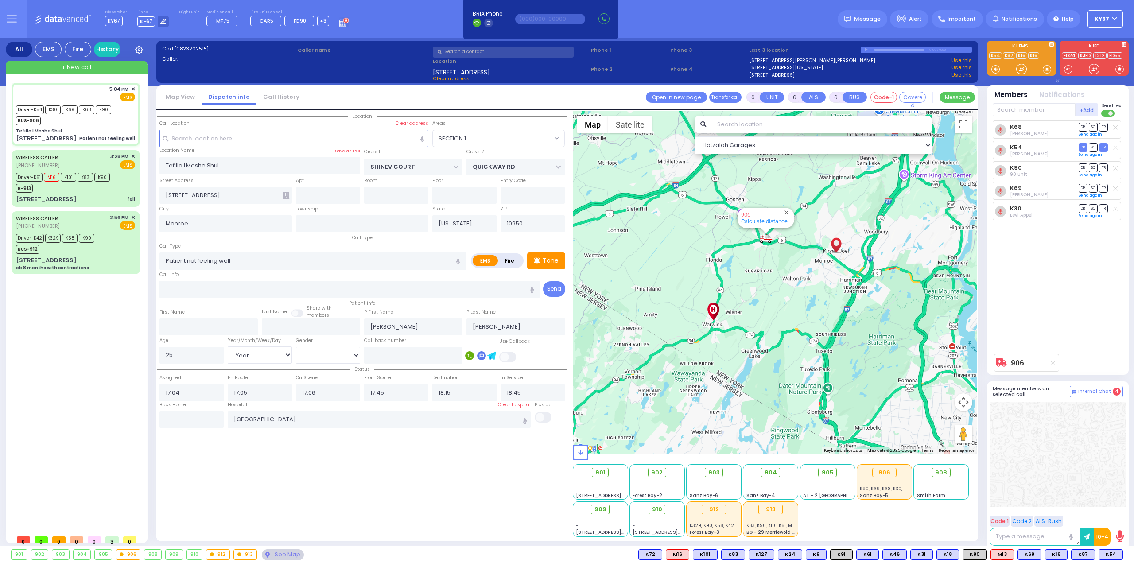
select select
radio input "true"
select select "Year"
select select "[DEMOGRAPHIC_DATA]"
select select "Hatzalah Garages"
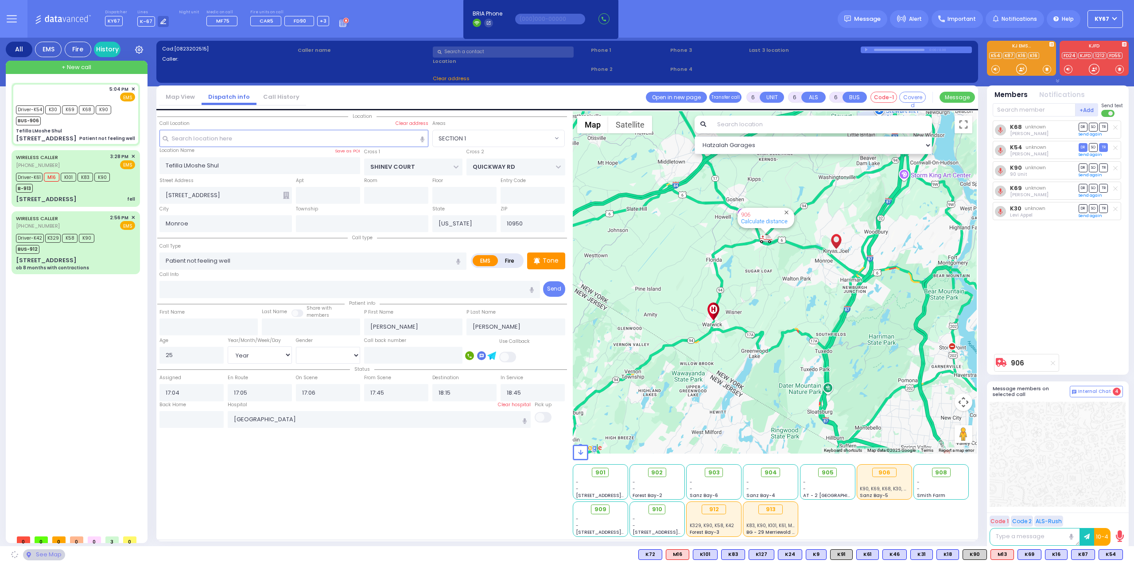
select select "SECTION 1"
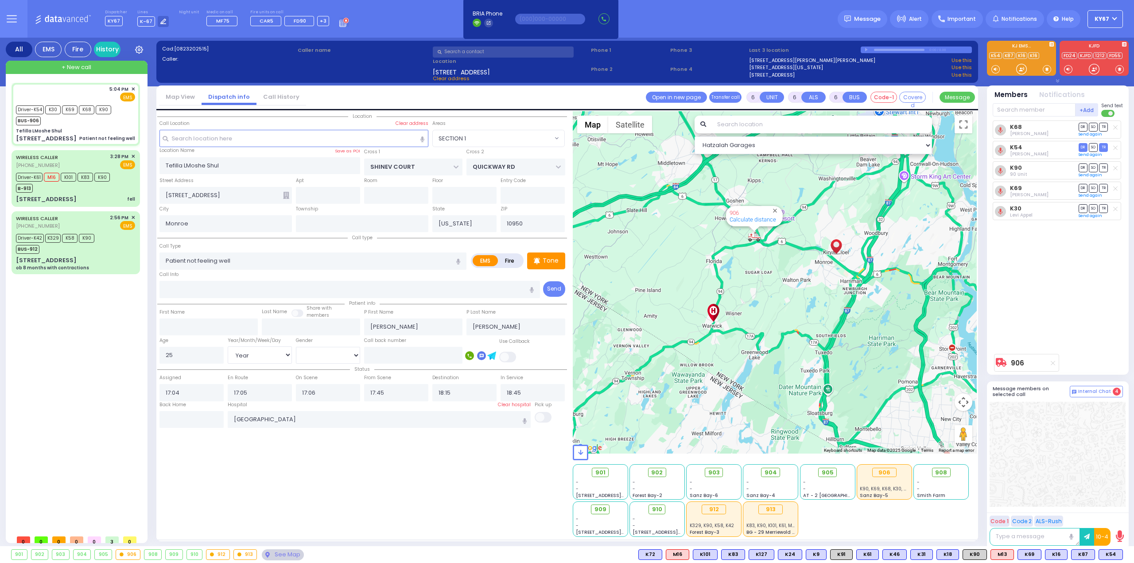
select select
radio input "true"
select select "Year"
select select "[DEMOGRAPHIC_DATA]"
select select "Hatzalah Garages"
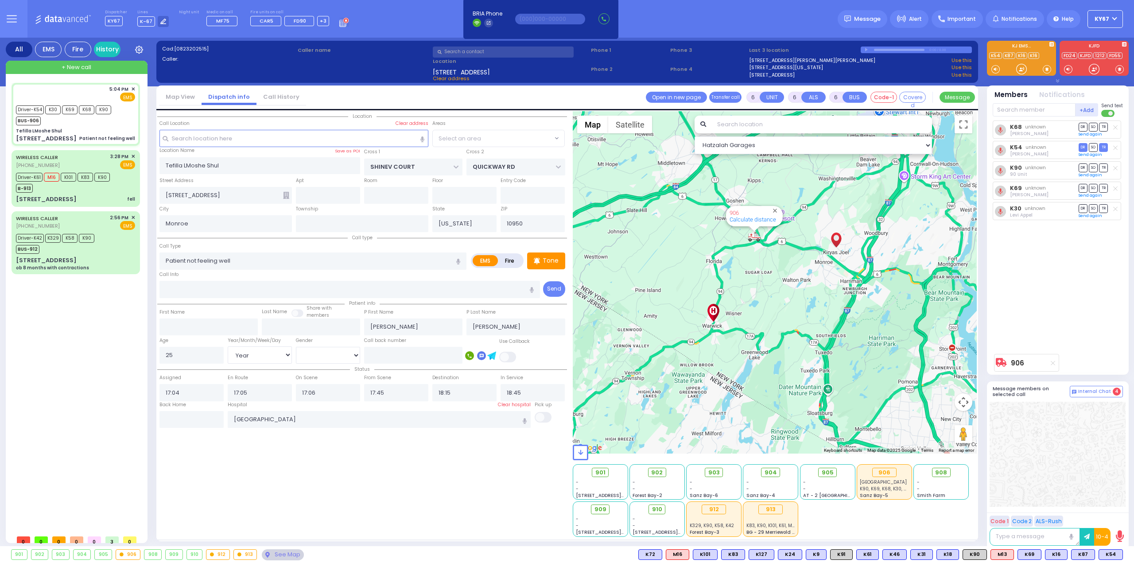
select select "SECTION 1"
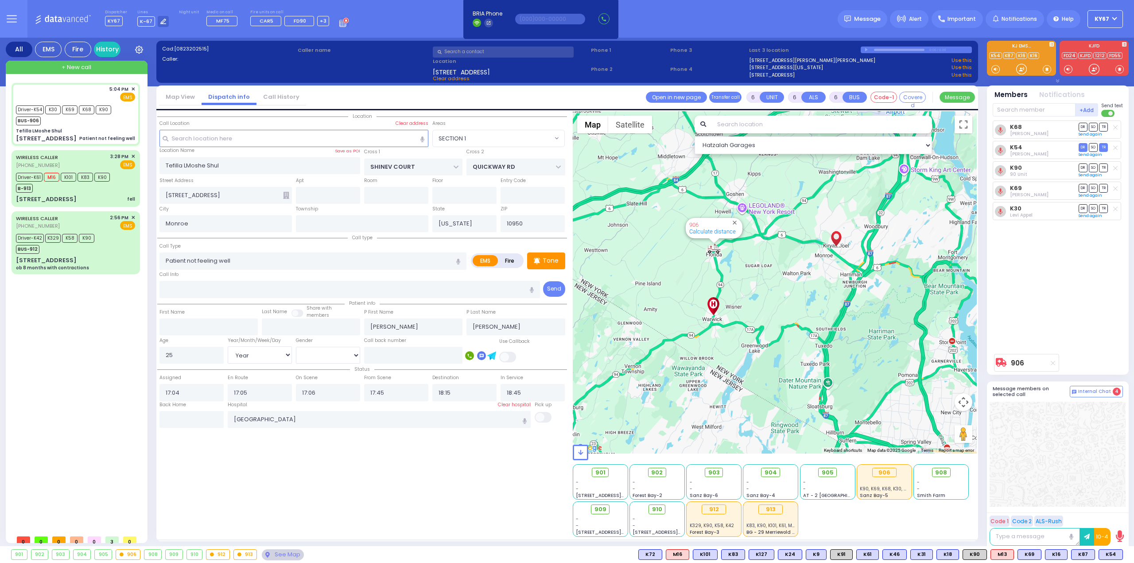
select select
radio input "true"
select select "Year"
select select "[DEMOGRAPHIC_DATA]"
select select "Hatzalah Garages"
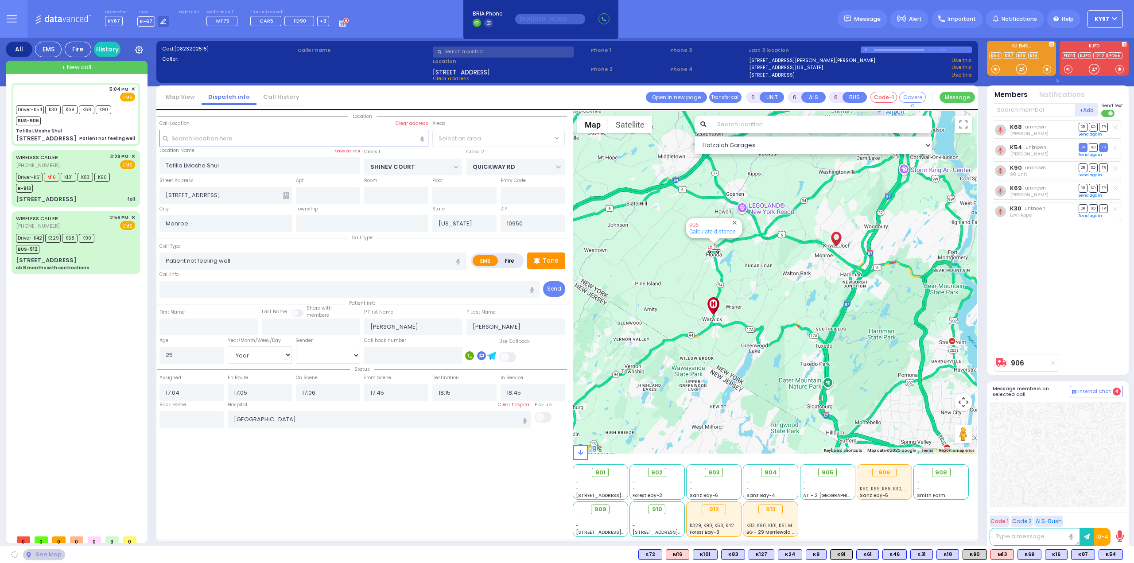
select select "SECTION 1"
select select
radio input "true"
select select "Year"
select select "[DEMOGRAPHIC_DATA]"
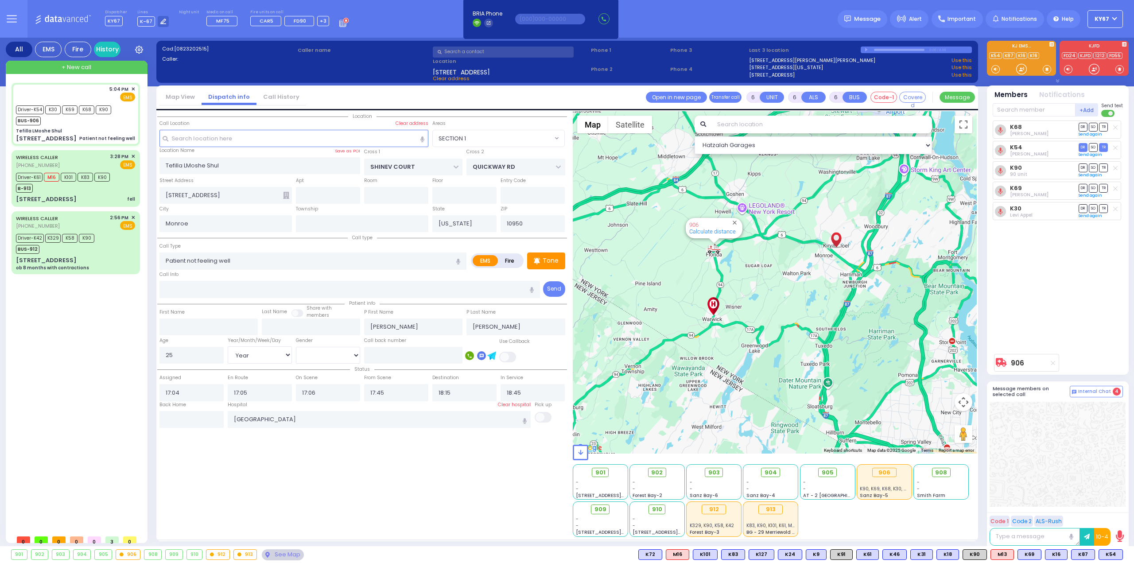
type input "17:57"
select select "Hatzalah Garages"
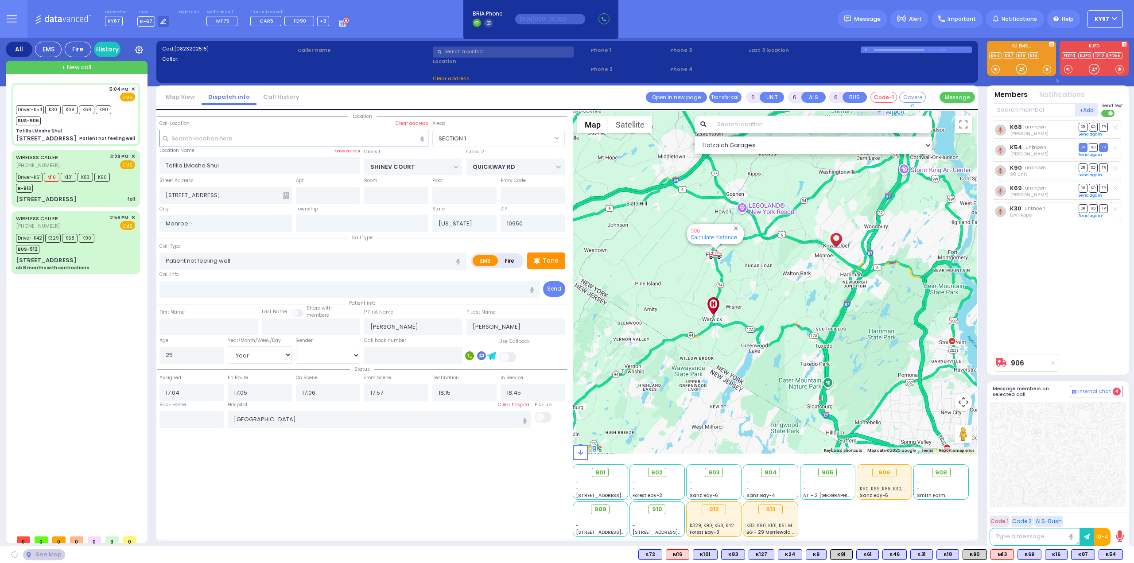
select select "SECTION 1"
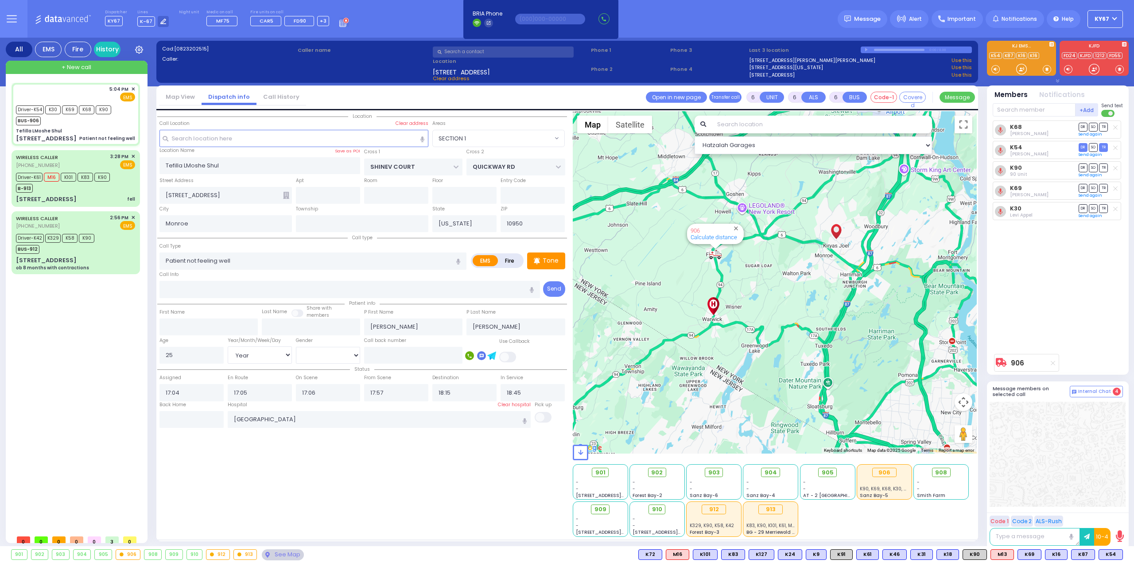
select select
radio input "true"
select select "Year"
select select "[DEMOGRAPHIC_DATA]"
select select "Hatzalah Garages"
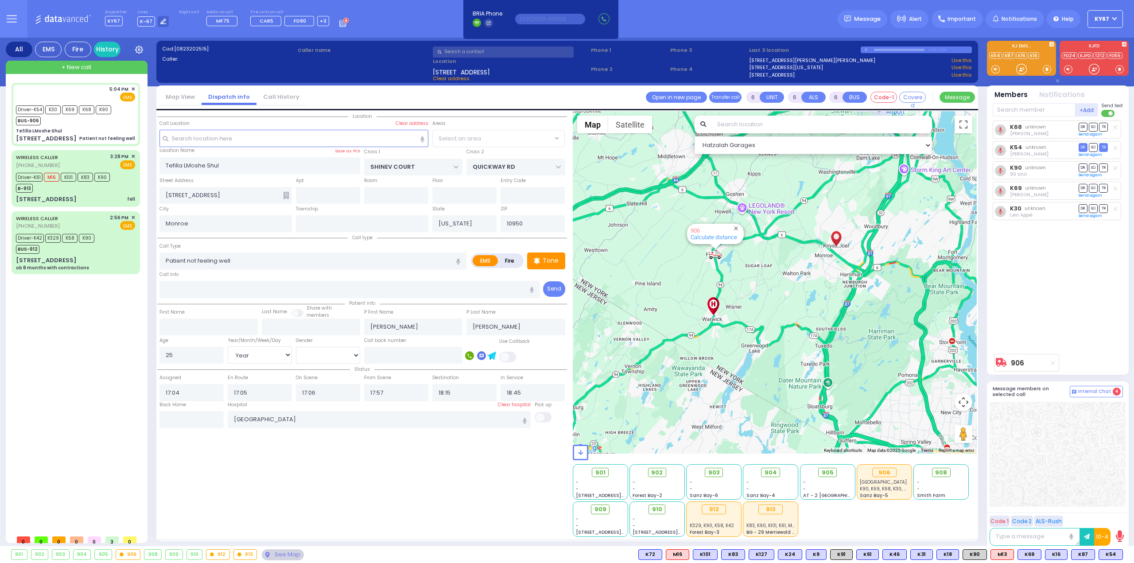
select select "SECTION 1"
select select
radio input "true"
select select "Year"
select select "[DEMOGRAPHIC_DATA]"
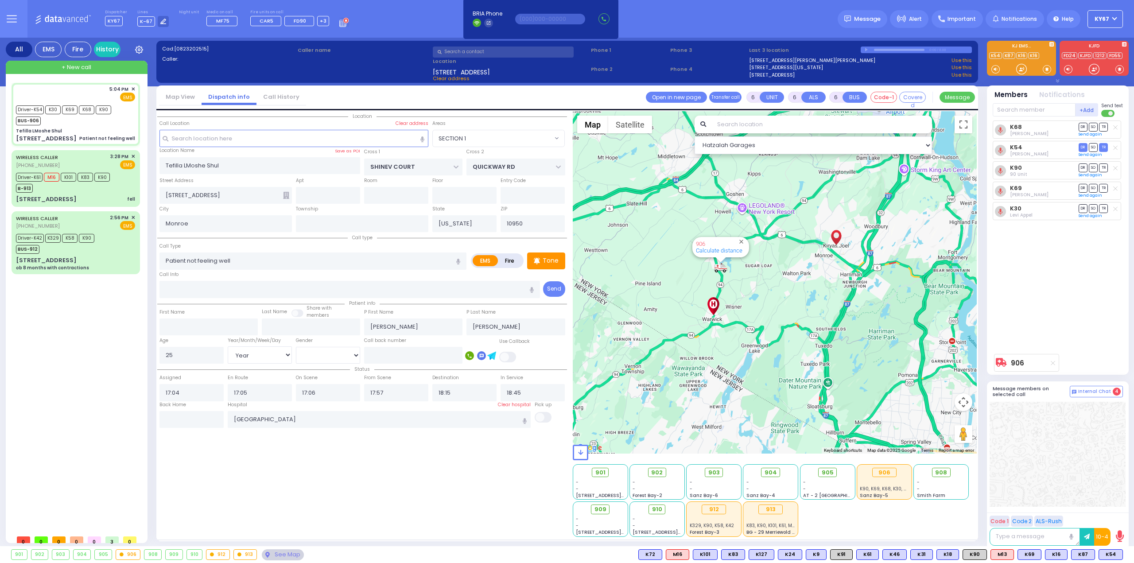
select select "Hatzalah Garages"
select select "SECTION 1"
select select
radio input "true"
select select "Year"
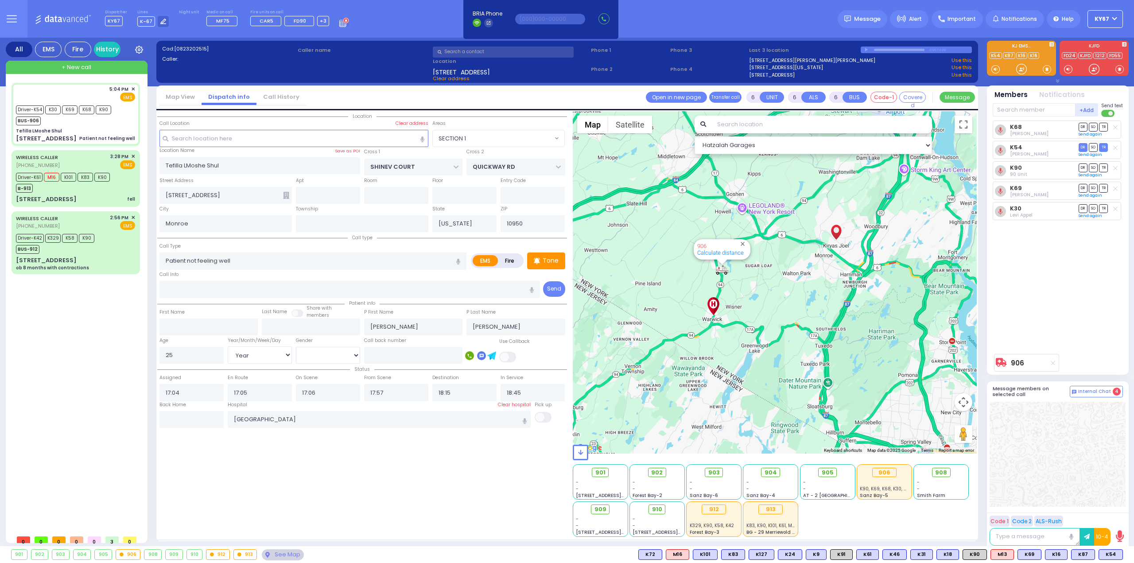
select select "[DEMOGRAPHIC_DATA]"
select select "Hatzalah Garages"
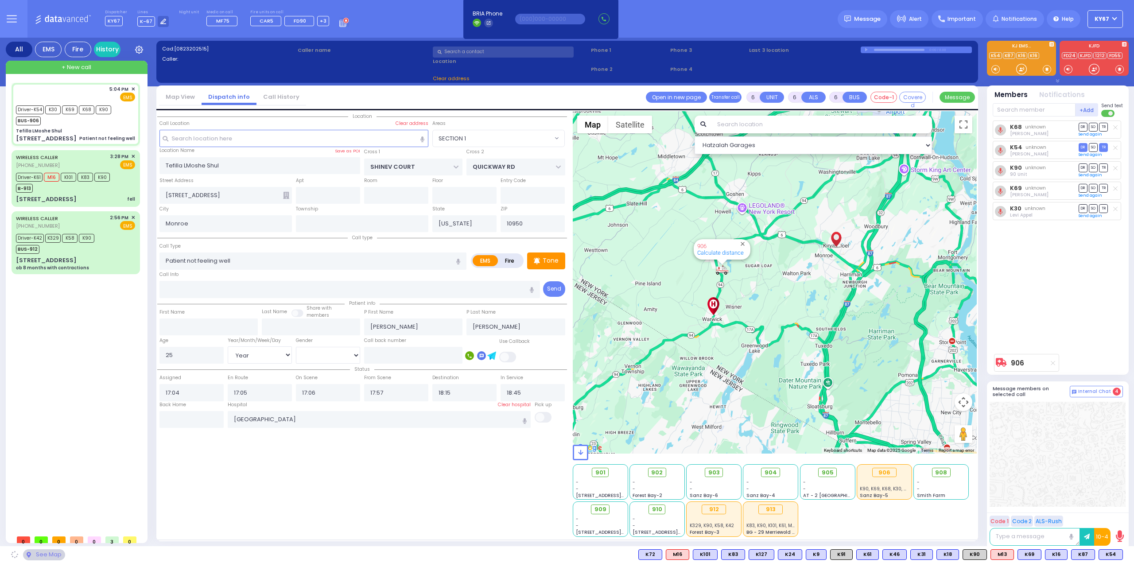
select select "SECTION 1"
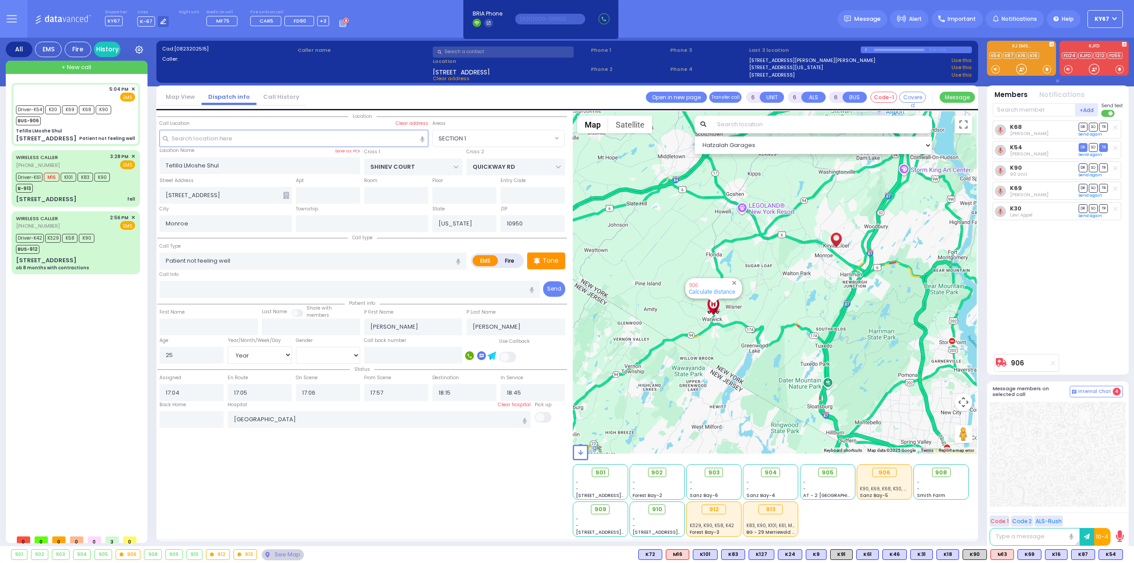
select select
radio input "true"
select select "Year"
select select "[DEMOGRAPHIC_DATA]"
type input "17:45"
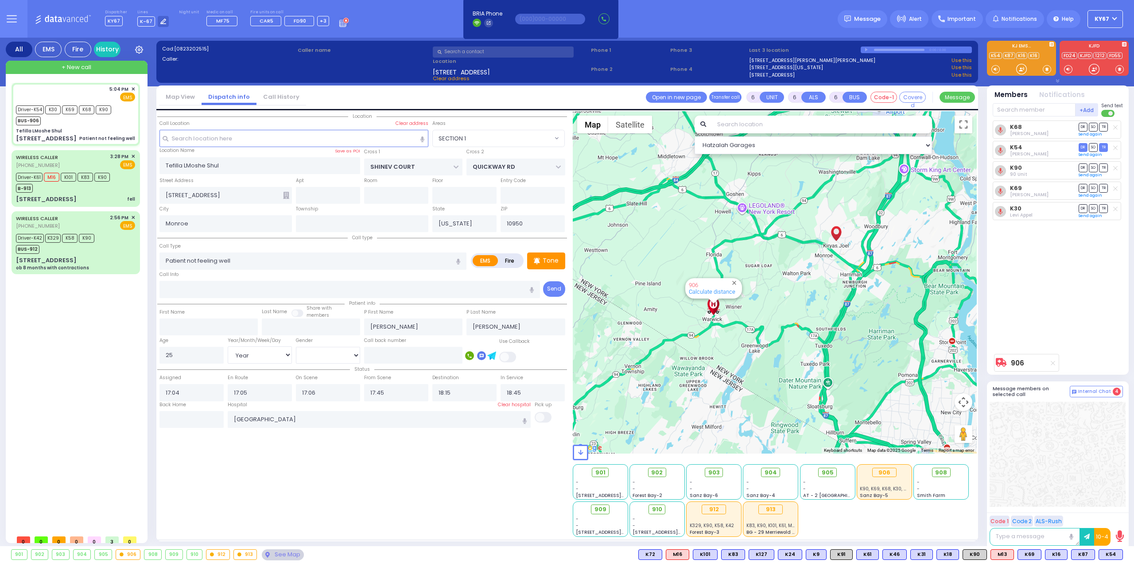
select select "Hatzalah Garages"
select select "SECTION 1"
select select
radio input "true"
select select "Year"
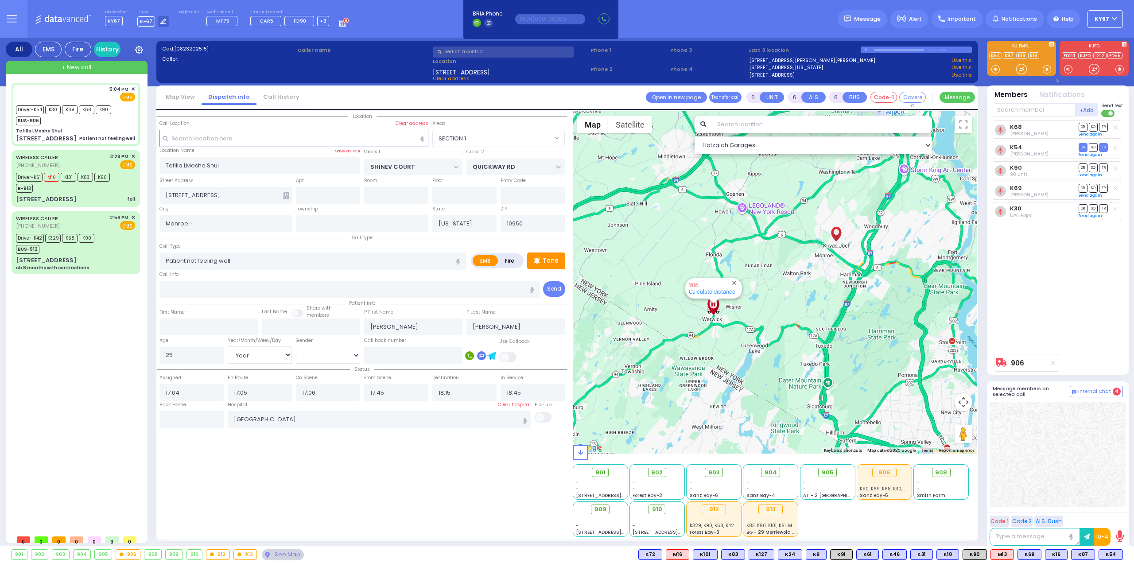
select select "[DEMOGRAPHIC_DATA]"
type input "17:57"
select select "Hatzalah Garages"
select select "SECTION 1"
select select
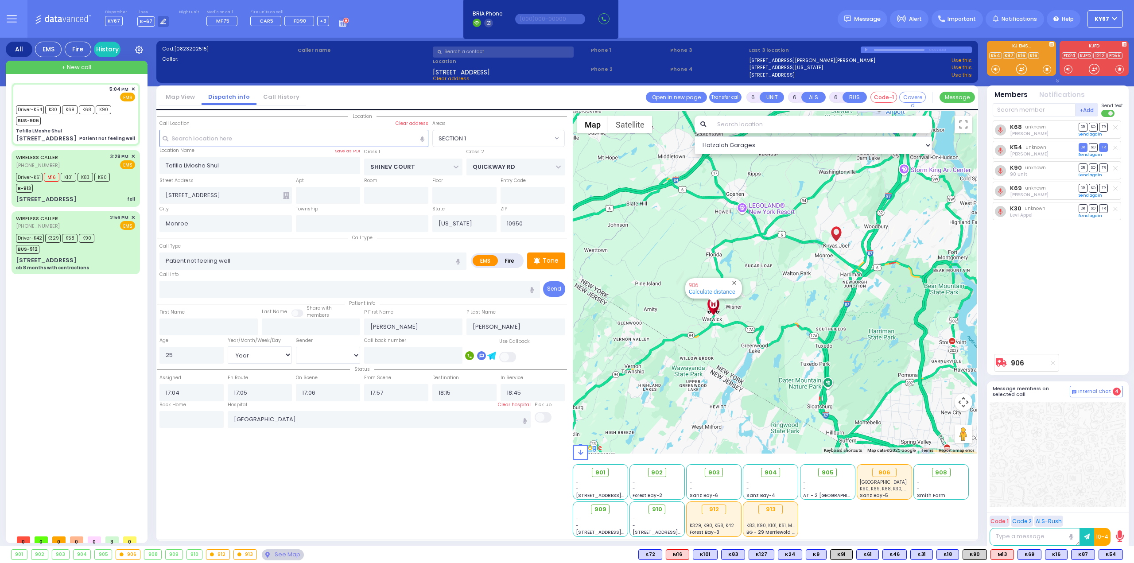
radio input "true"
select select "Year"
select select "[DEMOGRAPHIC_DATA]"
select select "Hatzalah Garages"
select select "SECTION 1"
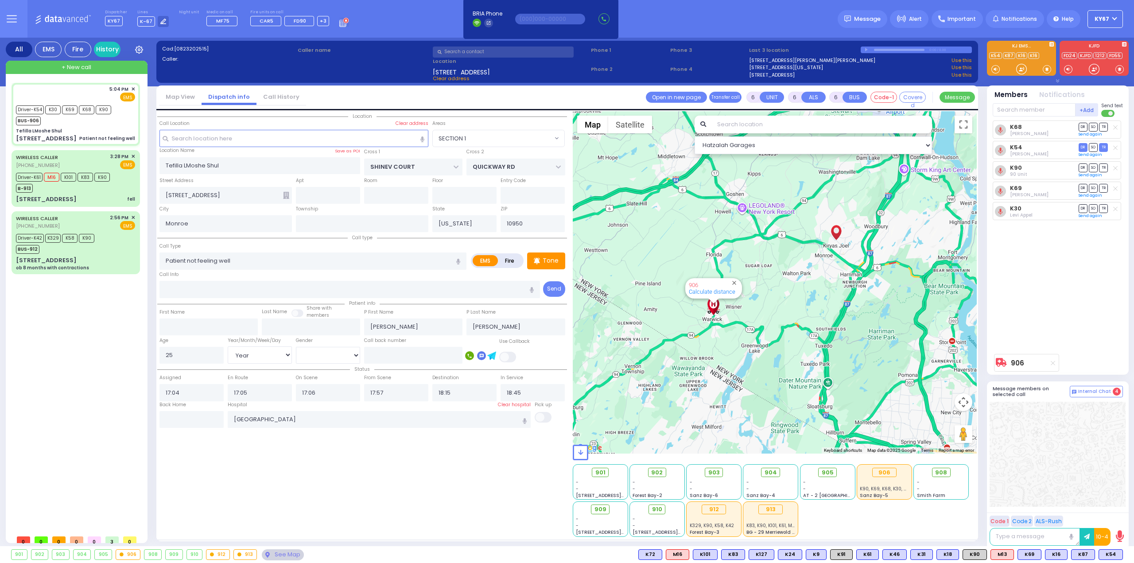
select select
radio input "true"
select select "Year"
select select "[DEMOGRAPHIC_DATA]"
select select "Hatzalah Garages"
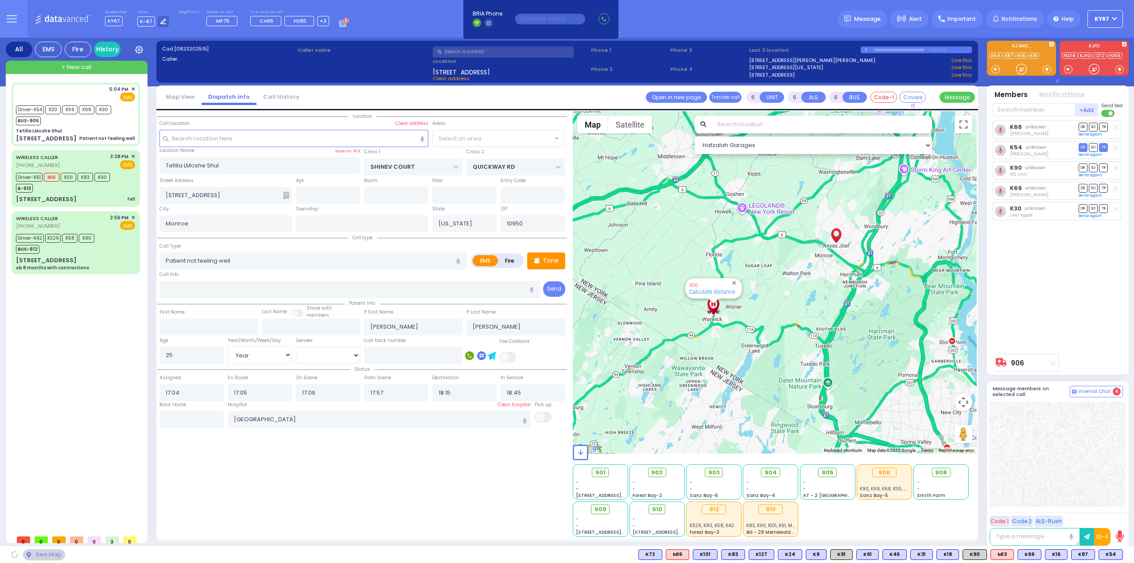
select select "SECTION 1"
select select "Year"
select select "[DEMOGRAPHIC_DATA]"
select select
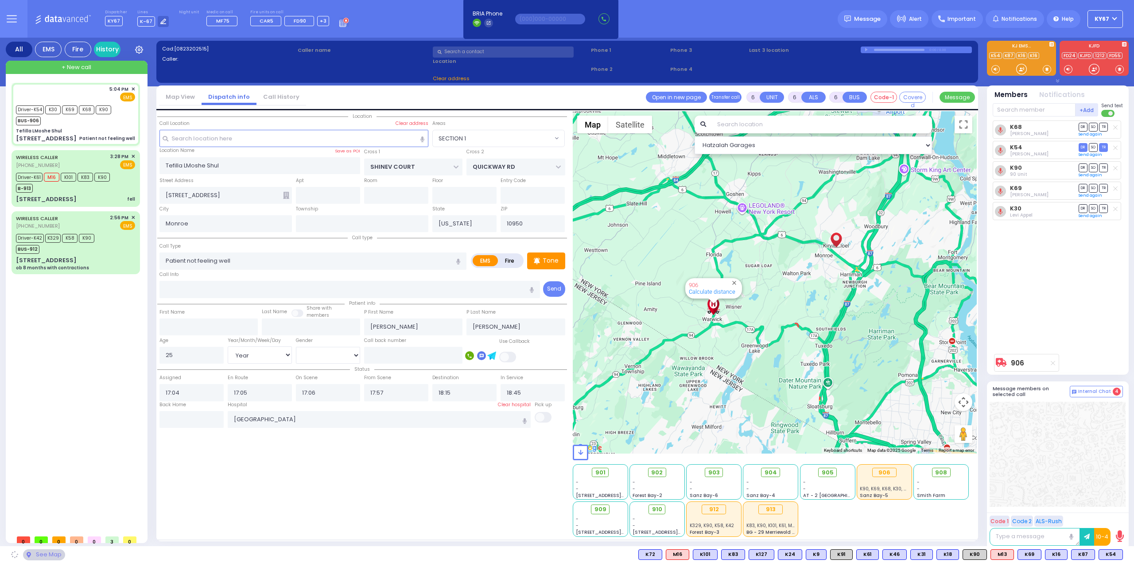
radio input "true"
select select "Year"
select select "[DEMOGRAPHIC_DATA]"
type input "17:45"
select select "Hatzalah Garages"
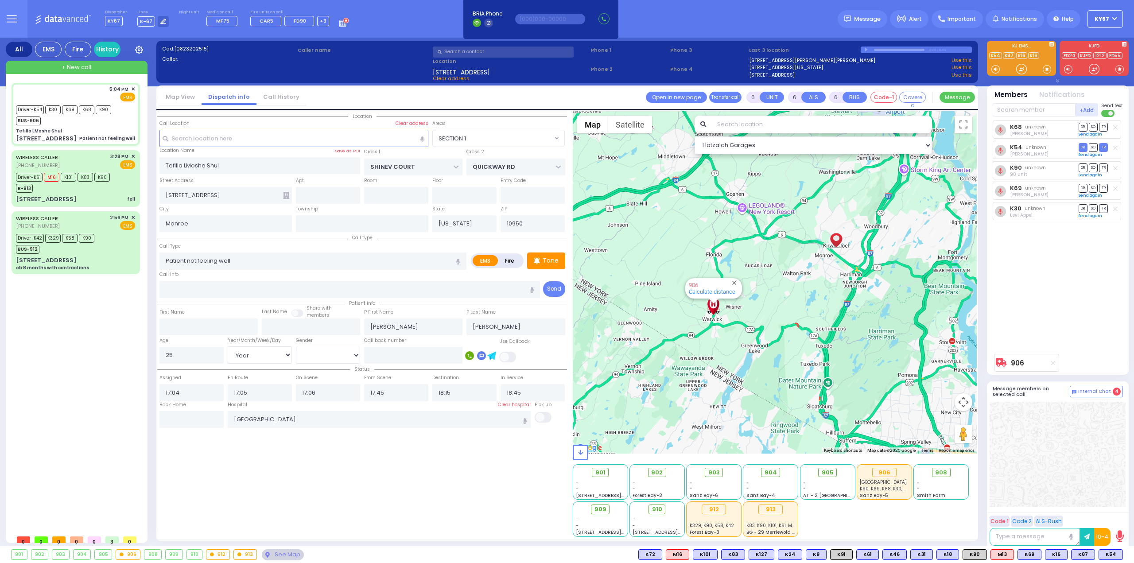
select select "SECTION 1"
select select
radio input "true"
select select "Year"
select select "[DEMOGRAPHIC_DATA]"
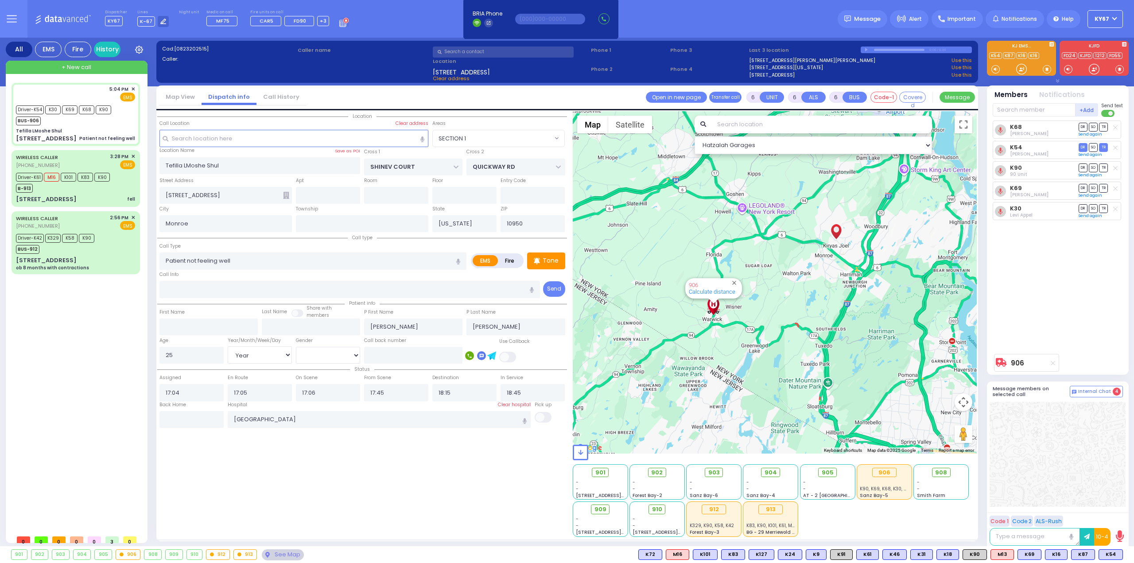
type input "17:57"
select select "Hatzalah Garages"
select select
radio input "true"
select select "Year"
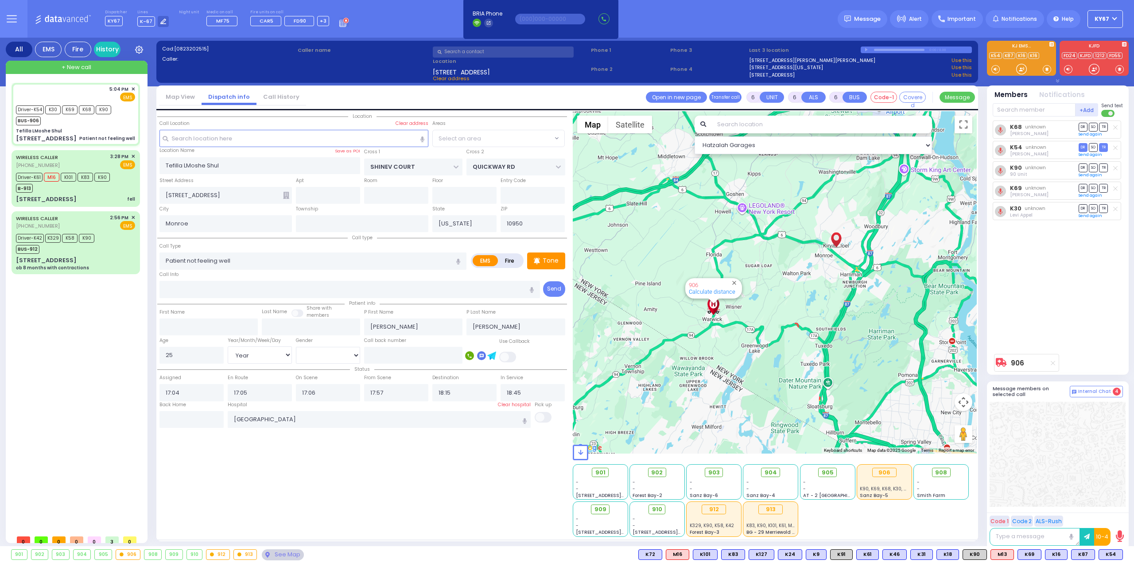
select select "[DEMOGRAPHIC_DATA]"
select select "SECTION 1"
select select "Hatzalah Garages"
select select "SECTION 1"
select select
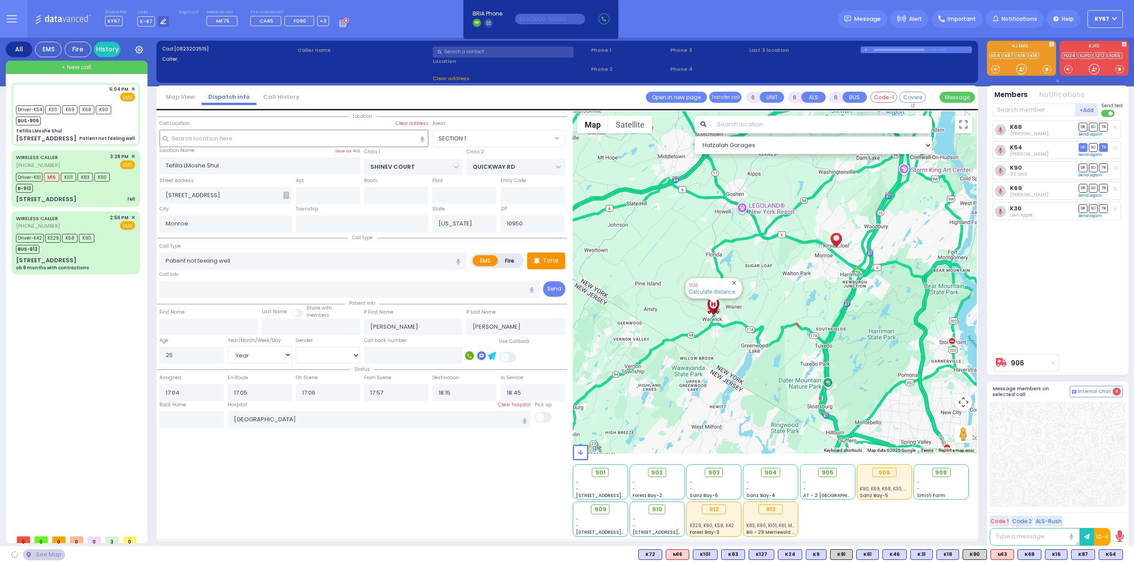
radio input "true"
select select "Year"
select select "[DEMOGRAPHIC_DATA]"
type input "17:45"
select select "Hatzalah Garages"
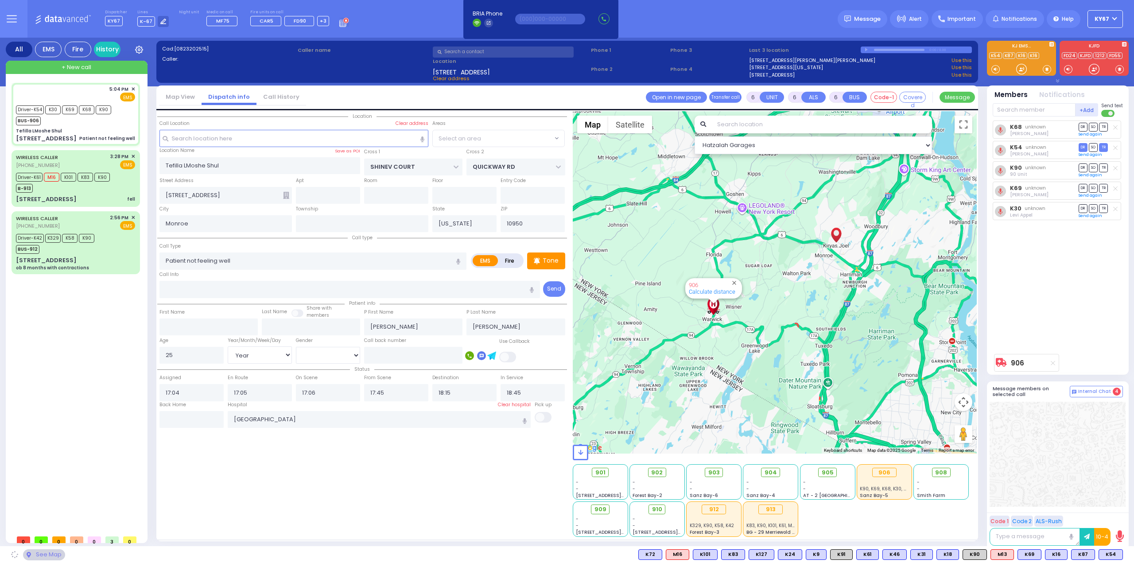
select select "SECTION 1"
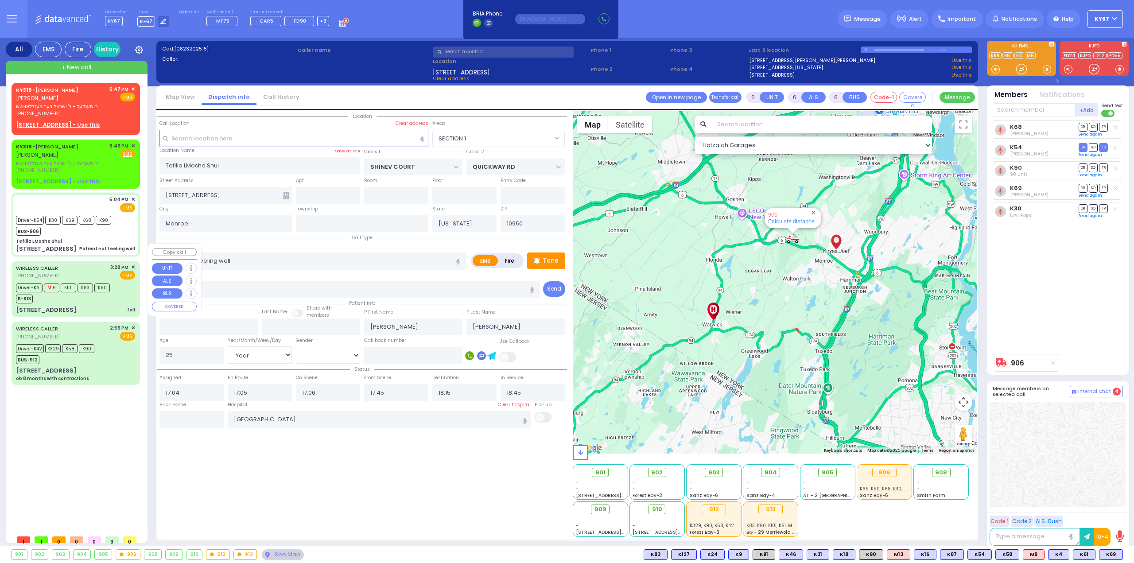
click at [54, 292] on div "B-913" at bounding box center [63, 297] width 94 height 11
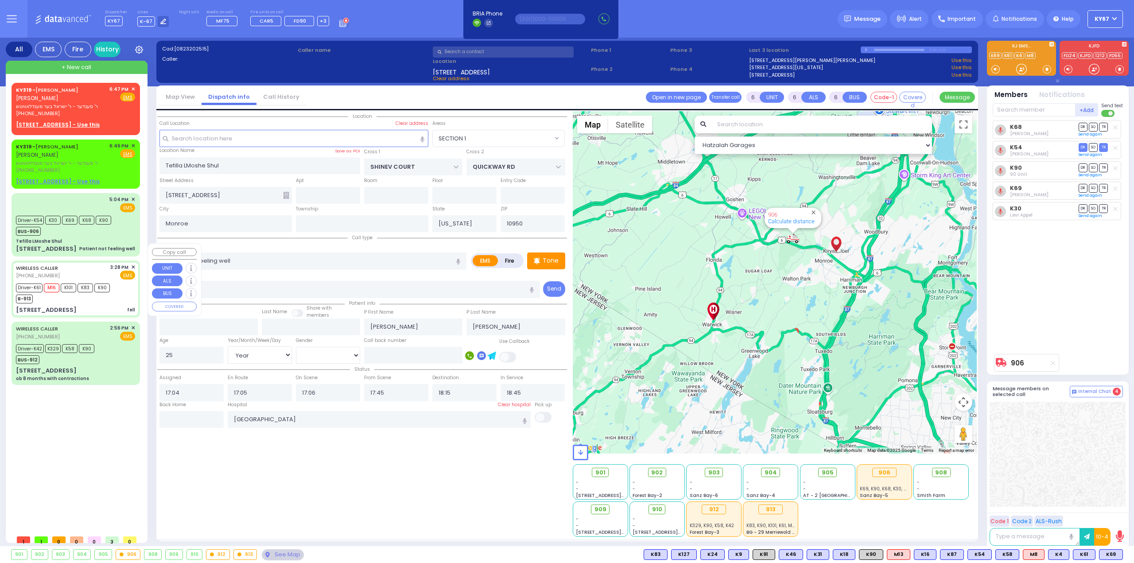
select select
type input "fell"
radio input "true"
type input "[PERSON_NAME]"
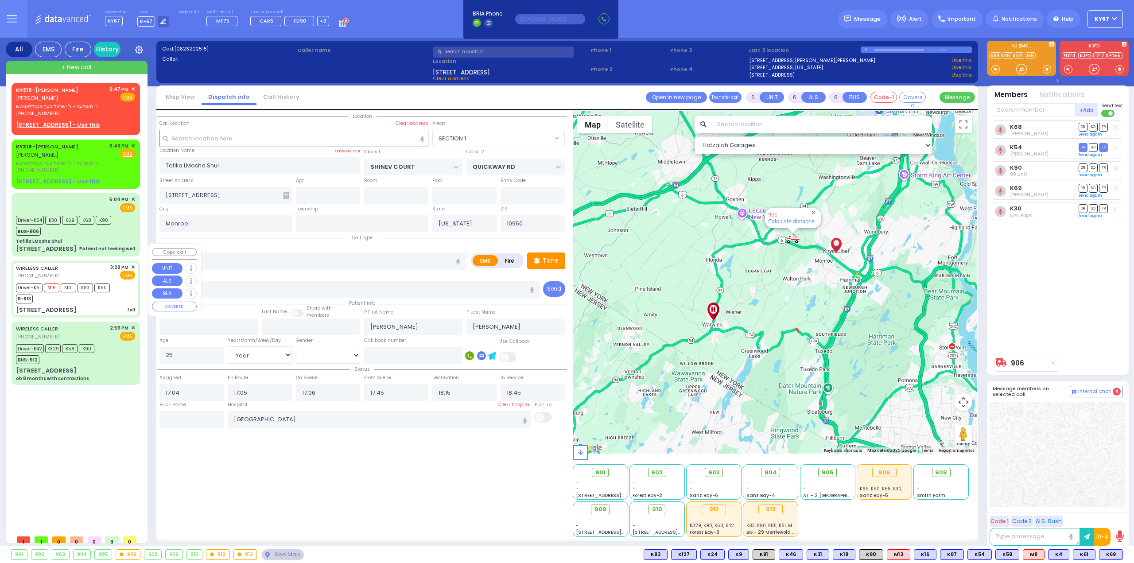
type input "7"
select select "Year"
select select "[DEMOGRAPHIC_DATA]"
type input "15:28"
type input "15:31"
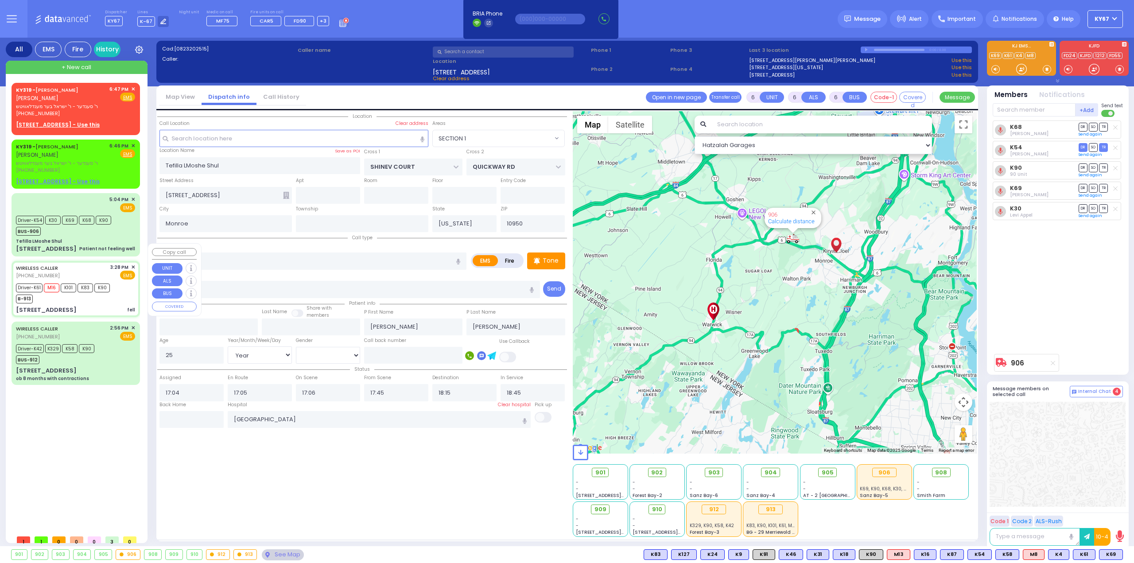
type input "15:35"
type input "15:55"
type input "16:50"
type input "17:11"
type input "[US_STATE][GEOGRAPHIC_DATA]- [GEOGRAPHIC_DATA]"
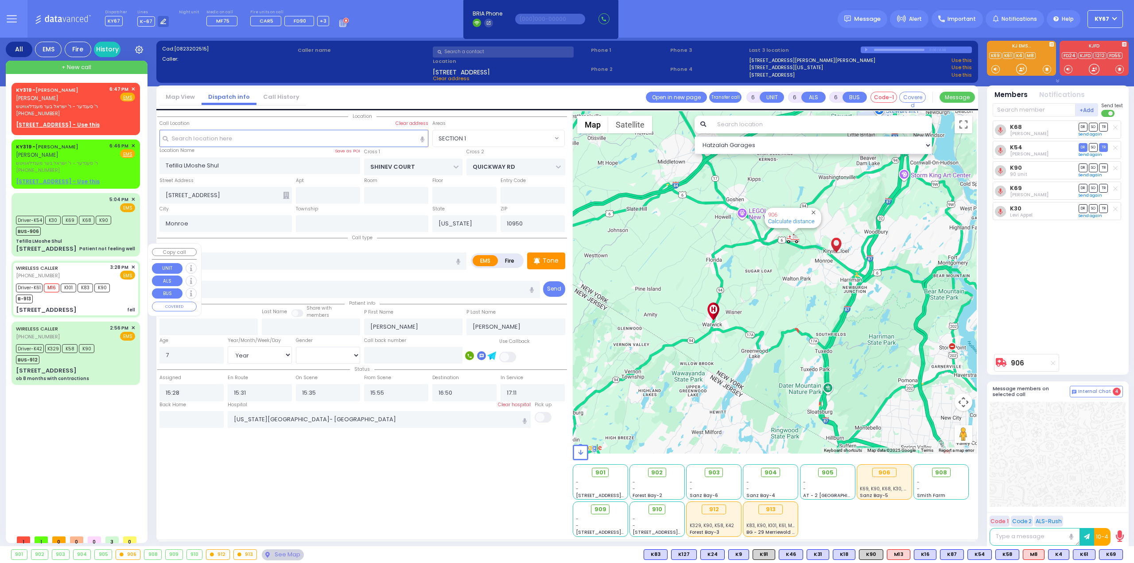
select select "Hatzalah Garages"
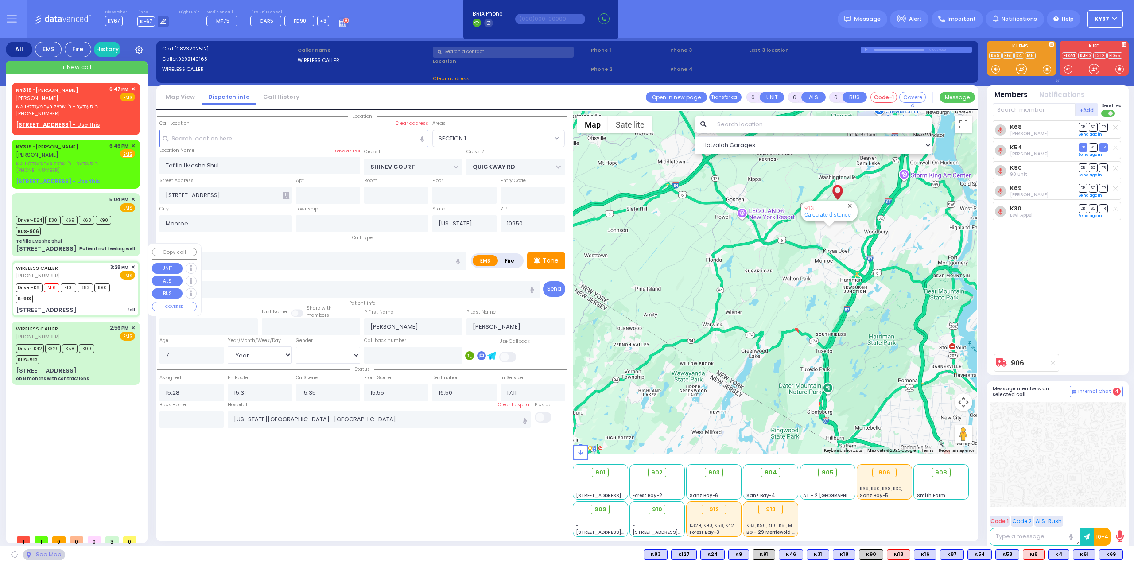
type input "[GEOGRAPHIC_DATA][PERSON_NAME]"
type input "[STREET_ADDRESS]"
type input "Washingtonville"
type input "10992"
select select "[GEOGRAPHIC_DATA]"
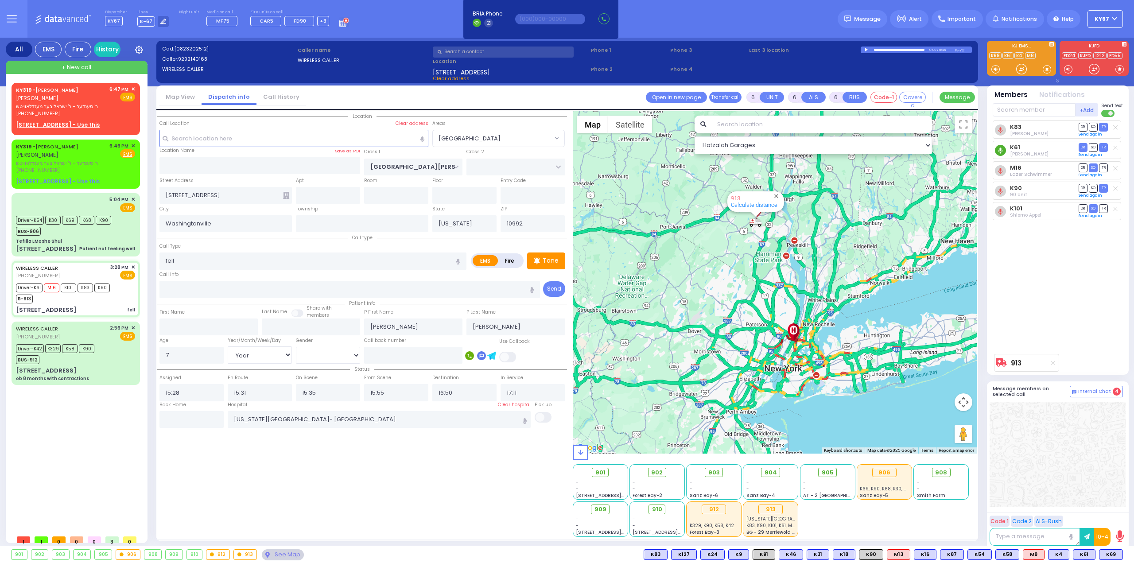
click at [999, 150] on circle at bounding box center [1000, 150] width 11 height 11
click at [1001, 151] on icon at bounding box center [1000, 151] width 4 height 6
click at [133, 142] on span "✕" at bounding box center [133, 146] width 4 height 8
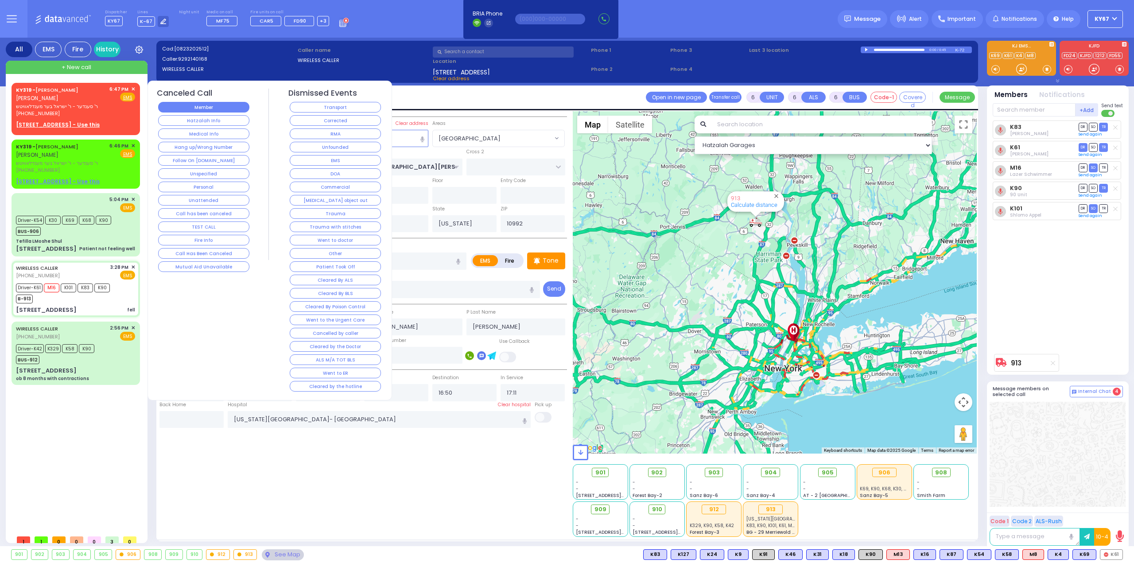
click at [225, 108] on button "Member" at bounding box center [203, 107] width 91 height 11
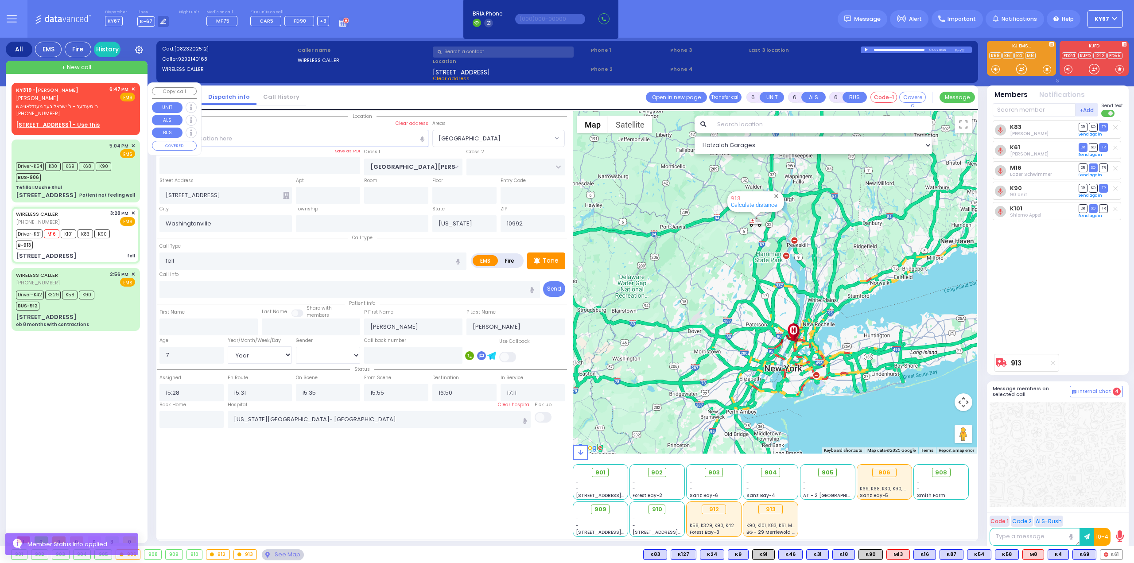
click at [132, 89] on span "✕" at bounding box center [133, 89] width 4 height 8
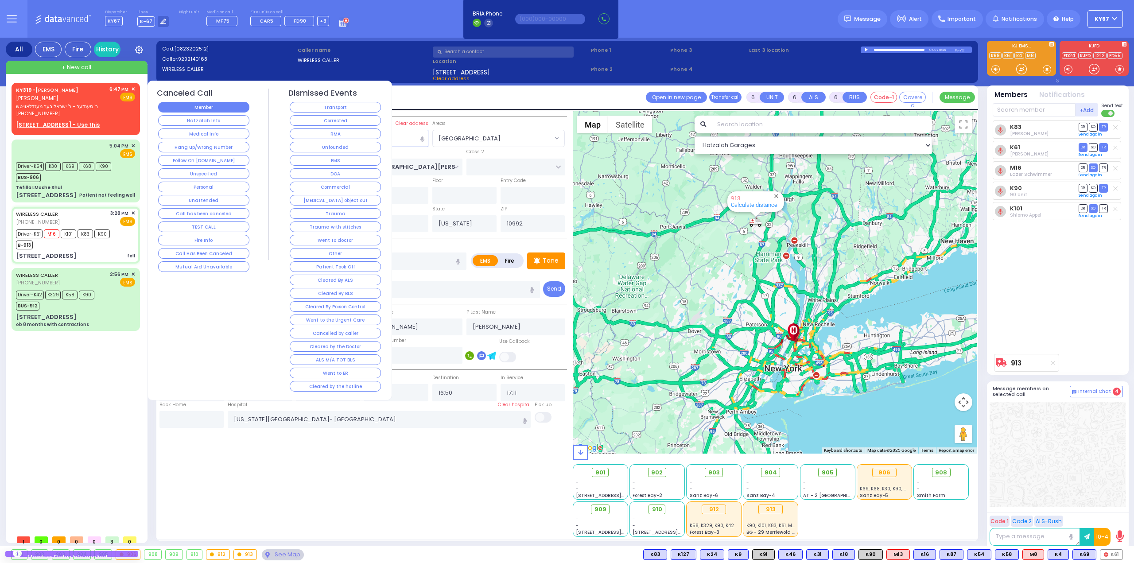
click at [201, 108] on button "Member" at bounding box center [203, 107] width 91 height 11
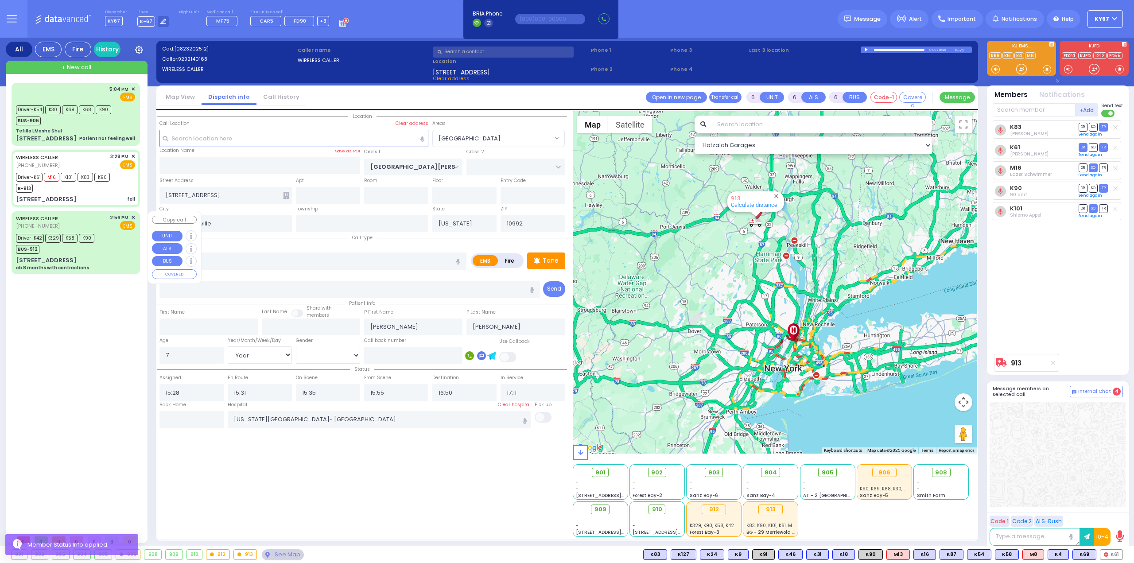
click at [85, 259] on div "80 7 Springs Road ob 8 months with contractions" at bounding box center [75, 263] width 119 height 15
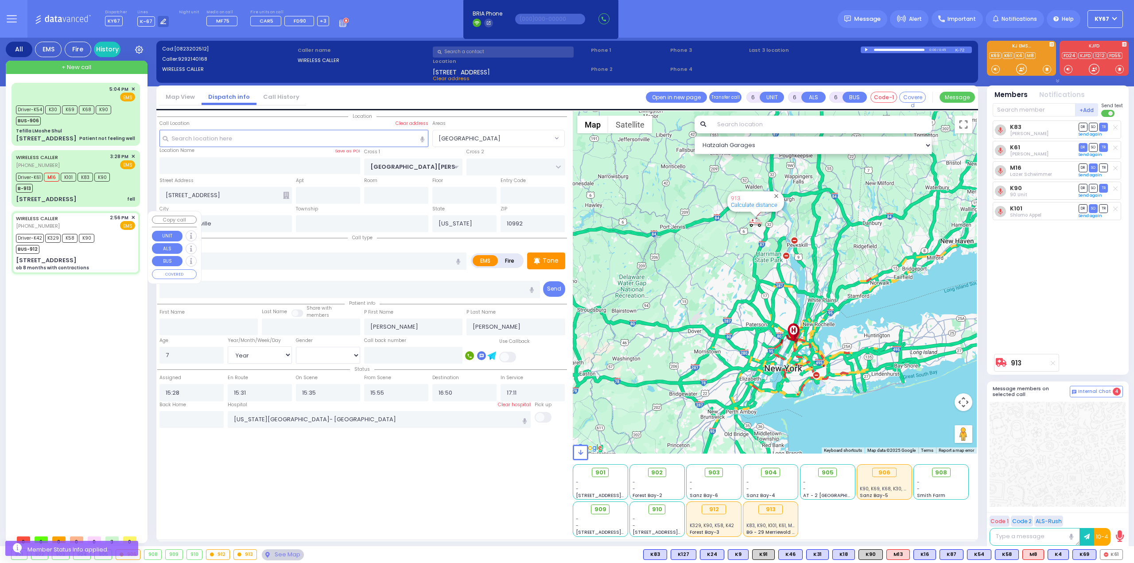
select select
type input "ob 8 months with contractions"
radio input "true"
type input "Nechomea"
type input "[PERSON_NAME]"
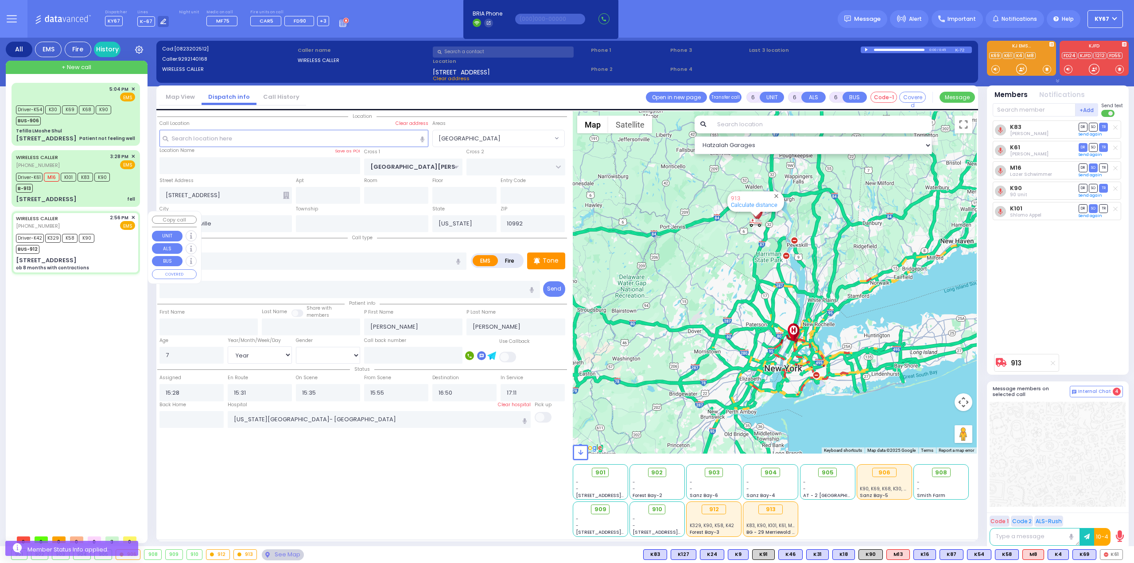
type input "25"
select select "Year"
select select "[DEMOGRAPHIC_DATA]"
type input "14:56"
type input "14:58"
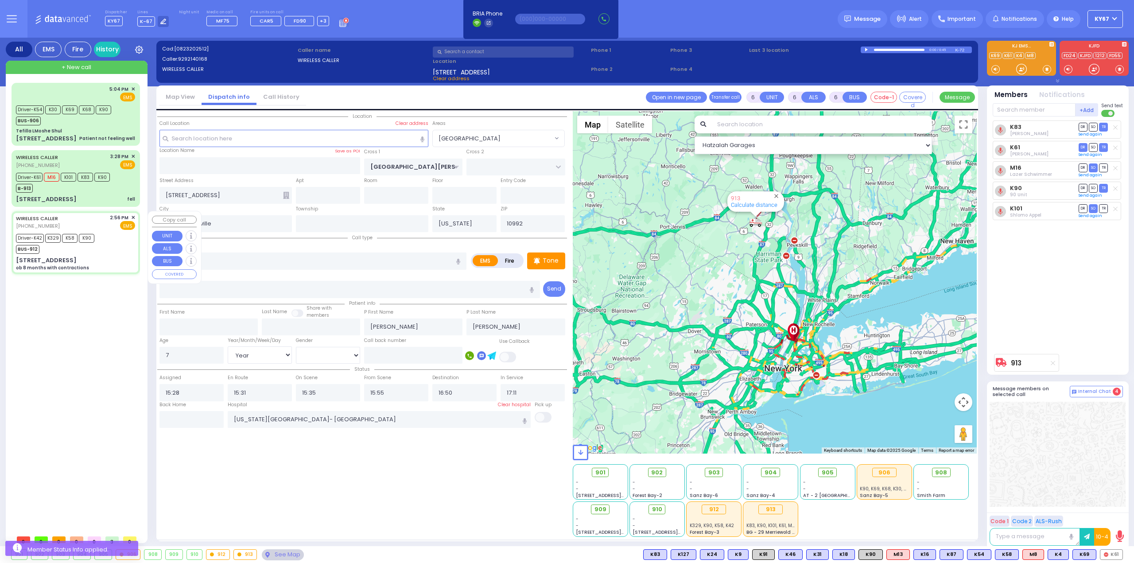
type input "15:01"
type input "15:06"
type input "15:23"
type input "[GEOGRAPHIC_DATA] [STREET_ADDRESS][US_STATE]"
select select "Hatzalah Garages"
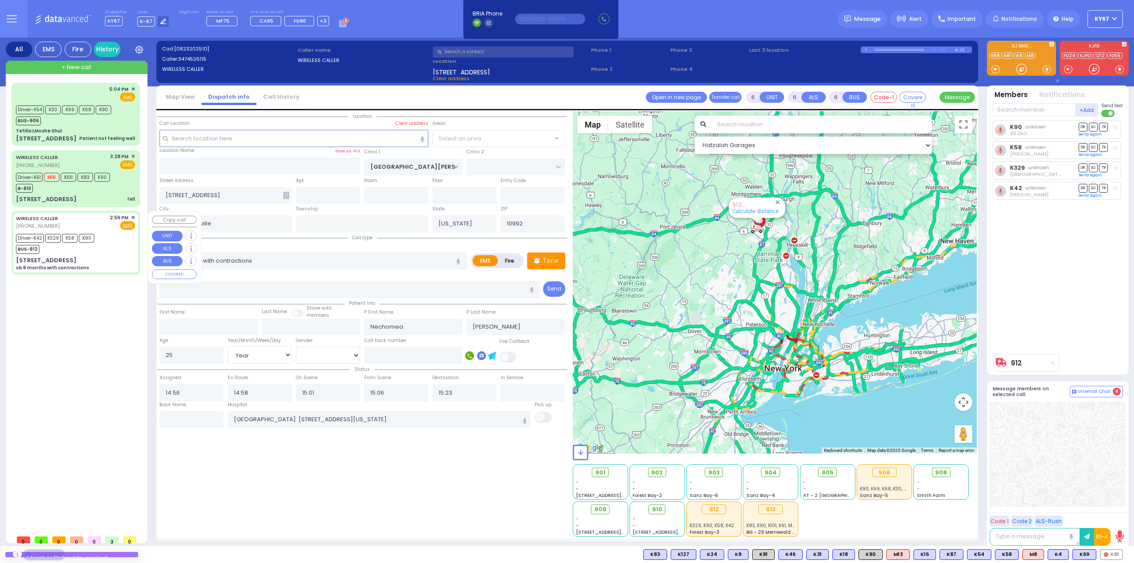
type input "[GEOGRAPHIC_DATA]"
type input "[STREET_ADDRESS]"
type input "Woodbury"
type input "10930"
select select "SECTION 4"
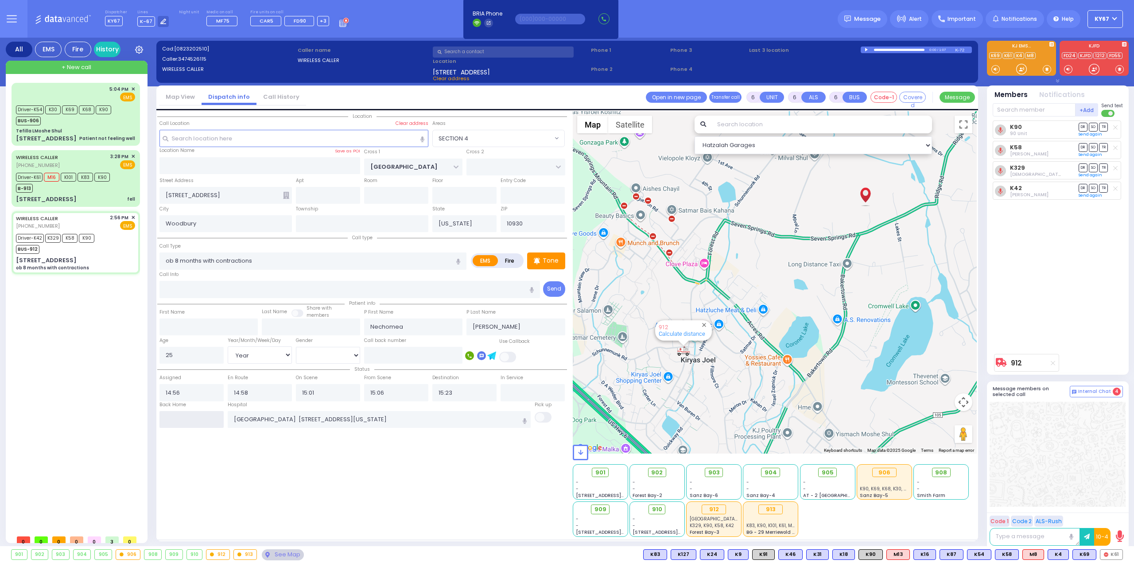
click at [201, 415] on input "text" at bounding box center [191, 419] width 64 height 17
type input "18:48"
select select
radio input "true"
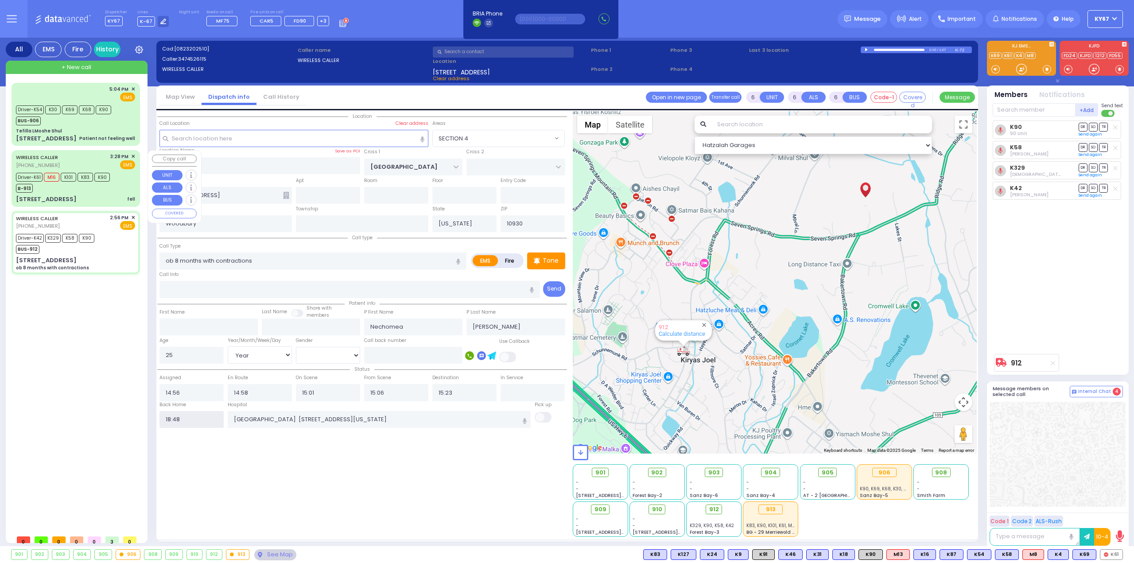
select select
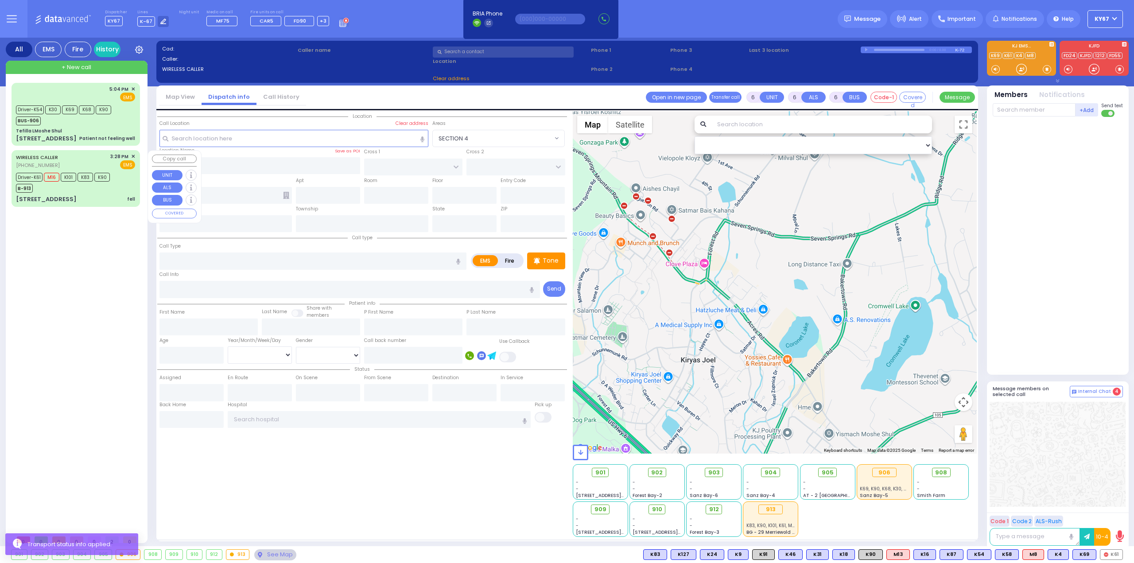
click at [89, 195] on div "7 Menayas Court fell" at bounding box center [75, 199] width 119 height 9
select select
type input "fell"
radio input "true"
type input "[PERSON_NAME]"
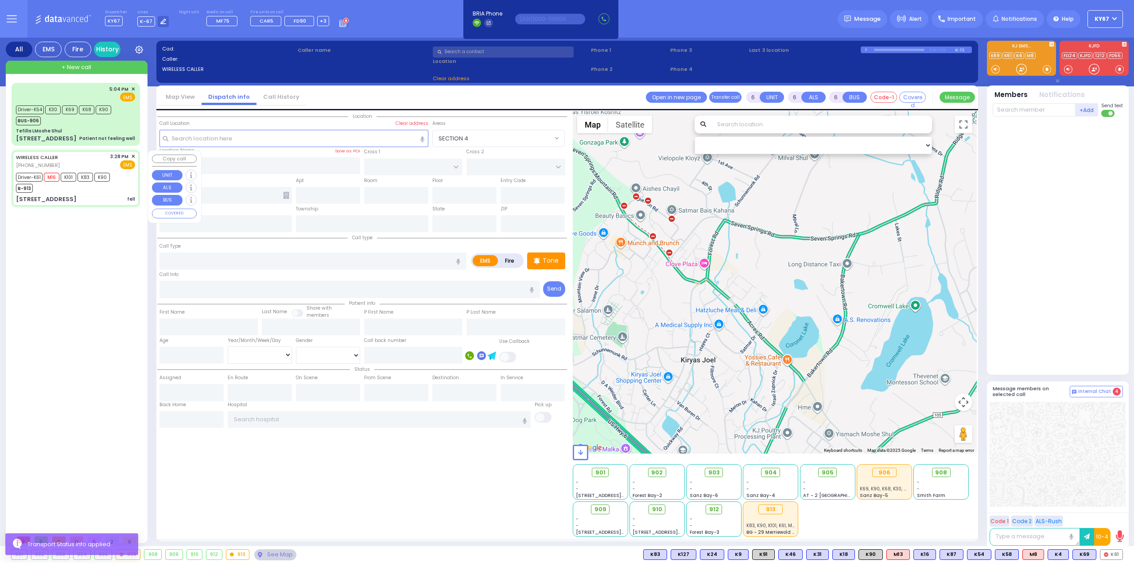
type input "[PERSON_NAME]"
type input "7"
select select "Year"
select select "[DEMOGRAPHIC_DATA]"
type input "15:28"
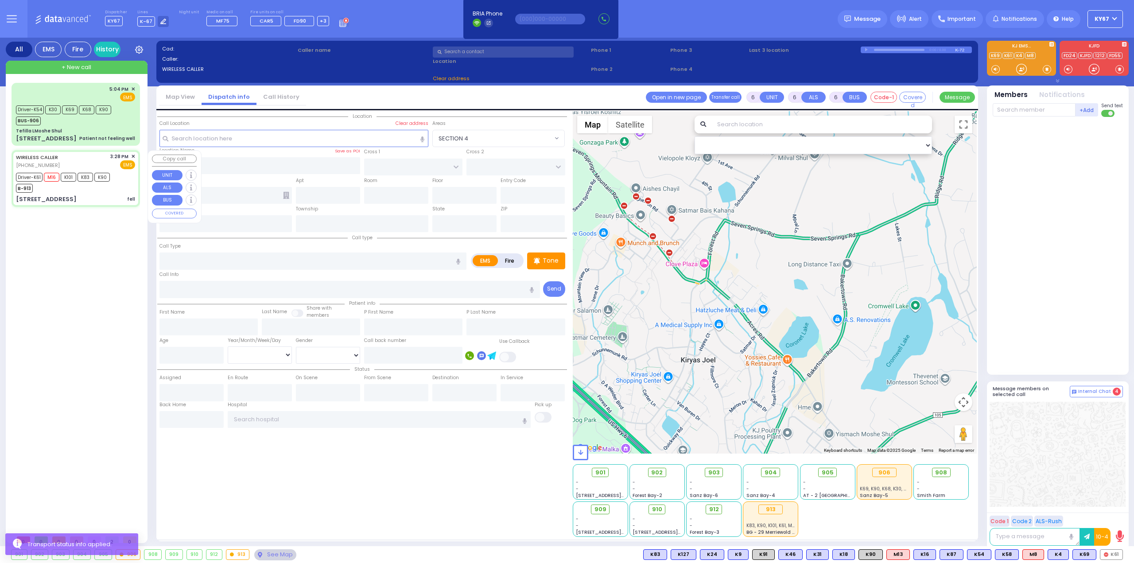
type input "15:31"
type input "15:35"
type input "15:55"
type input "16:50"
type input "17:11"
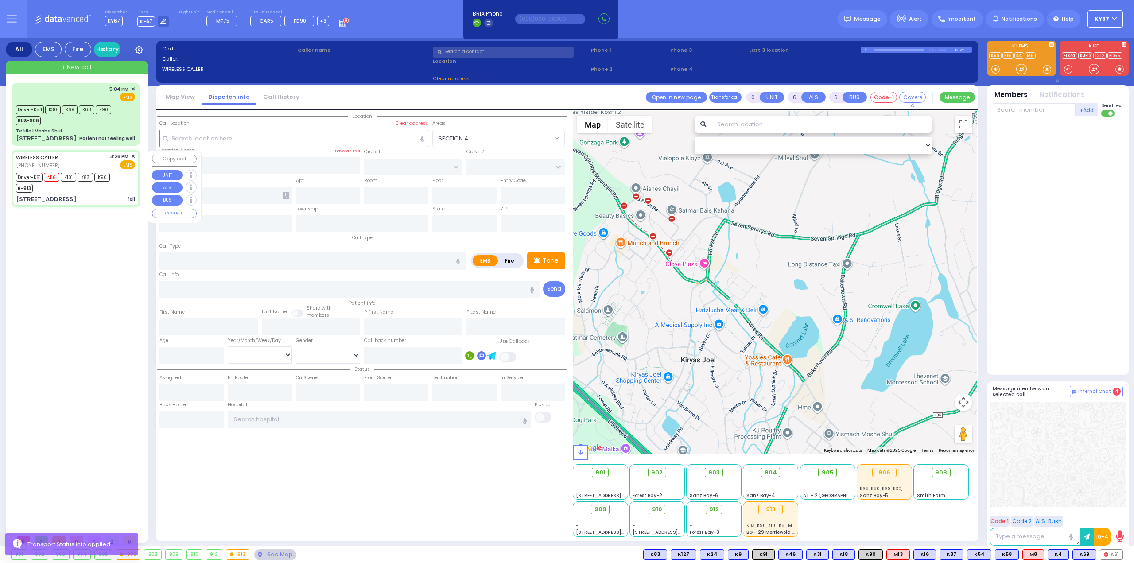
type input "[US_STATE][GEOGRAPHIC_DATA]- [GEOGRAPHIC_DATA]"
select select "Hatzalah Garages"
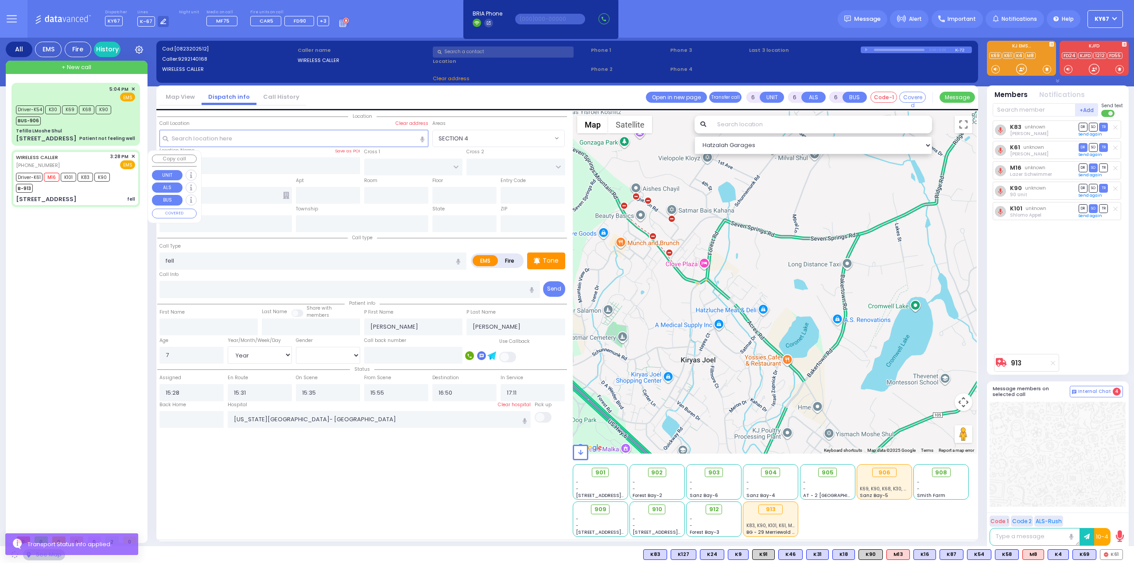
type input "[GEOGRAPHIC_DATA][PERSON_NAME]"
type input "[STREET_ADDRESS]"
type input "Washingtonville"
type input "[US_STATE]"
type input "10992"
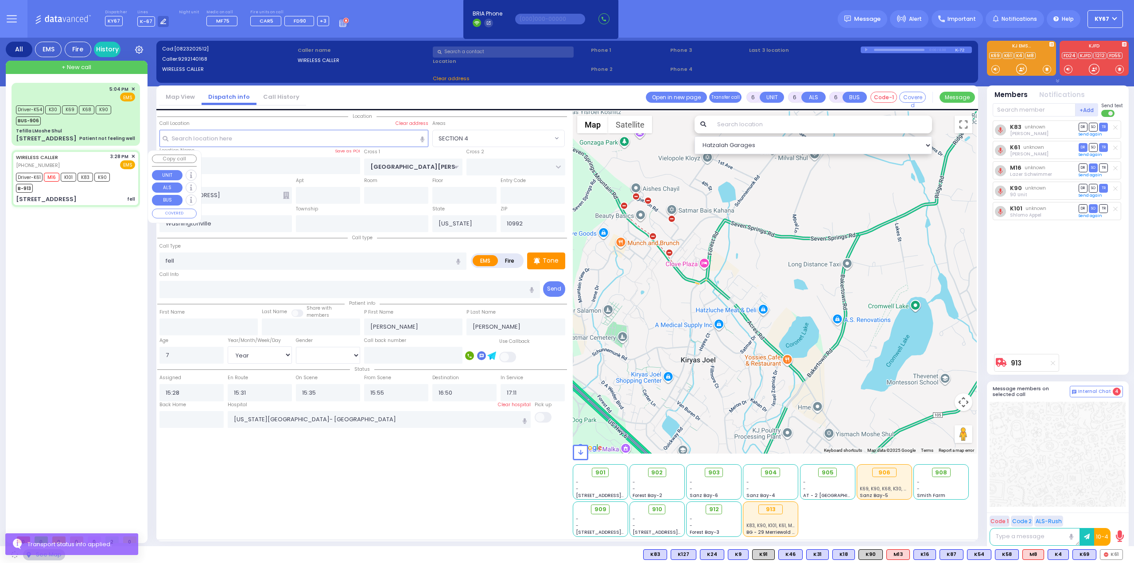
select select "[GEOGRAPHIC_DATA]"
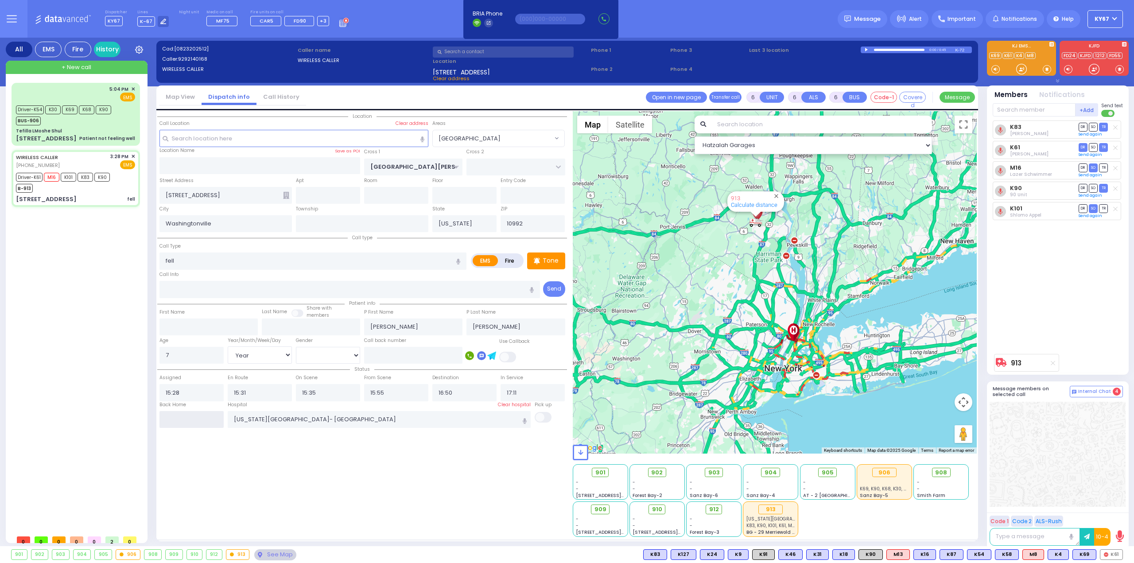
click at [197, 413] on input "text" at bounding box center [191, 419] width 64 height 17
type input "18:48"
select select
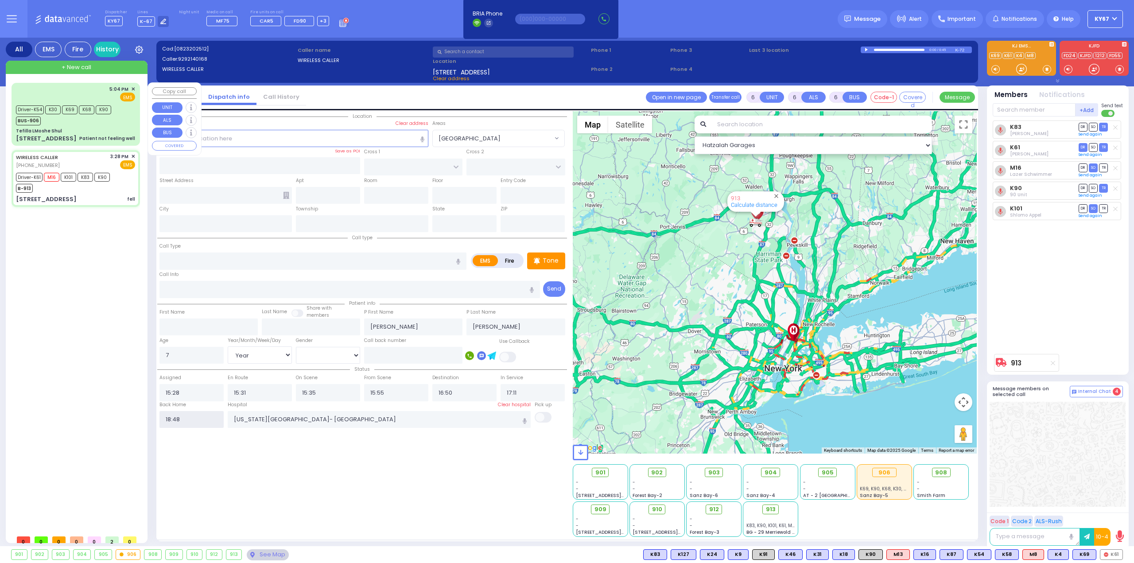
radio input "true"
select select
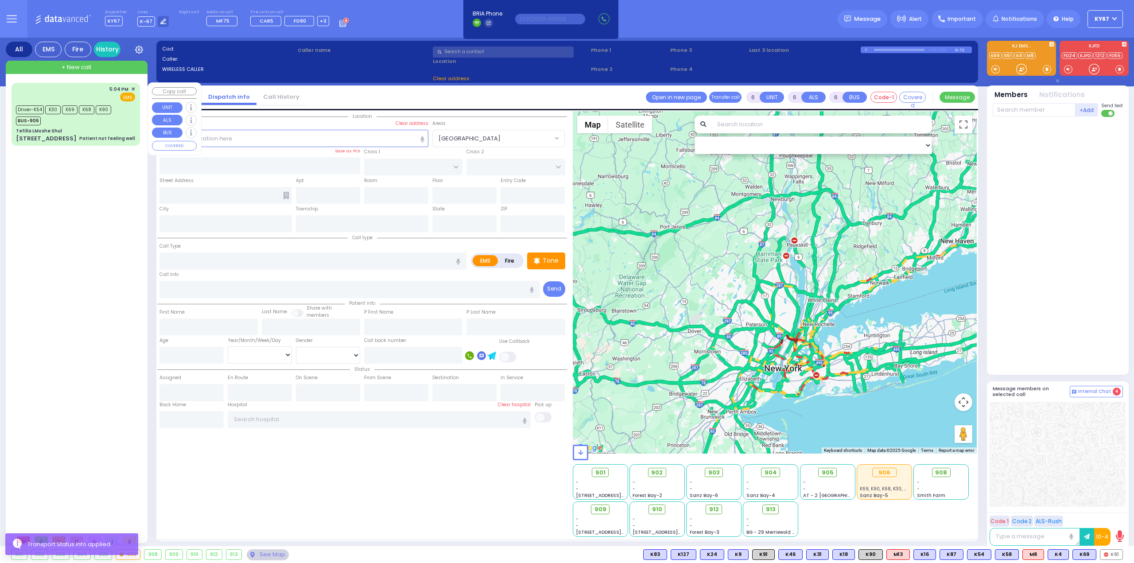
click at [87, 125] on div "5:04 PM ✕ EMS Driver-K54" at bounding box center [75, 114] width 125 height 60
select select
type input "Patient not feeling well"
radio input "true"
type input "[PERSON_NAME]"
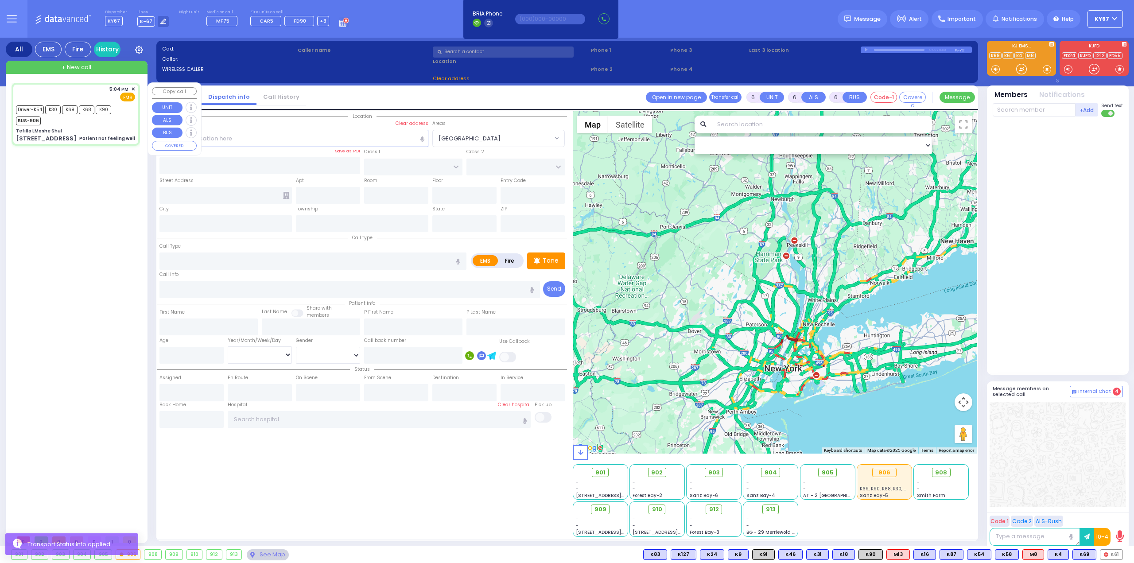
type input "[PERSON_NAME]"
type input "25"
select select "Year"
select select "[DEMOGRAPHIC_DATA]"
type input "17:04"
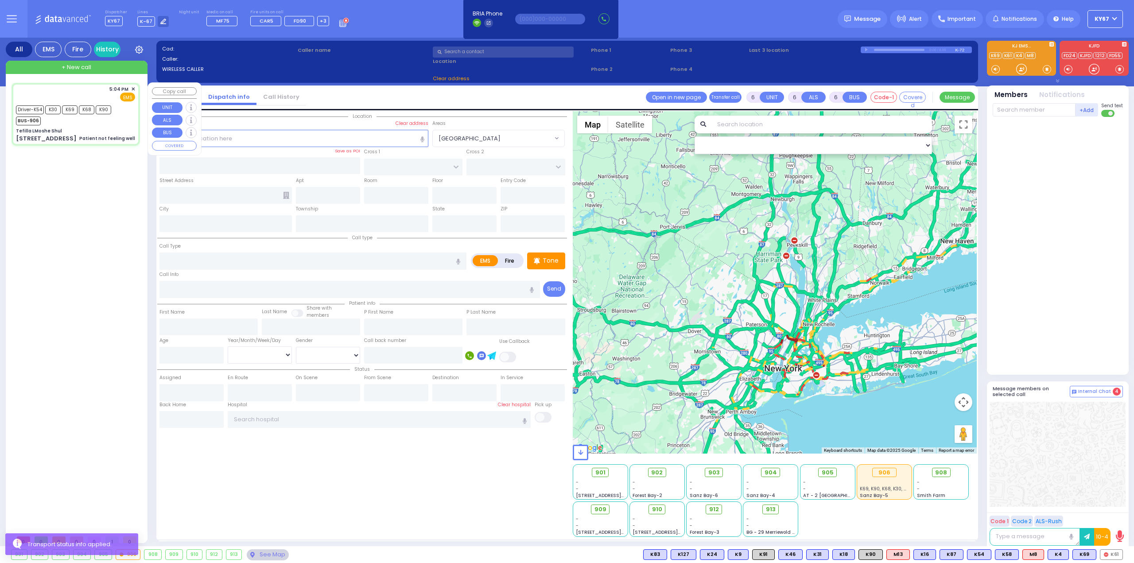
type input "17:05"
type input "17:06"
type input "17:45"
type input "18:15"
type input "18:45"
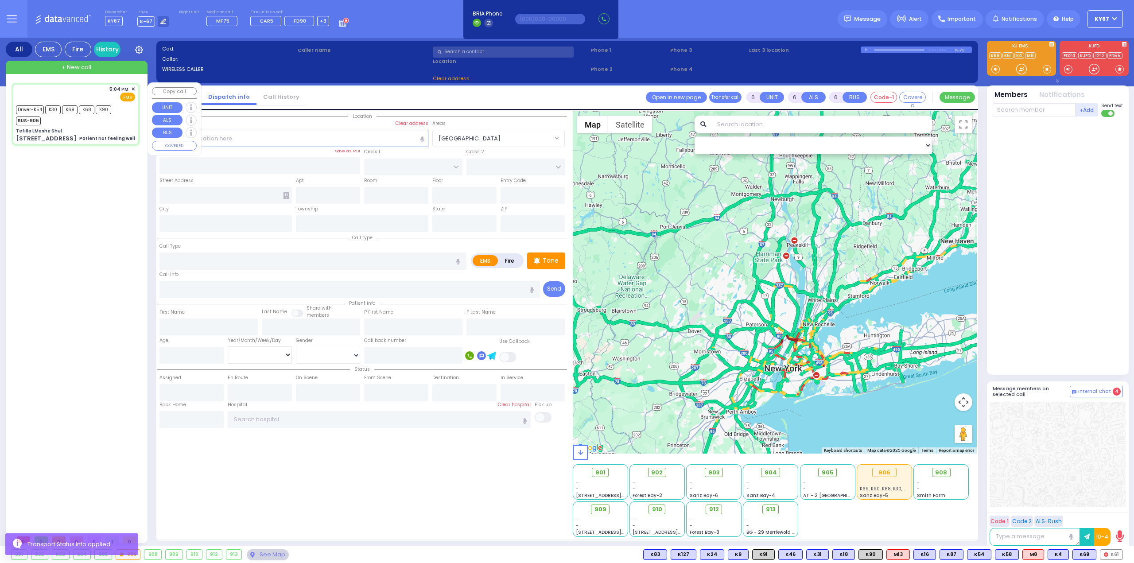
type input "[GEOGRAPHIC_DATA]"
select select "Hatzalah Garages"
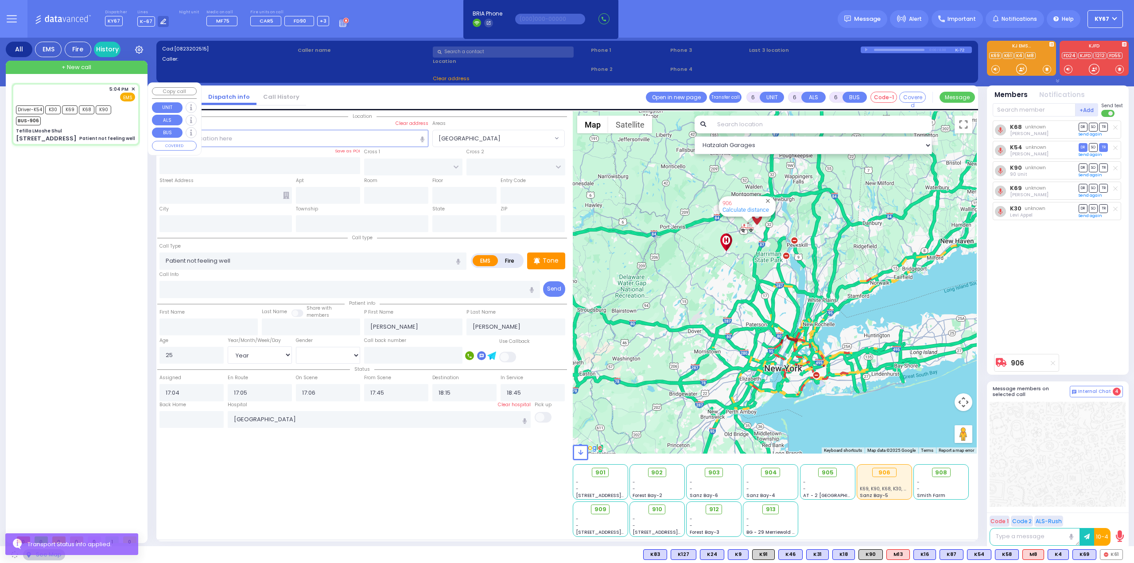
type input "Tefilla LMoshe Shul"
type input "SHINEV COURT"
type input "QUICKWAY RD"
type input "[STREET_ADDRESS]"
type input "Monroe"
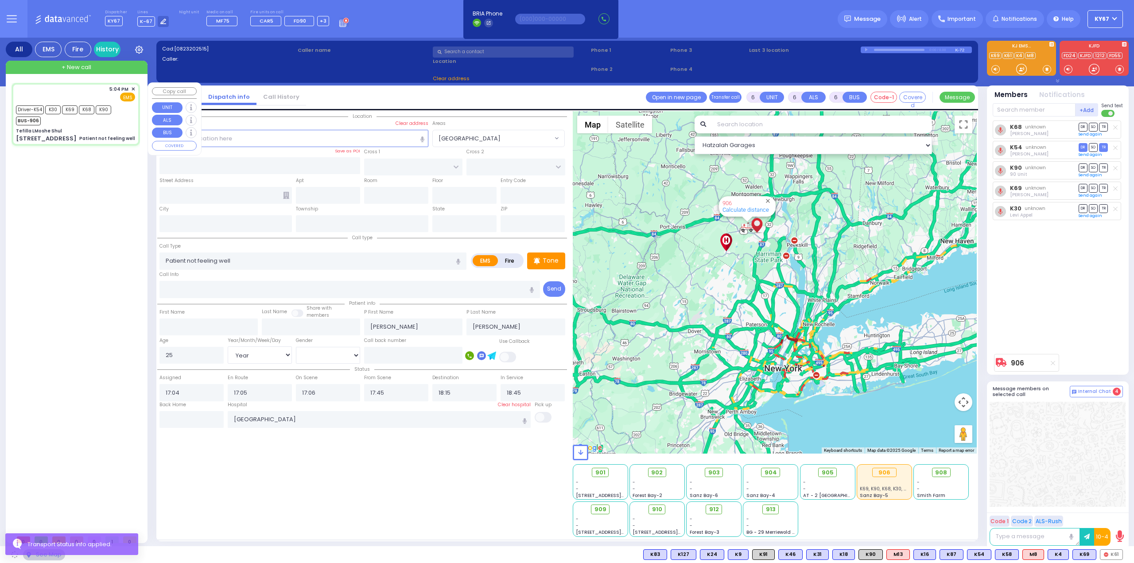
type input "[US_STATE]"
type input "10950"
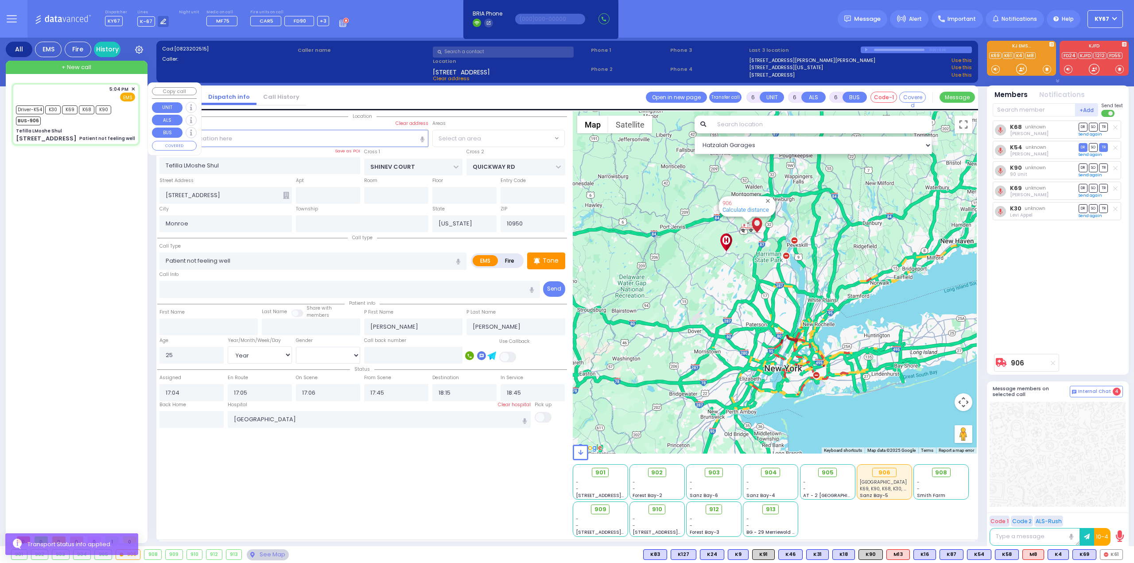
select select "SECTION 1"
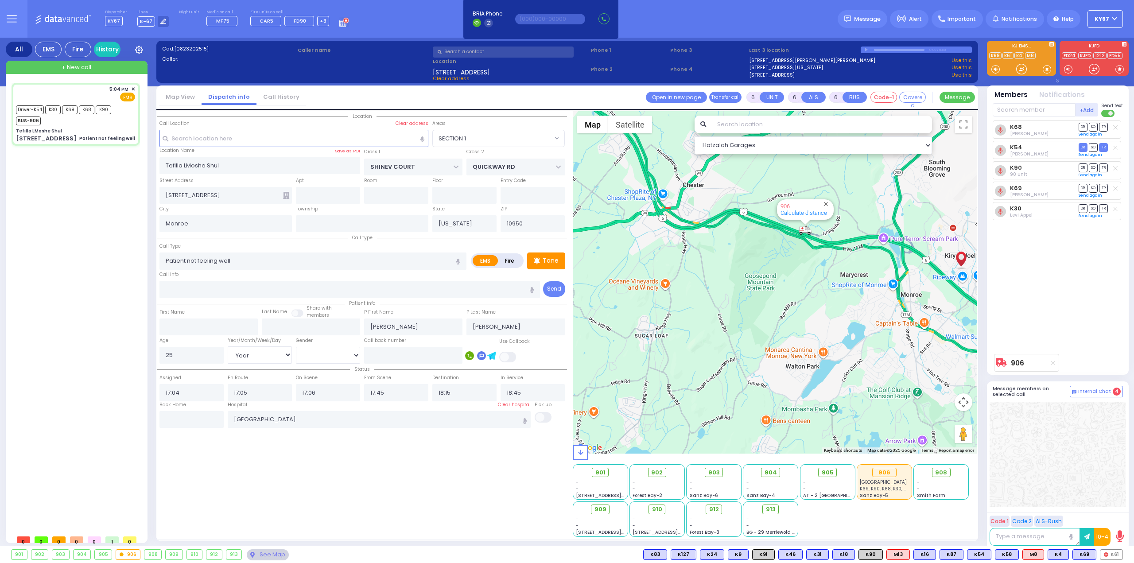
click at [280, 489] on div "Location ZIP" at bounding box center [362, 324] width 410 height 426
